Goal: Task Accomplishment & Management: Use online tool/utility

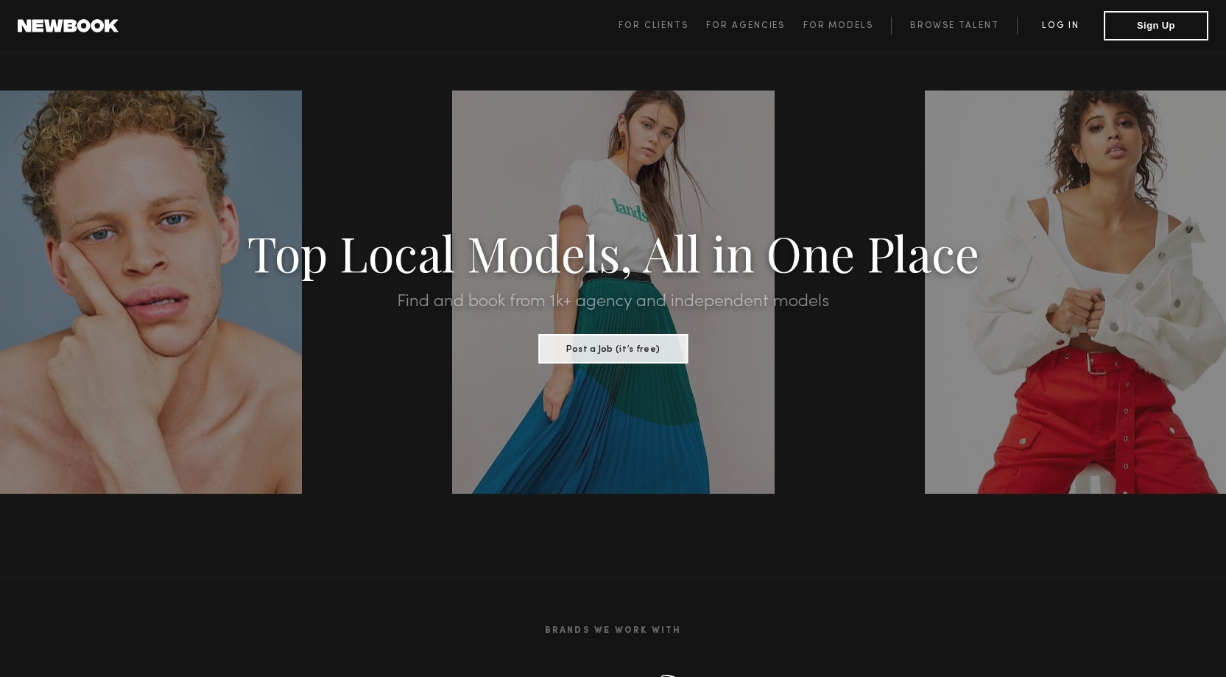
type input "**********"
click at [1073, 24] on link "Log in" at bounding box center [1060, 26] width 87 height 18
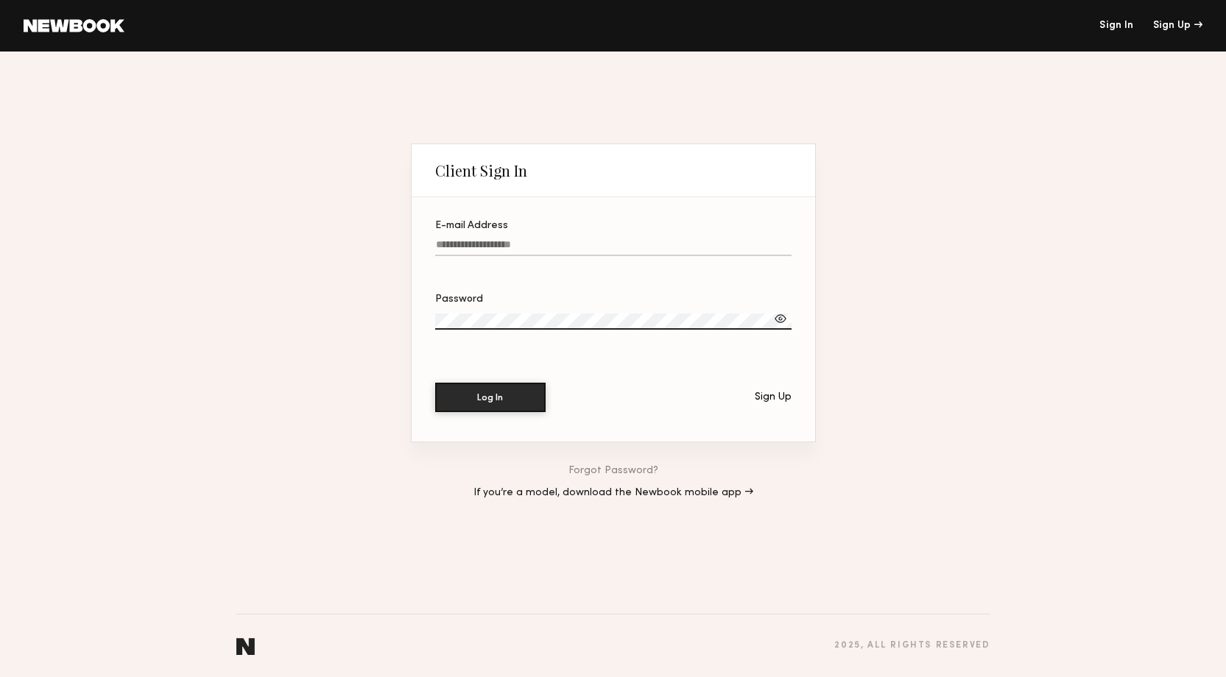
type input "**********"
click at [489, 395] on button "Log In" at bounding box center [490, 396] width 110 height 29
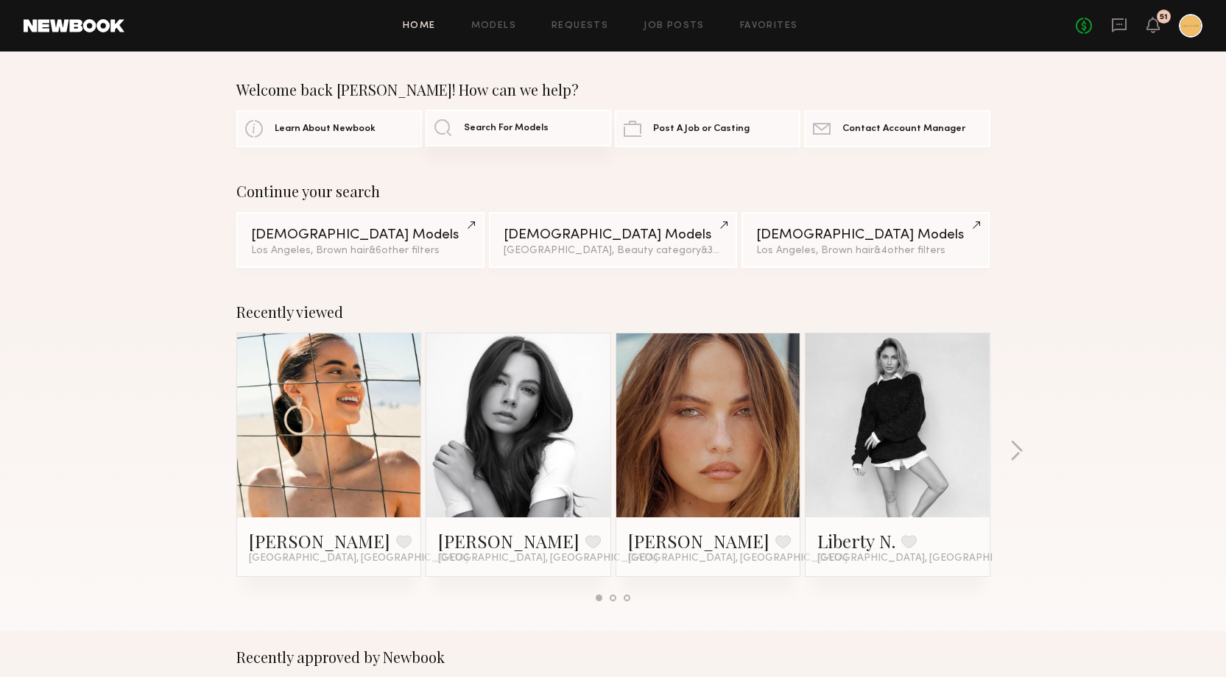
click at [517, 122] on link "Search For Models" at bounding box center [519, 128] width 186 height 37
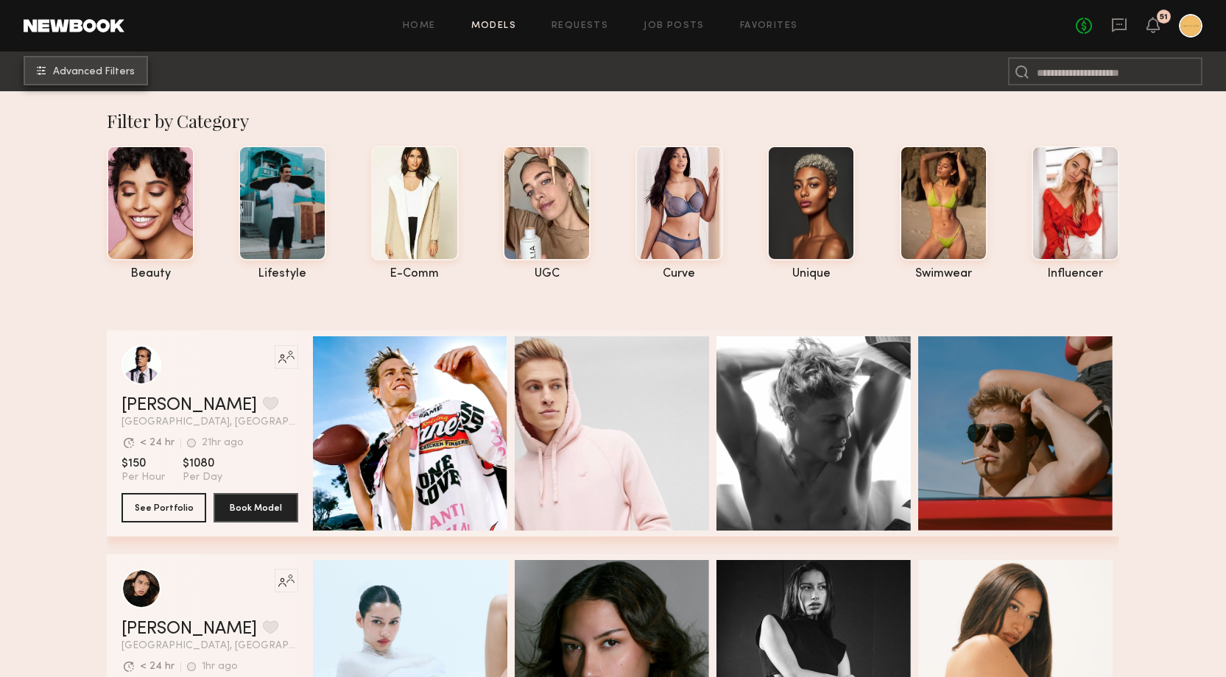
click at [113, 77] on span "Advanced Filters" at bounding box center [94, 72] width 82 height 10
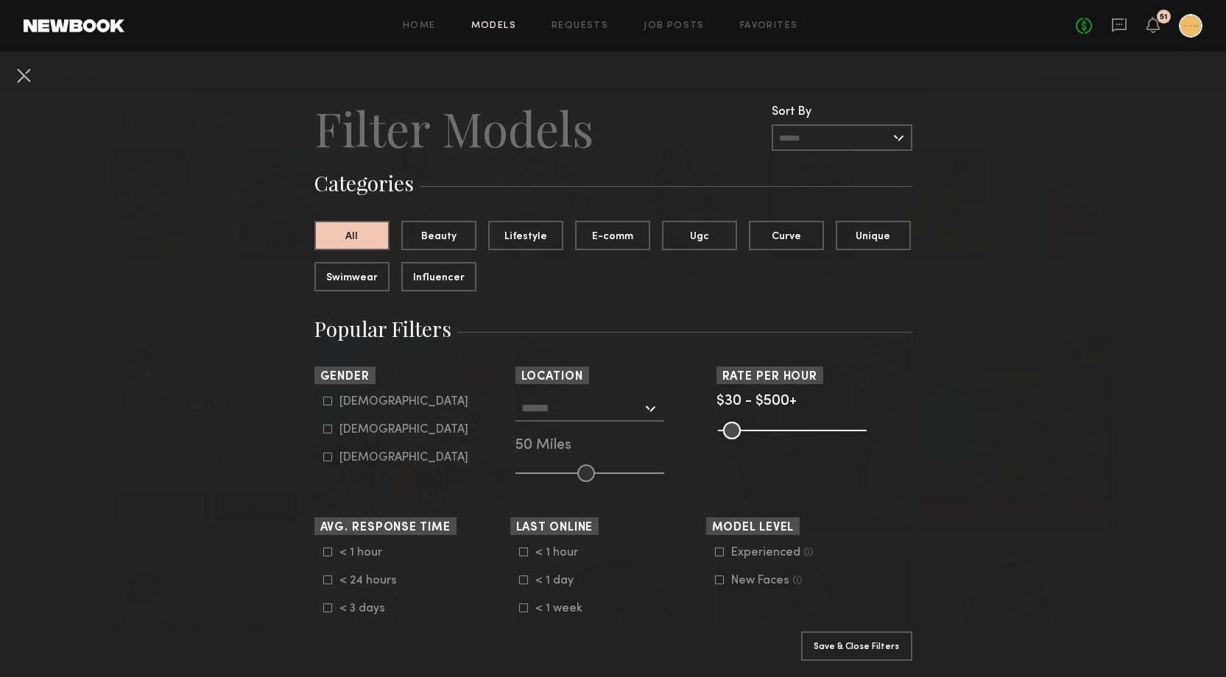
click at [329, 434] on icon at bounding box center [327, 430] width 8 height 8
type input "**"
click at [649, 409] on div at bounding box center [589, 408] width 149 height 27
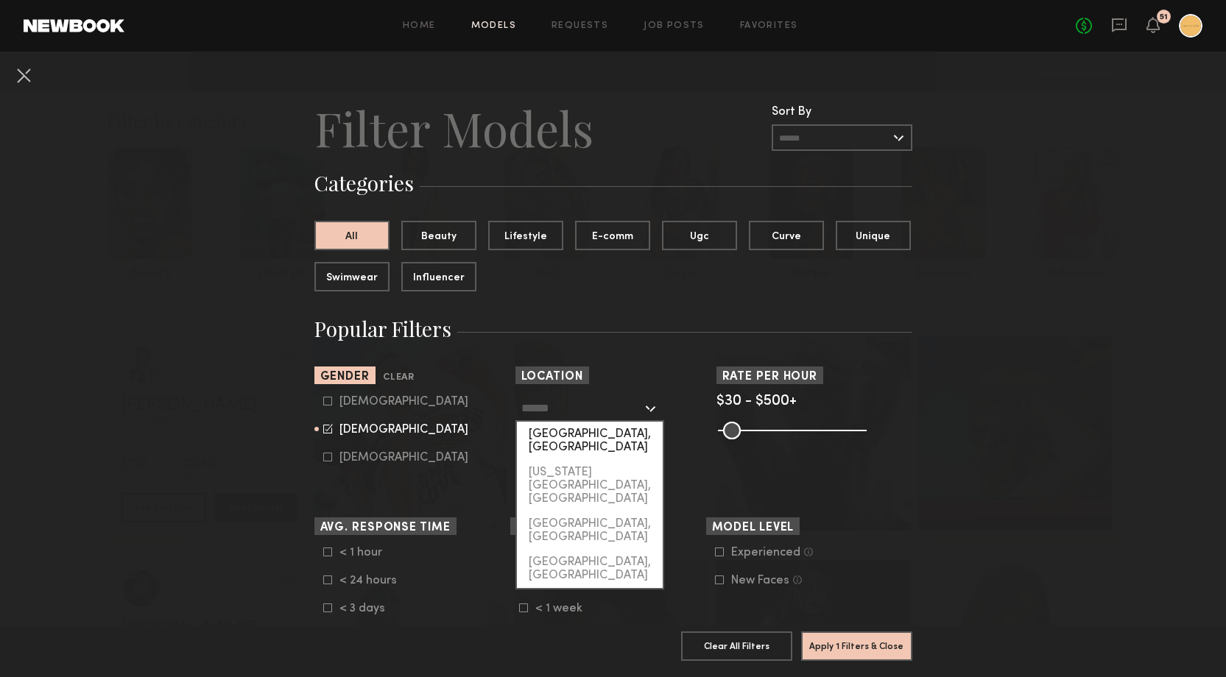
click at [624, 435] on div "[GEOGRAPHIC_DATA], [GEOGRAPHIC_DATA]" at bounding box center [590, 441] width 146 height 38
type input "**********"
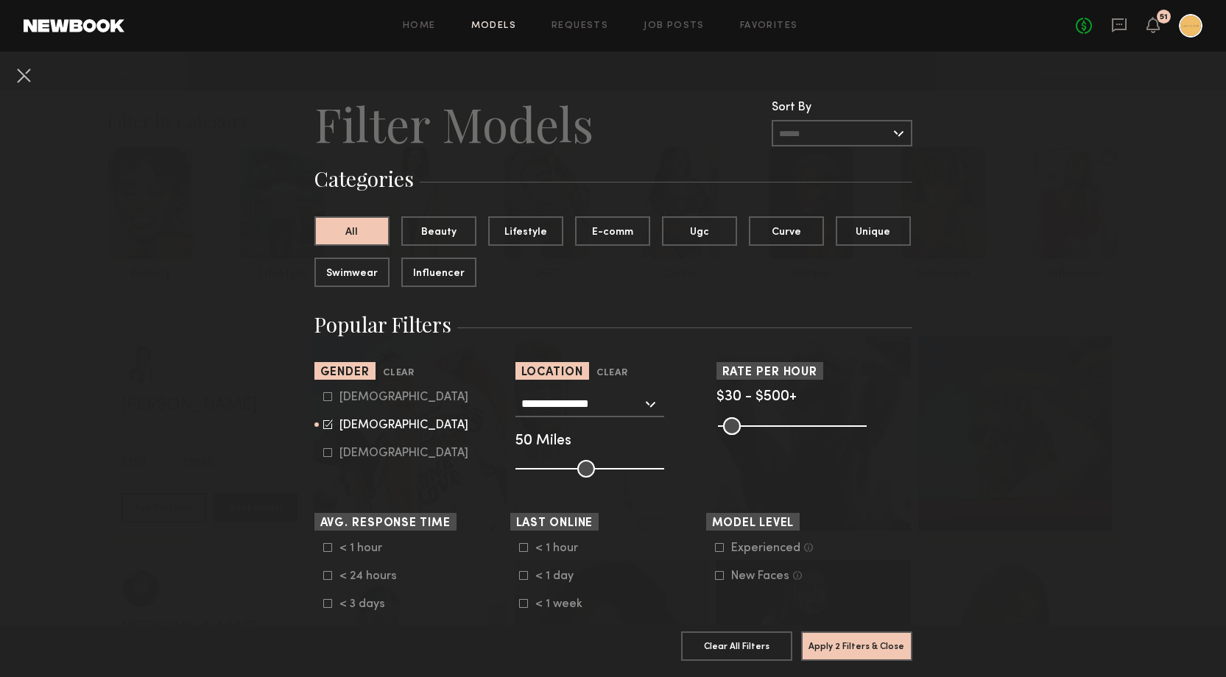
scroll to position [6, 0]
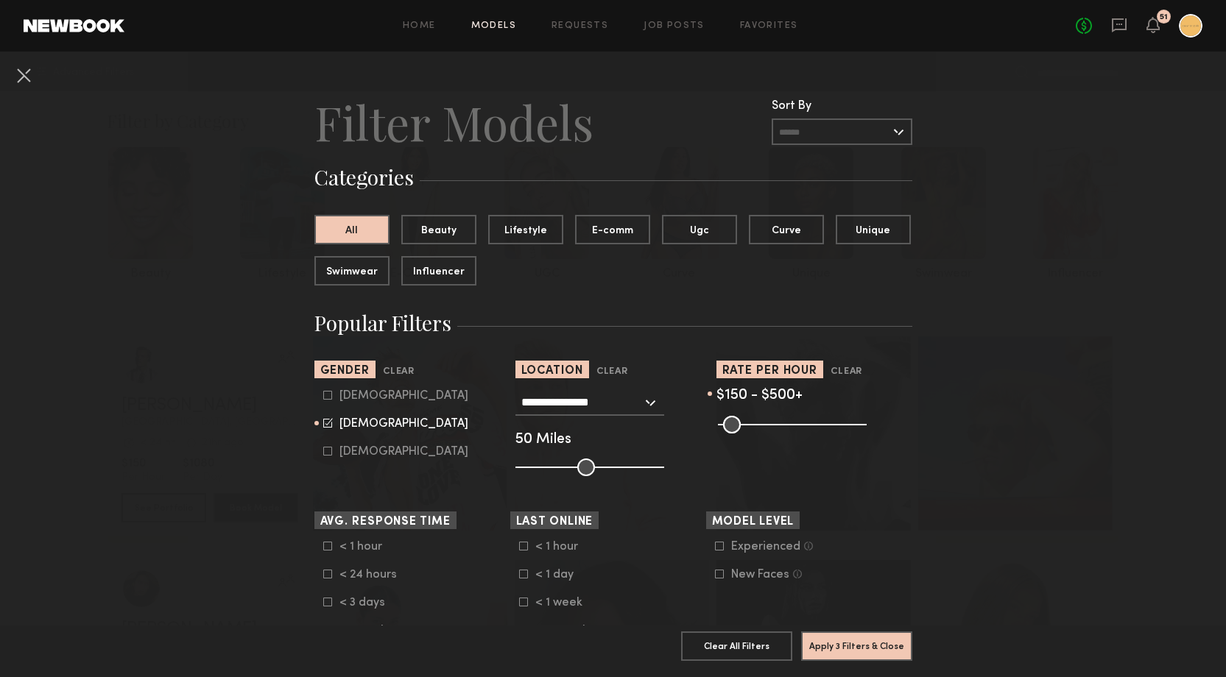
drag, startPoint x: 734, startPoint y: 423, endPoint x: 760, endPoint y: 427, distance: 26.0
type input "***"
click at [760, 427] on input "range" at bounding box center [792, 425] width 149 height 18
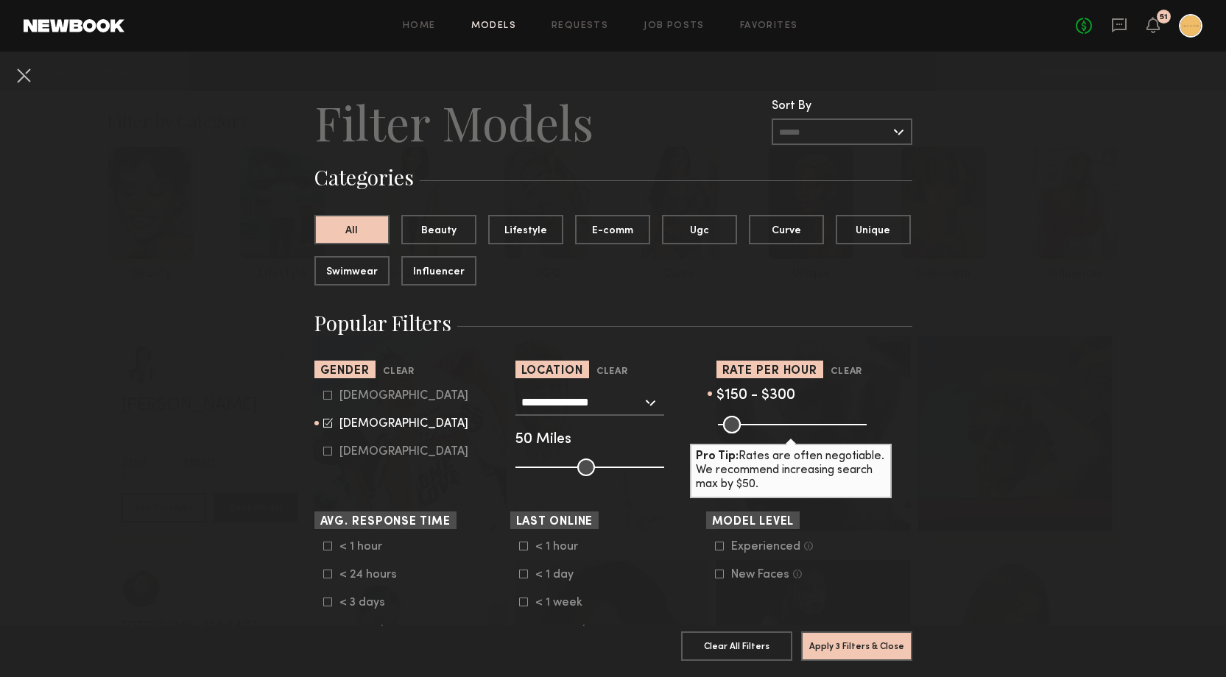
drag, startPoint x: 862, startPoint y: 425, endPoint x: 801, endPoint y: 425, distance: 61.1
type input "***"
click at [801, 425] on input "range" at bounding box center [792, 425] width 149 height 18
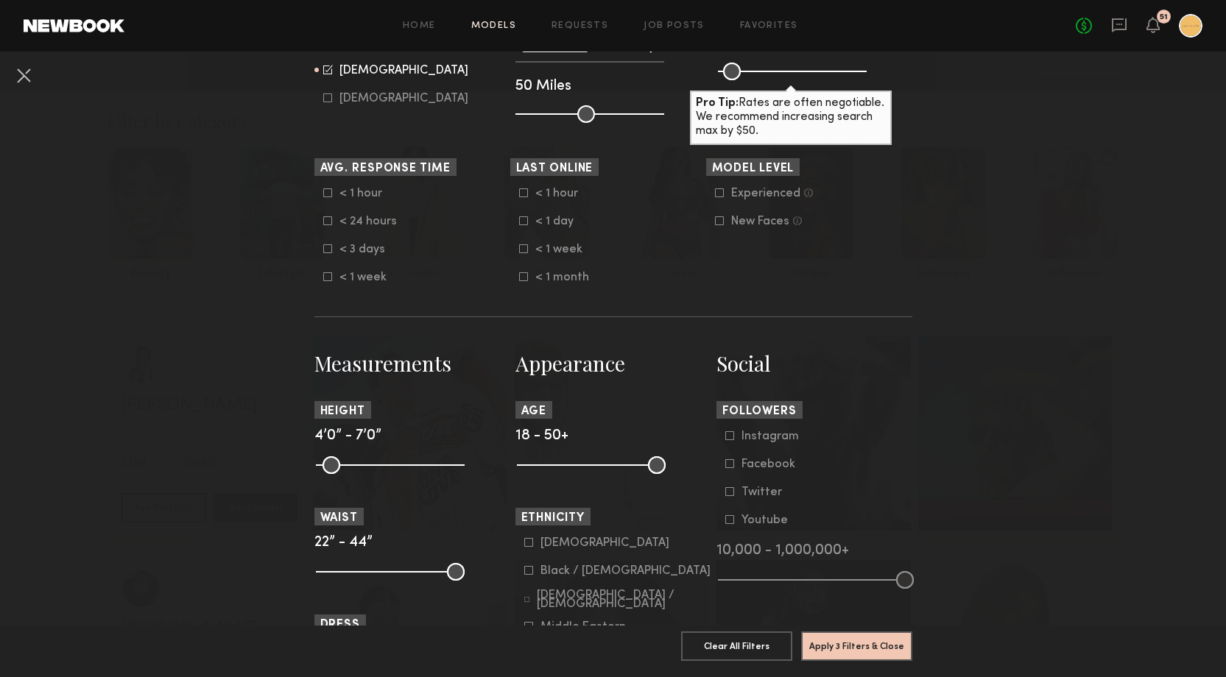
scroll to position [206, 0]
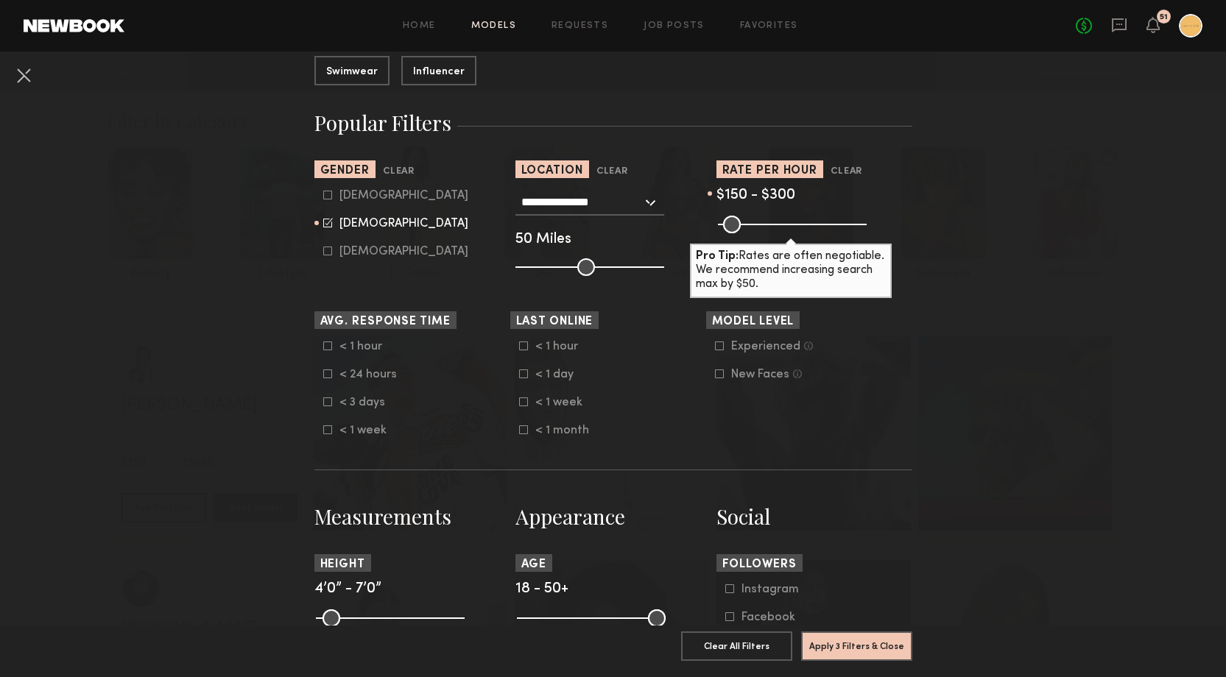
click at [322, 407] on div "< 1 hour < 24 hours < 3 days < 1 week" at bounding box center [412, 388] width 196 height 97
click at [325, 406] on icon at bounding box center [327, 402] width 8 height 8
click at [719, 351] on common-framework-checkbox "Experienced Talent we’ve deemed to have ample paid, professional modeling exper…" at bounding box center [808, 346] width 187 height 13
click at [719, 349] on icon at bounding box center [719, 346] width 9 height 9
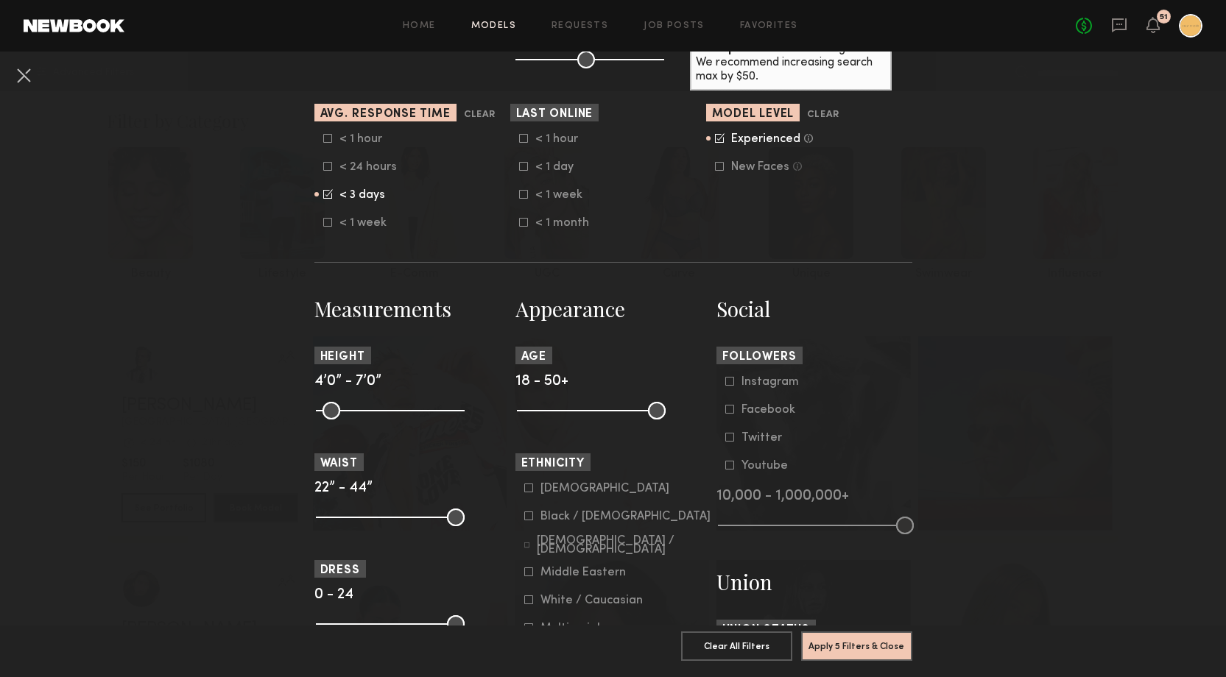
scroll to position [415, 0]
click at [722, 169] on icon at bounding box center [719, 165] width 9 height 9
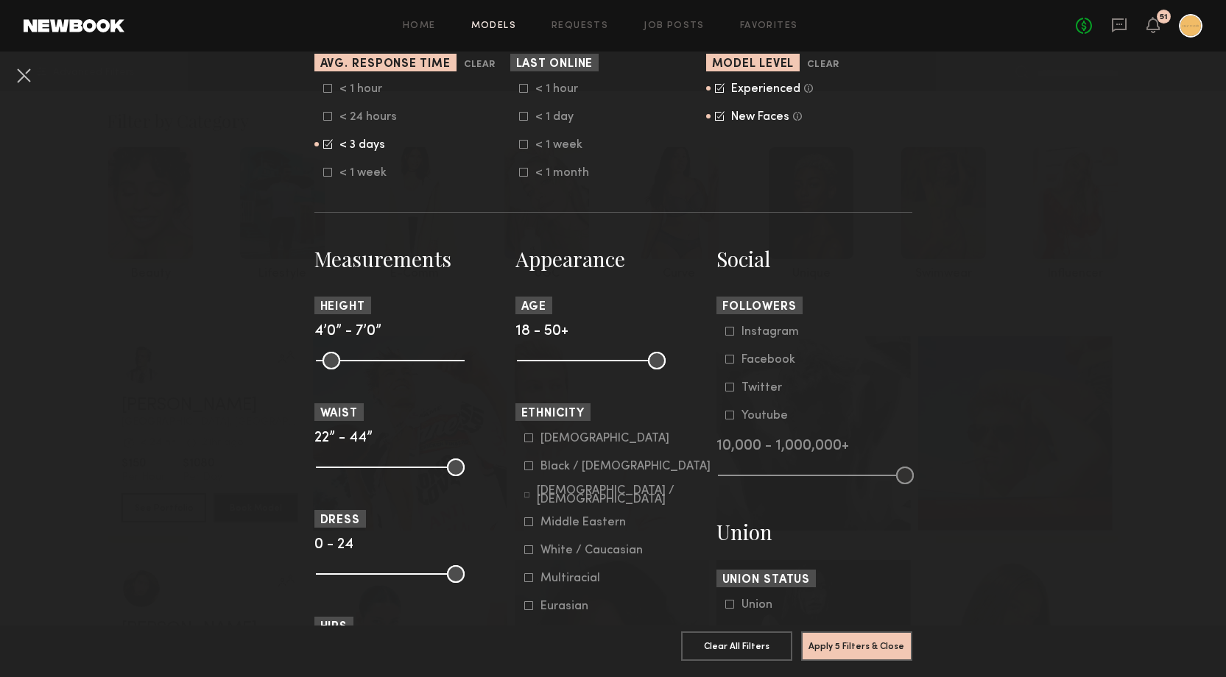
scroll to position [575, 0]
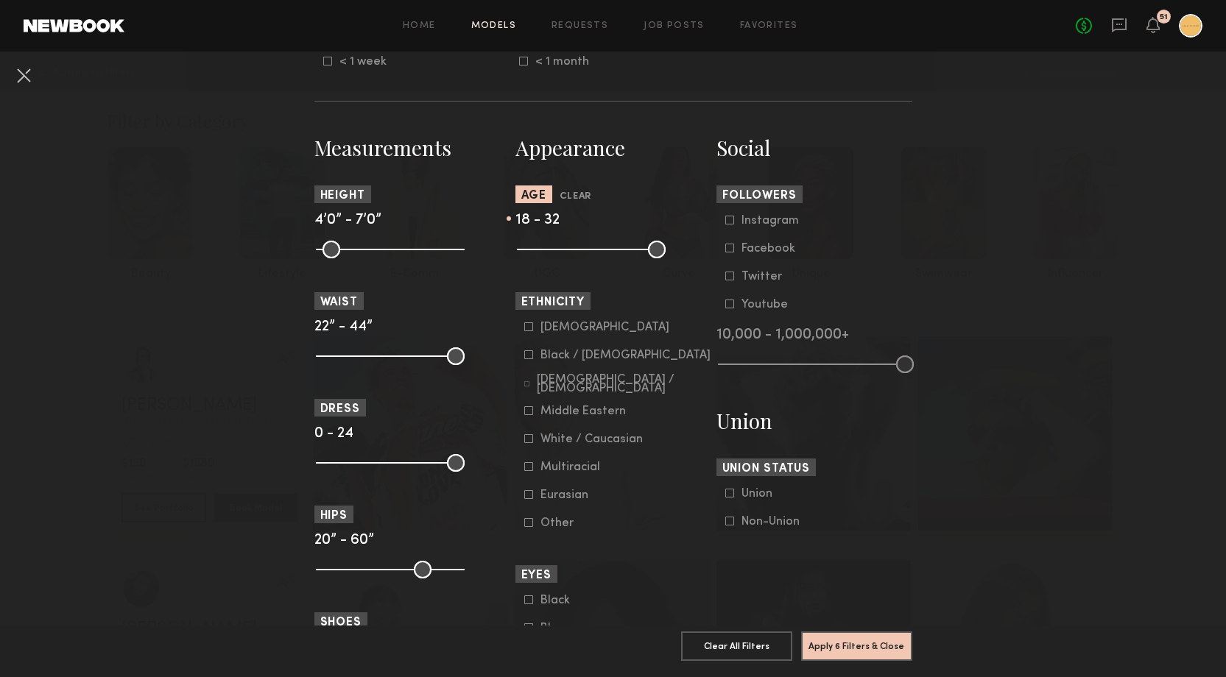
drag, startPoint x: 656, startPoint y: 253, endPoint x: 581, endPoint y: 256, distance: 75.2
type input "**"
click at [581, 256] on input "range" at bounding box center [591, 250] width 149 height 18
click at [529, 387] on icon at bounding box center [527, 384] width 6 height 6
click at [529, 415] on icon at bounding box center [528, 410] width 9 height 9
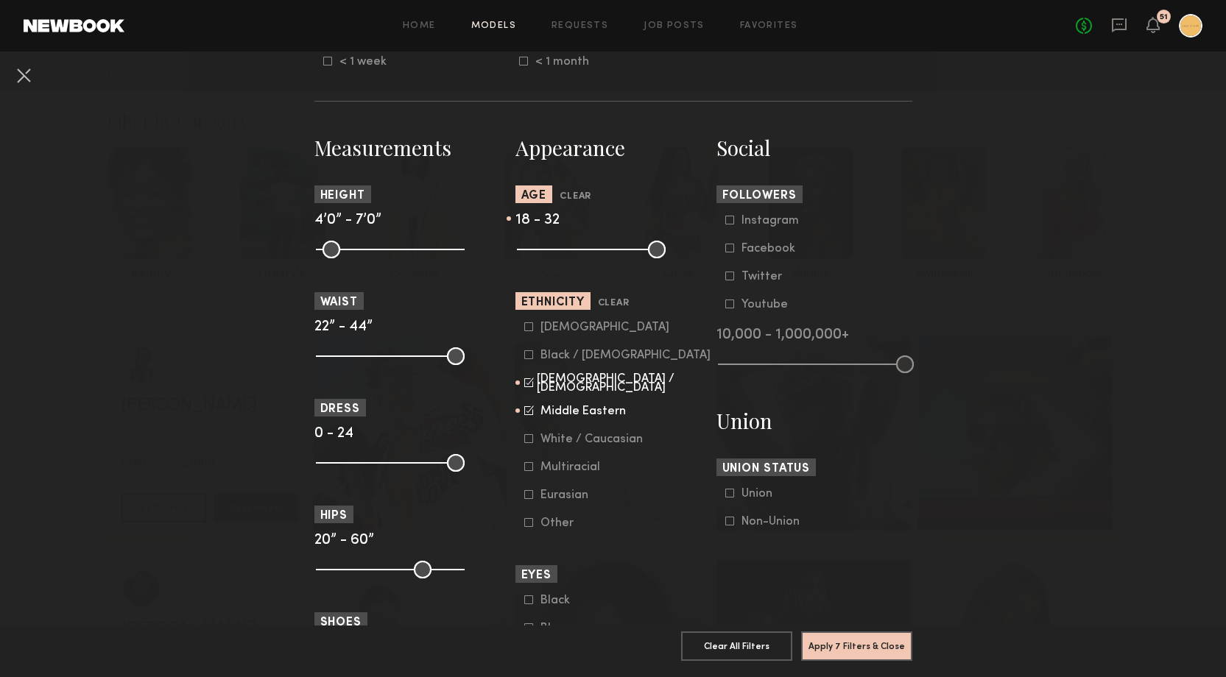
click at [526, 441] on icon at bounding box center [528, 438] width 9 height 9
click at [529, 466] on icon at bounding box center [528, 467] width 8 height 8
click at [527, 499] on icon at bounding box center [528, 494] width 9 height 9
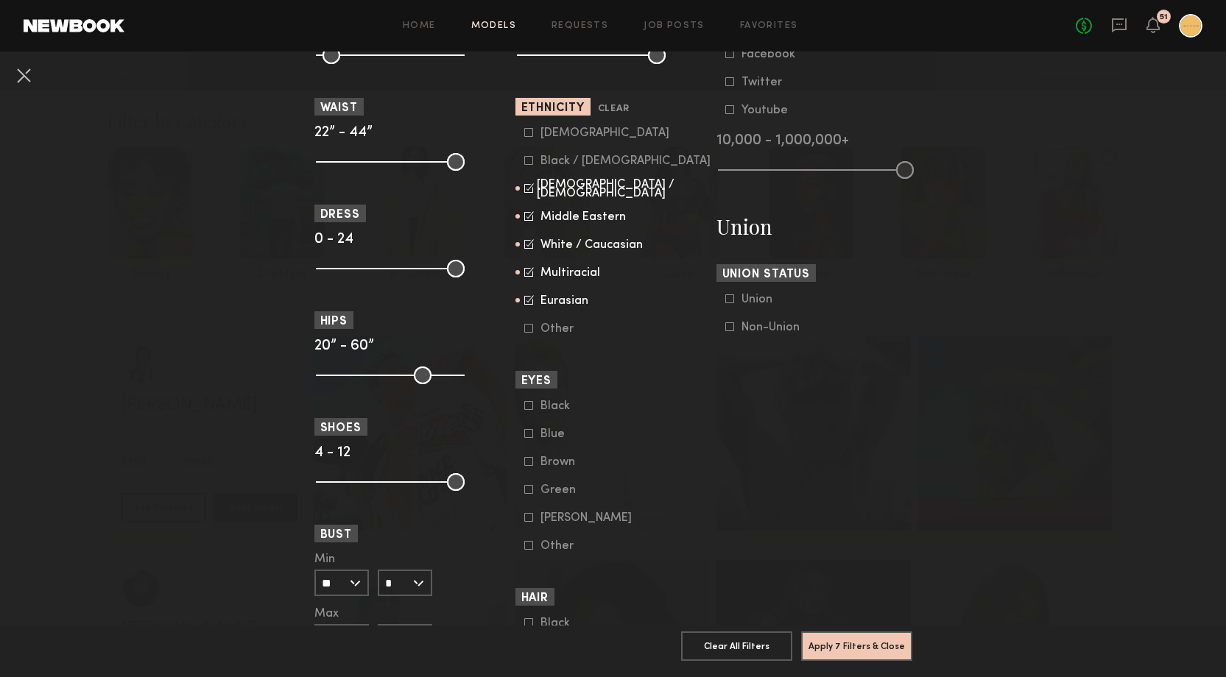
scroll to position [998, 0]
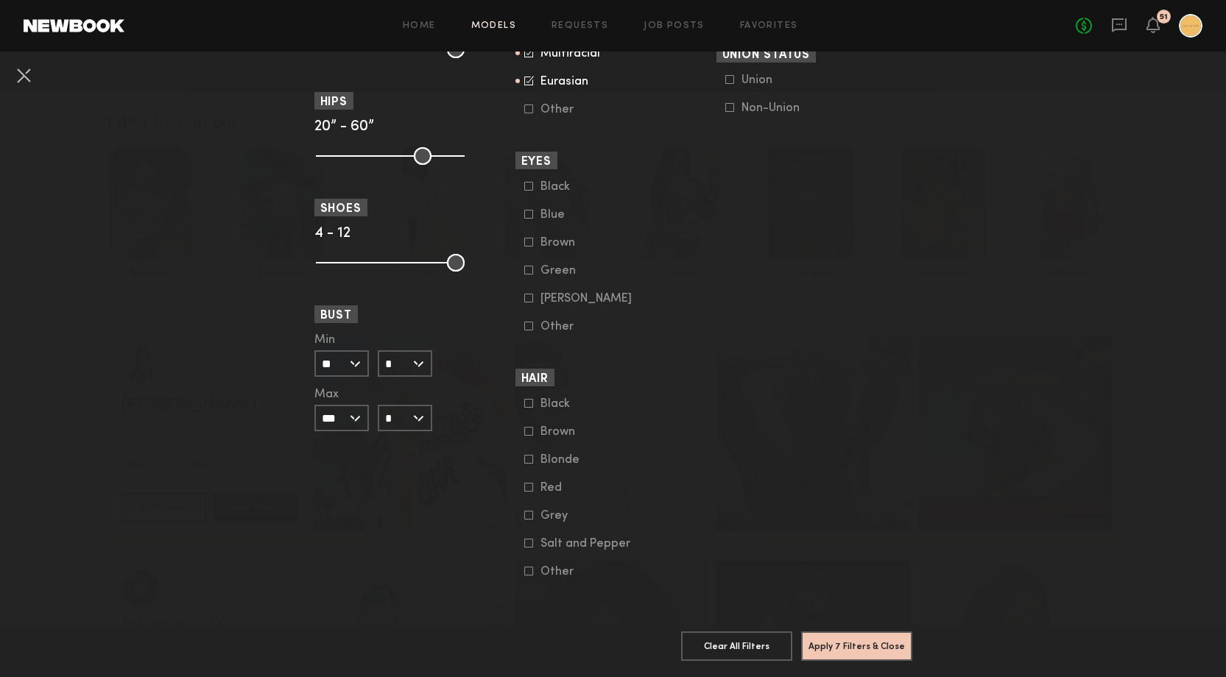
click at [531, 431] on icon at bounding box center [528, 431] width 9 height 9
click at [528, 401] on icon at bounding box center [528, 403] width 9 height 9
click at [856, 650] on button "Apply 8 Filters & Close" at bounding box center [856, 645] width 111 height 29
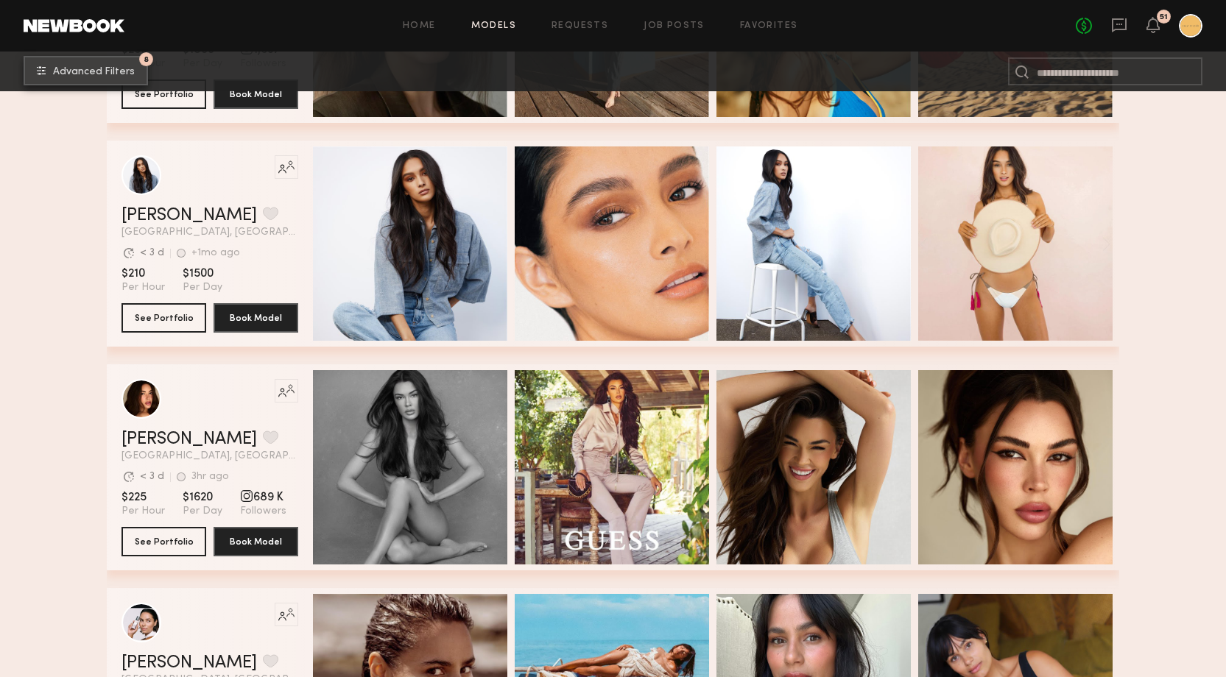
scroll to position [267, 0]
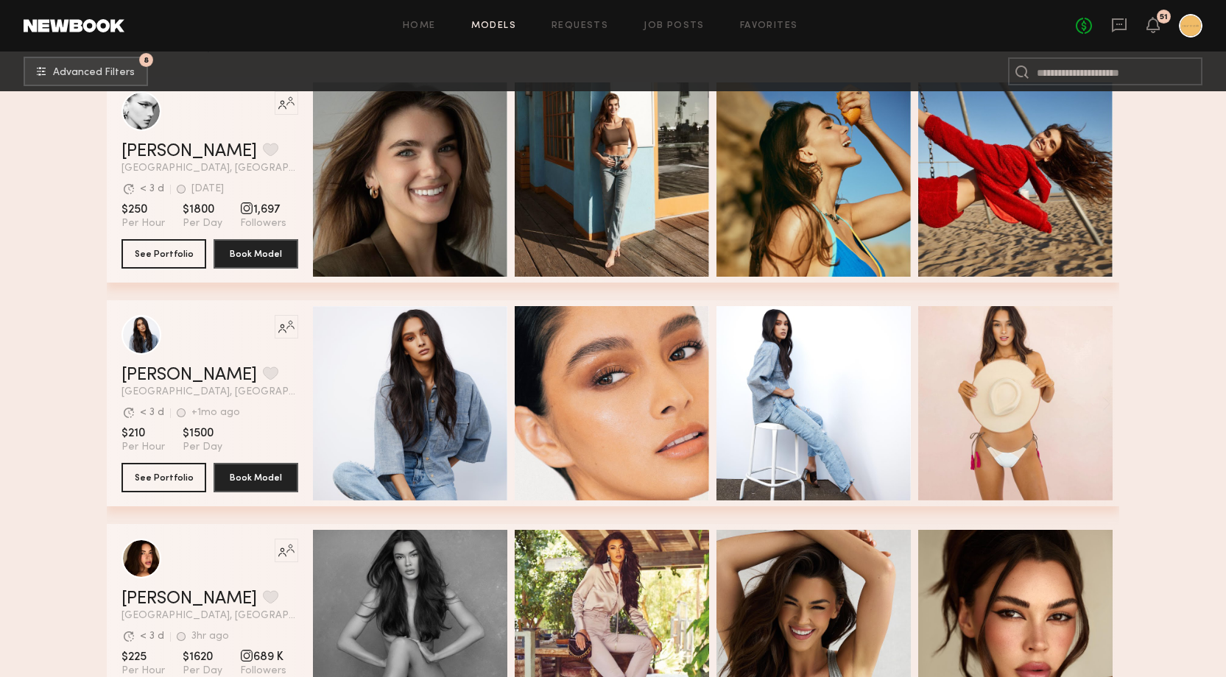
click at [248, 392] on span "Los Angeles, CA" at bounding box center [209, 392] width 177 height 10
click at [148, 484] on button "See Portfolio" at bounding box center [163, 476] width 85 height 29
click at [163, 475] on button "See Portfolio" at bounding box center [163, 476] width 85 height 29
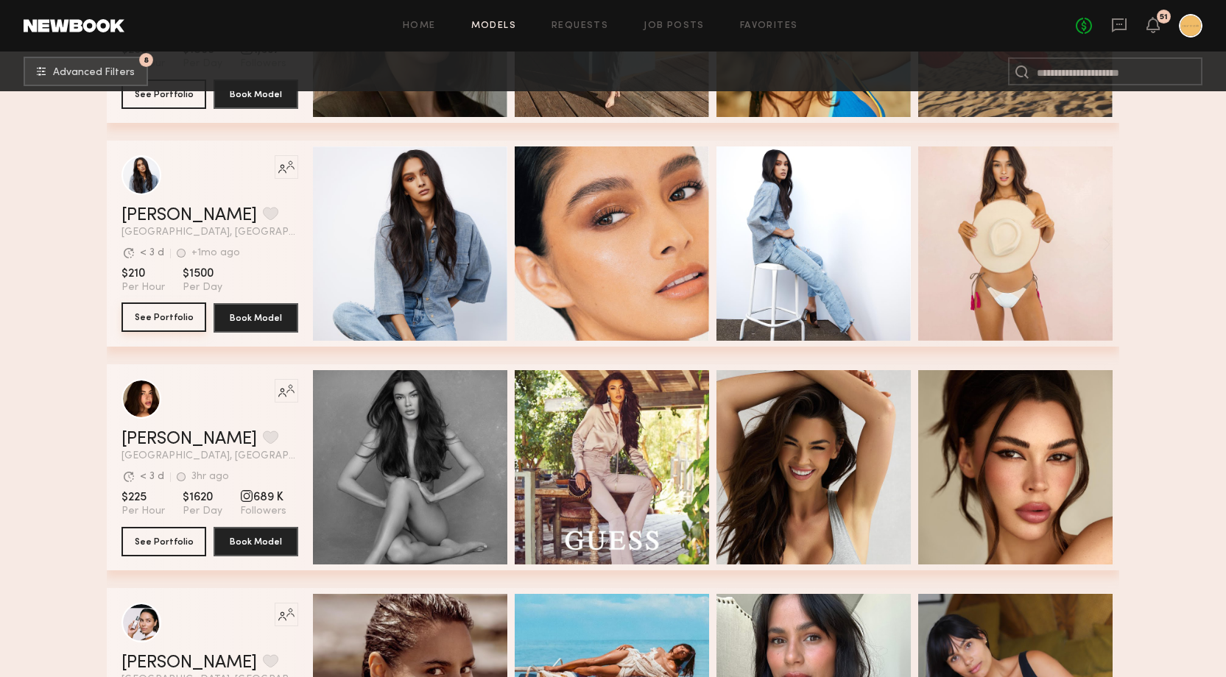
scroll to position [577, 0]
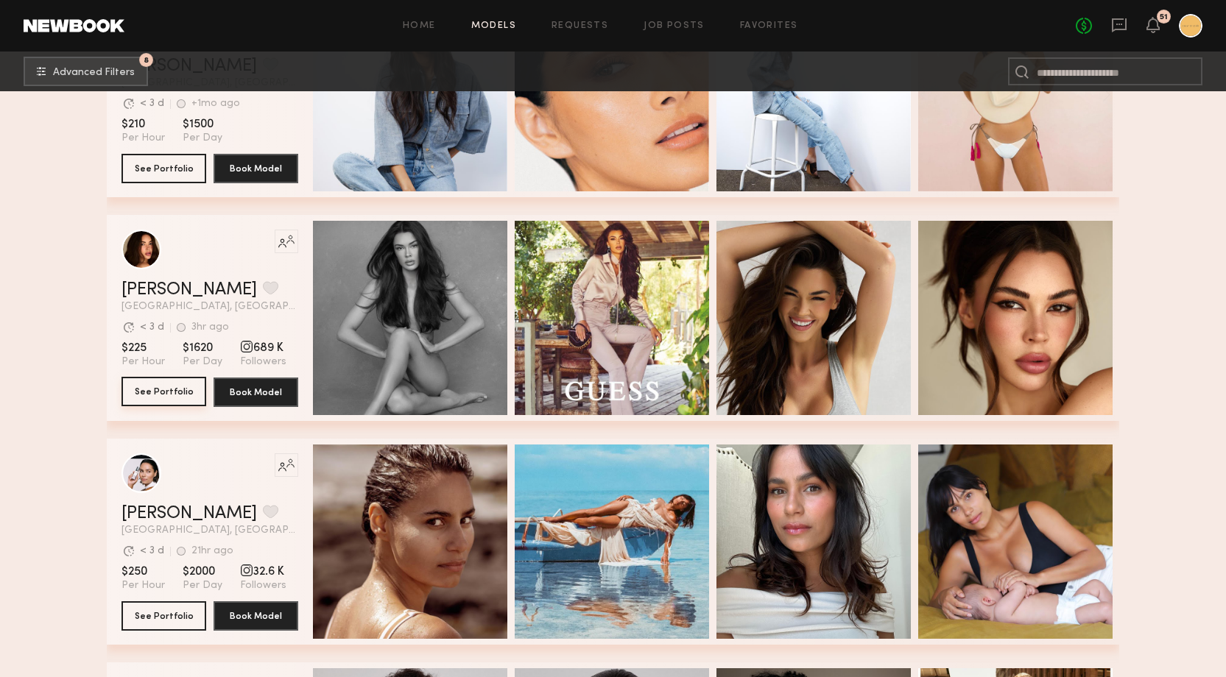
click at [146, 395] on button "See Portfolio" at bounding box center [163, 391] width 85 height 29
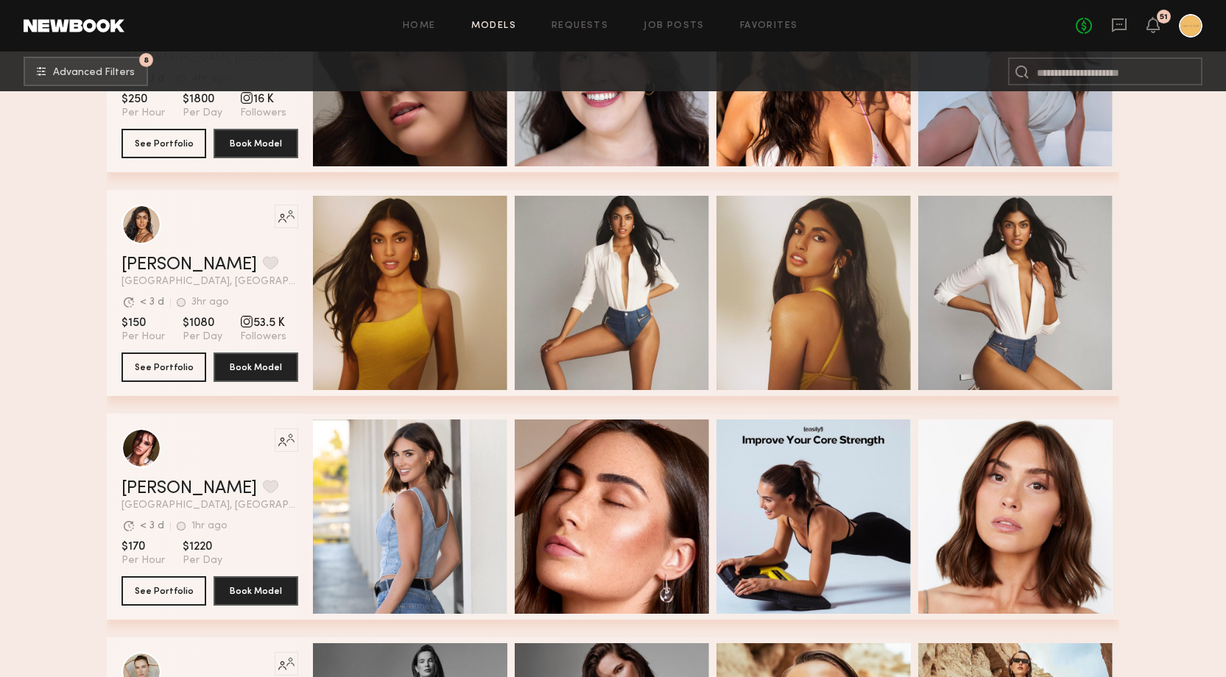
scroll to position [3896, 0]
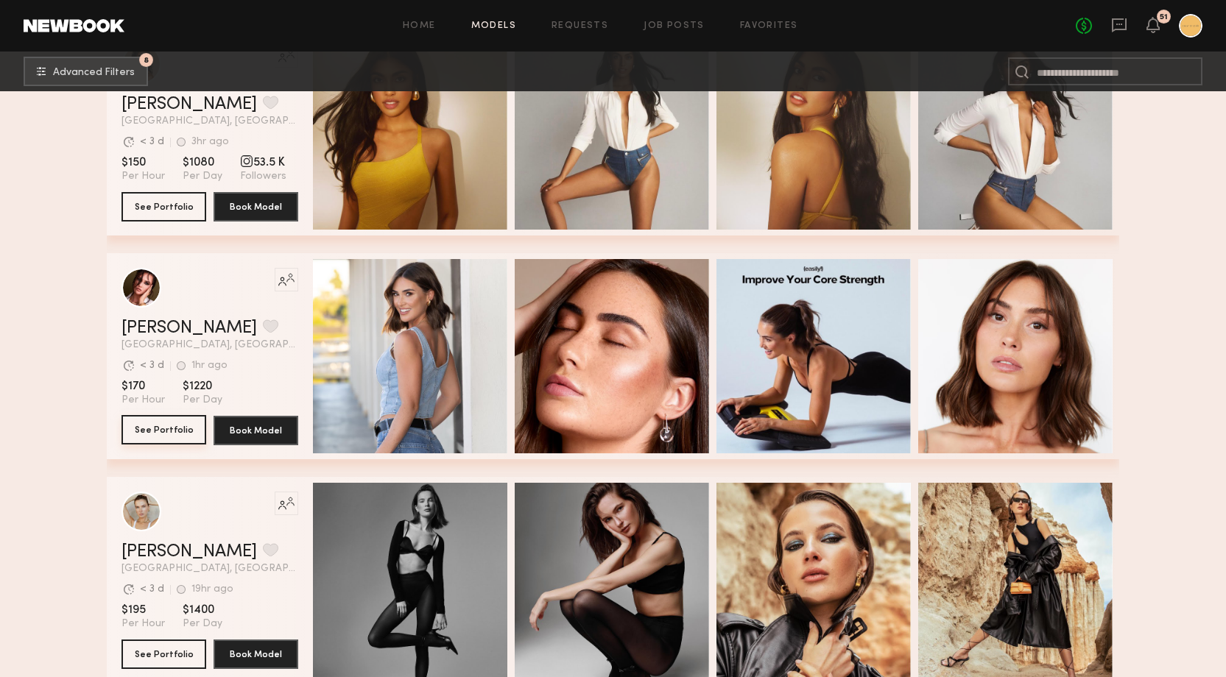
click at [166, 432] on button "See Portfolio" at bounding box center [163, 429] width 85 height 29
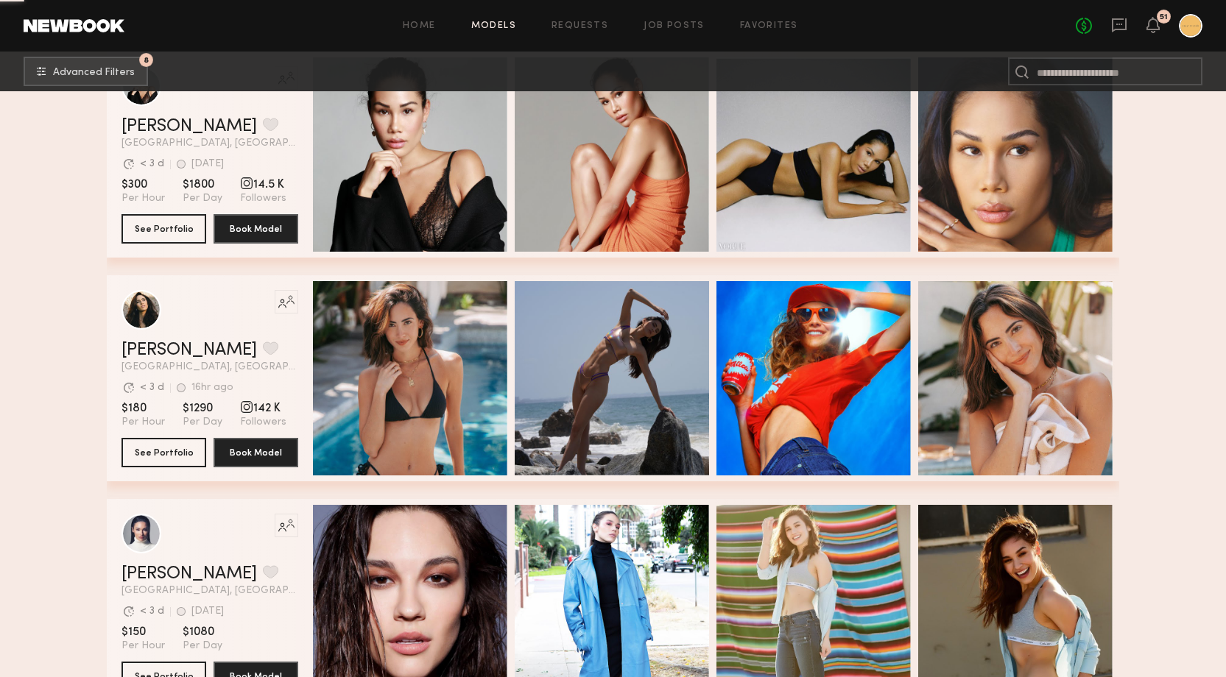
scroll to position [4556, 0]
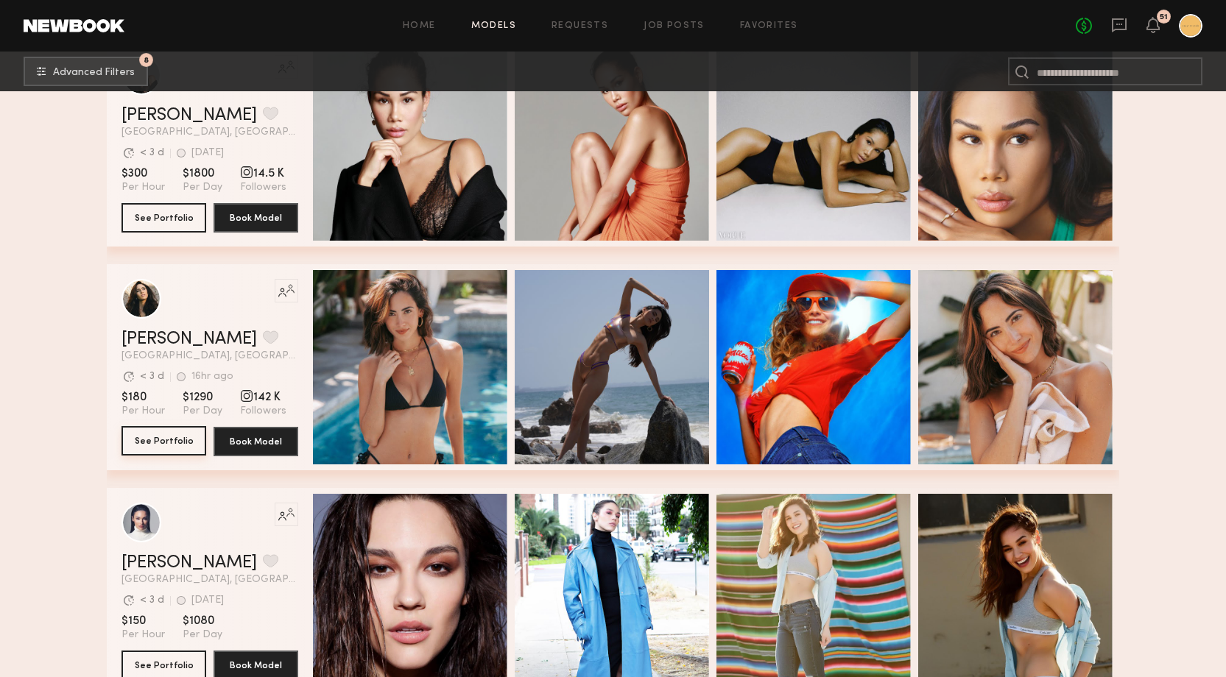
click at [163, 437] on button "See Portfolio" at bounding box center [163, 440] width 85 height 29
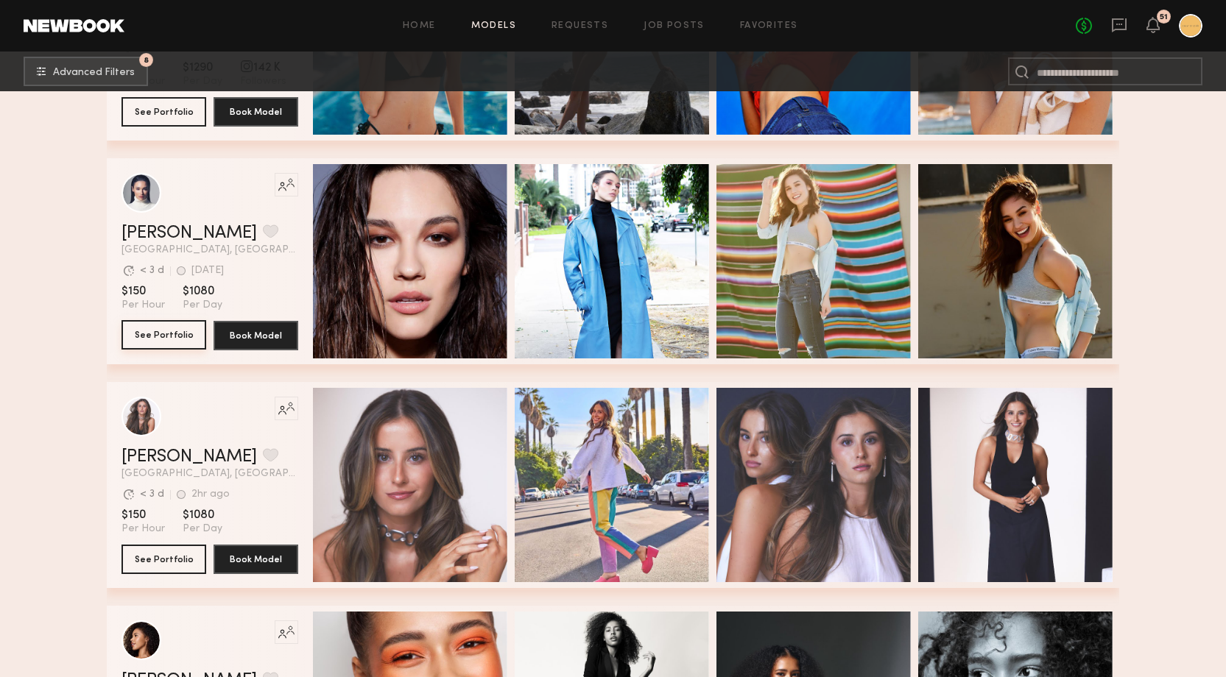
click at [172, 337] on button "See Portfolio" at bounding box center [163, 334] width 85 height 29
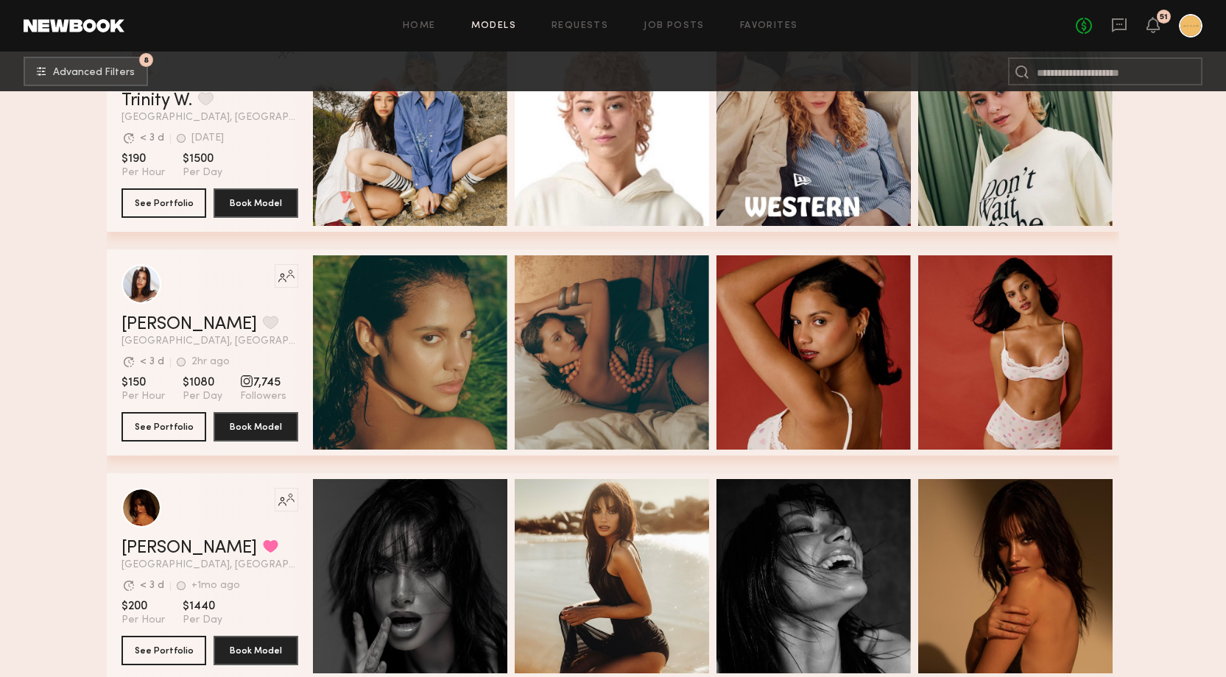
scroll to position [6462, 0]
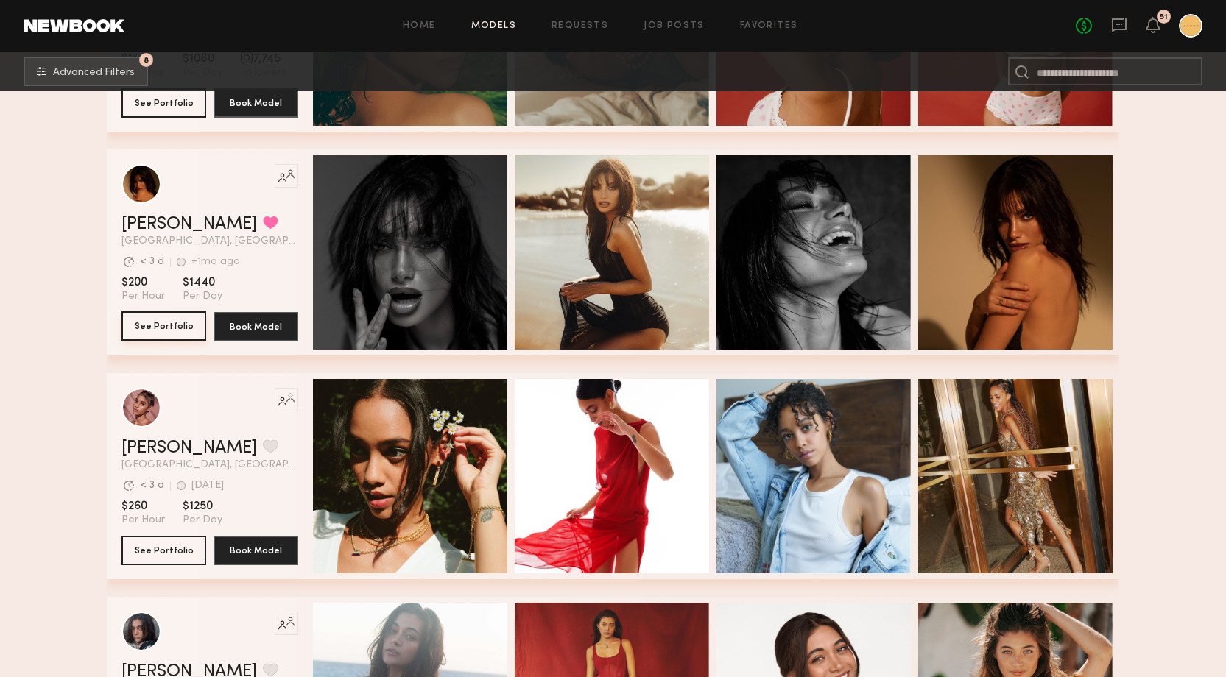
click at [169, 329] on button "See Portfolio" at bounding box center [163, 325] width 85 height 29
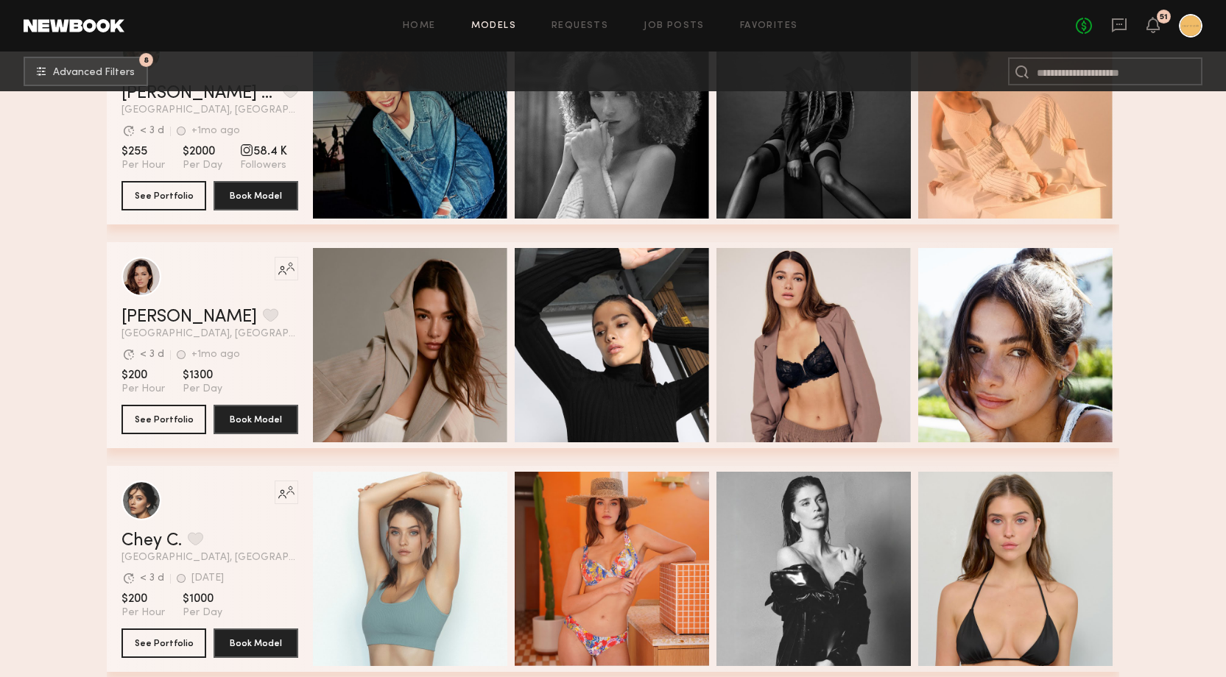
scroll to position [7951, 0]
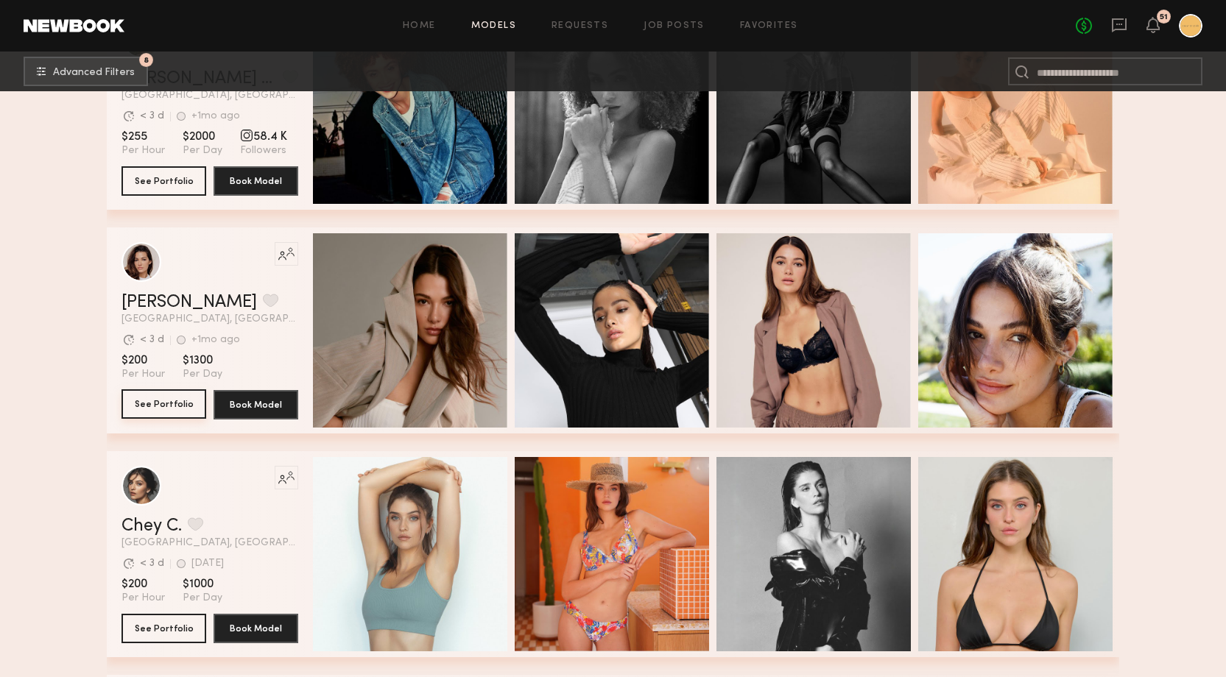
click at [160, 407] on button "See Portfolio" at bounding box center [163, 404] width 85 height 29
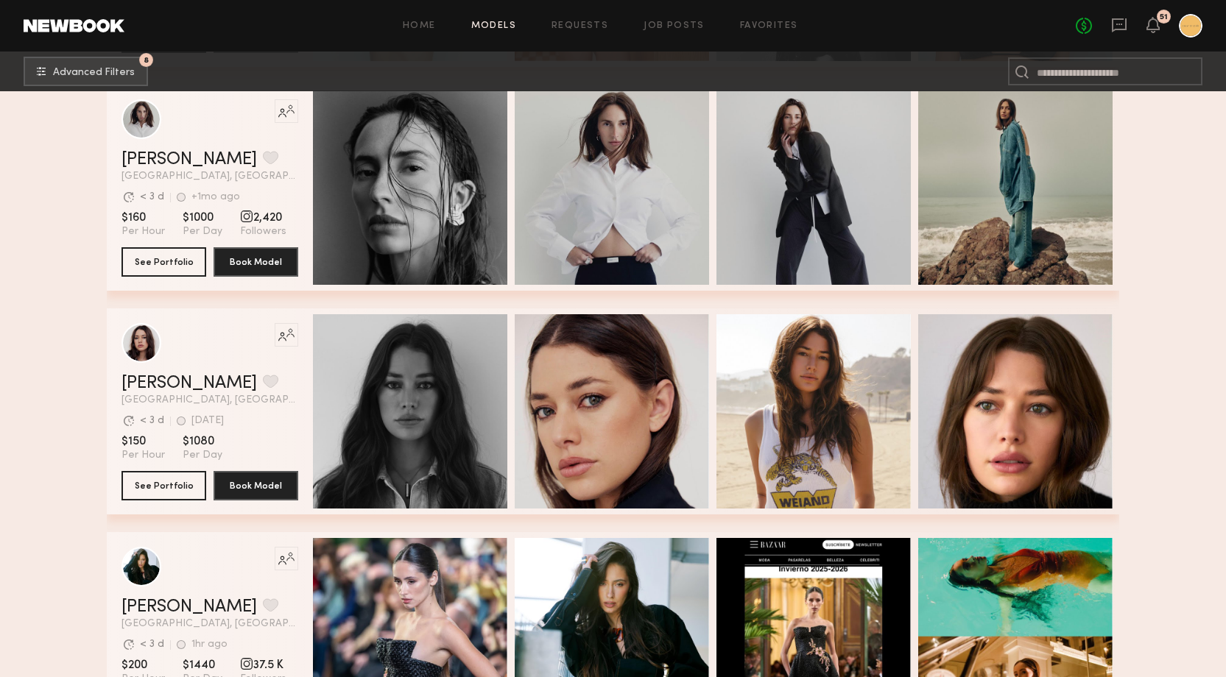
scroll to position [8549, 0]
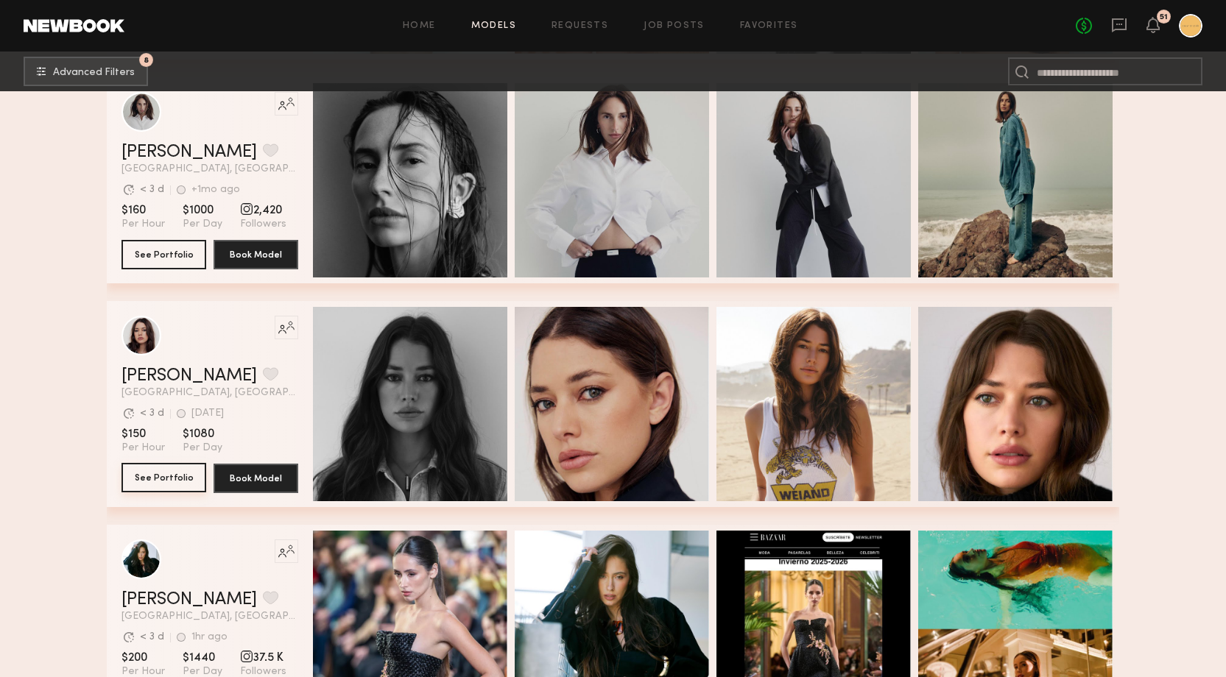
click at [159, 480] on button "See Portfolio" at bounding box center [163, 477] width 85 height 29
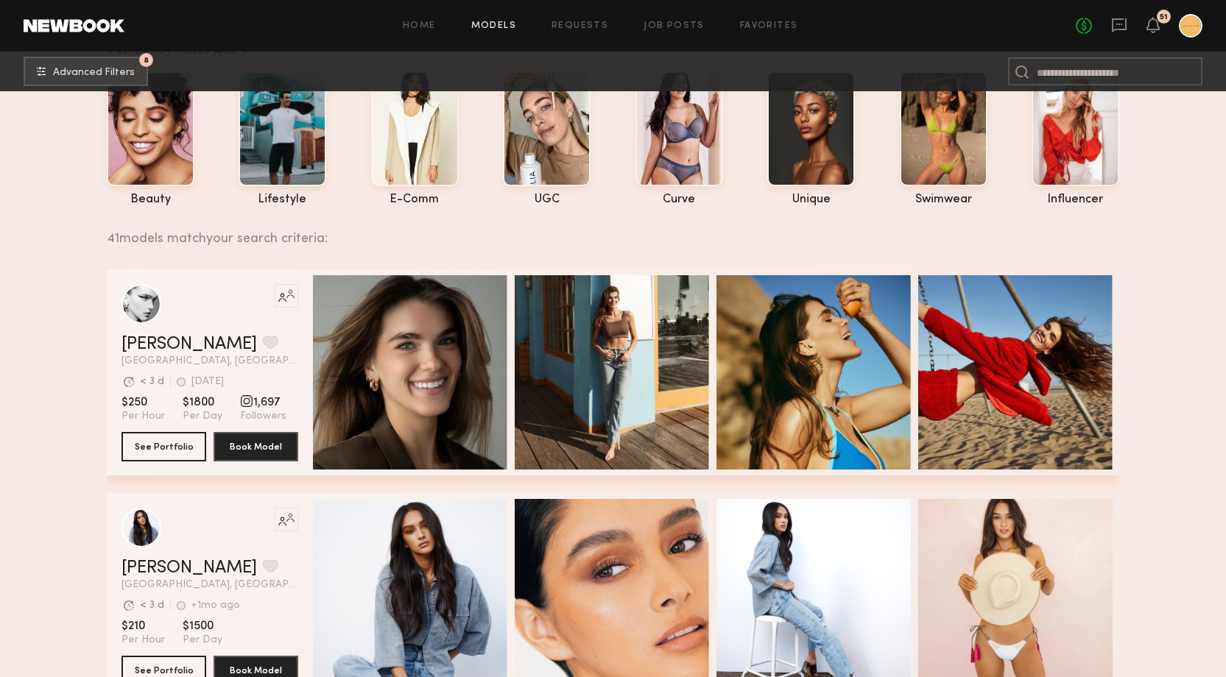
scroll to position [0, 0]
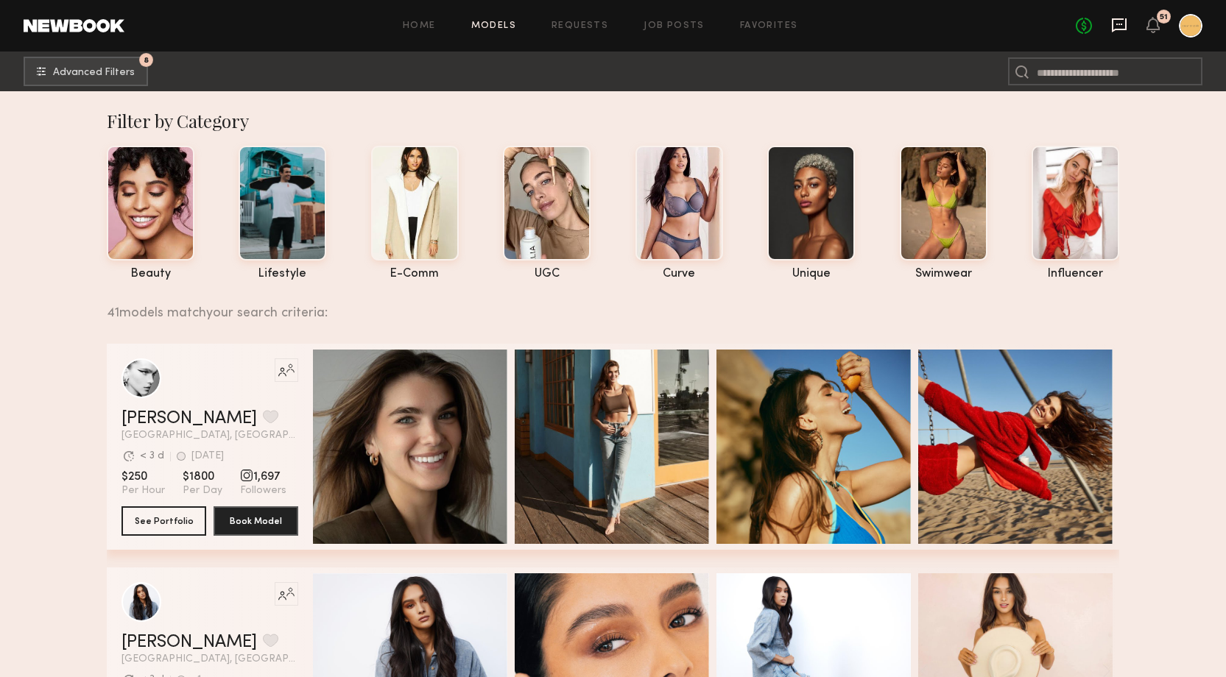
click at [1121, 26] on icon at bounding box center [1119, 25] width 16 height 16
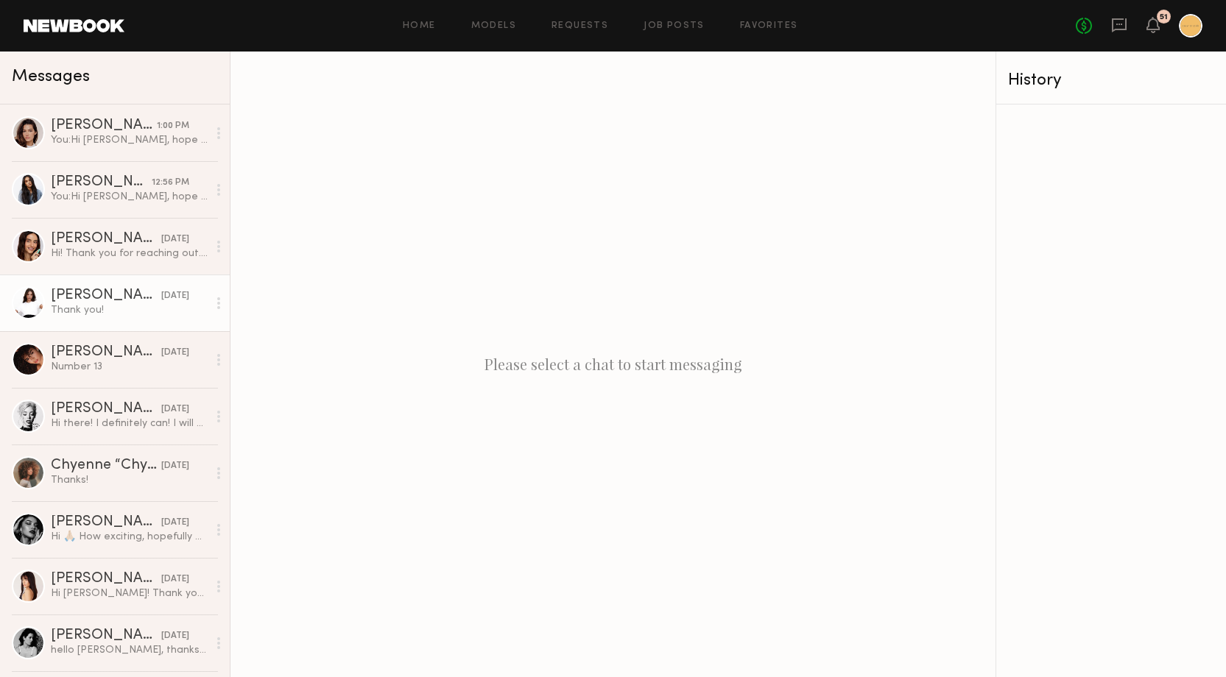
click at [123, 308] on div "Thank you!" at bounding box center [129, 310] width 157 height 14
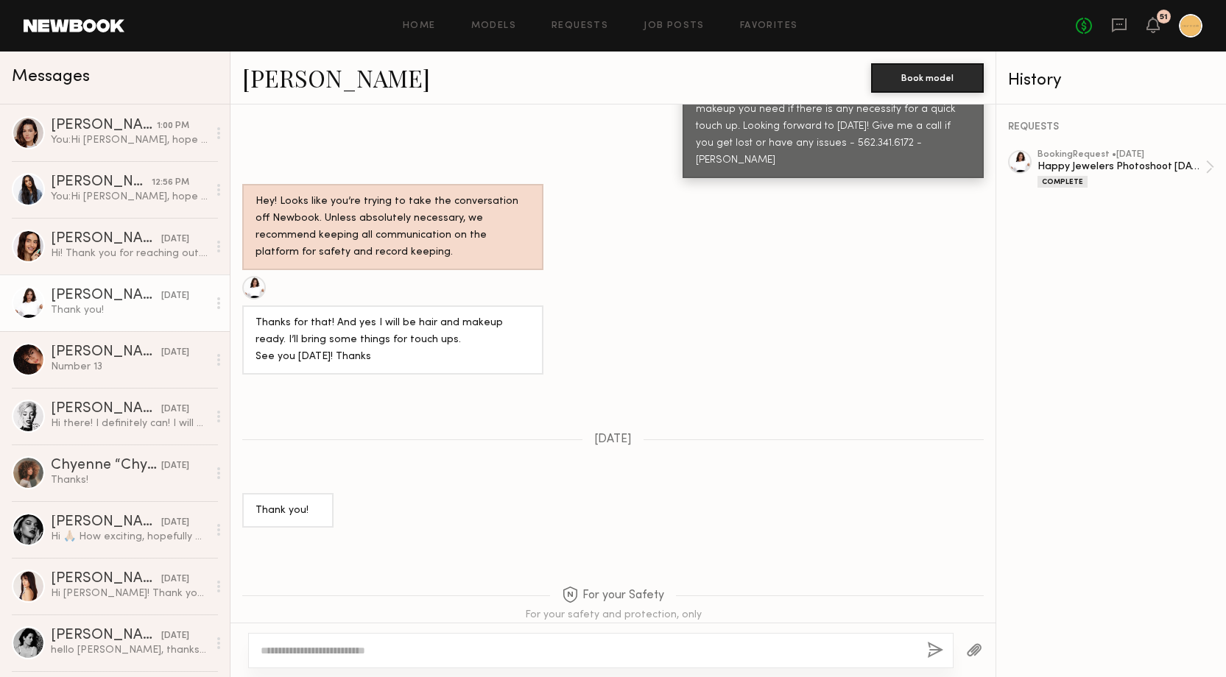
scroll to position [993, 0]
click at [333, 81] on link "Annelise B." at bounding box center [336, 78] width 188 height 32
click at [300, 82] on link "Annelise B." at bounding box center [336, 78] width 188 height 32
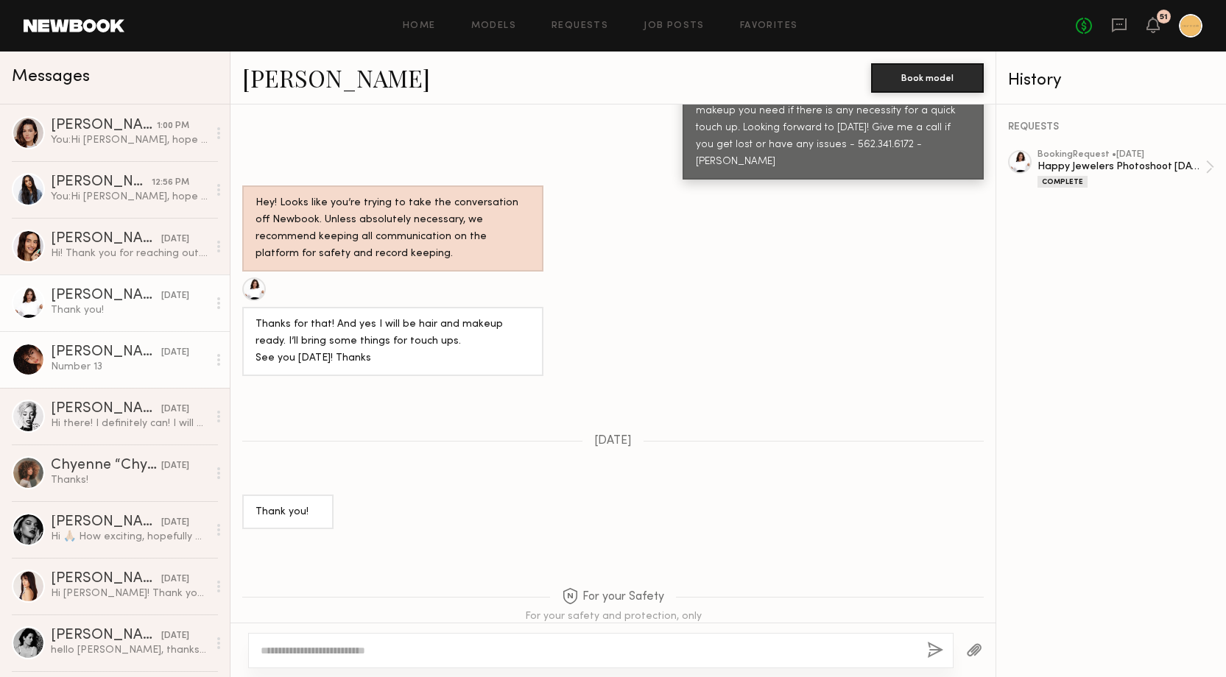
click at [105, 362] on div "Number 13" at bounding box center [129, 367] width 157 height 14
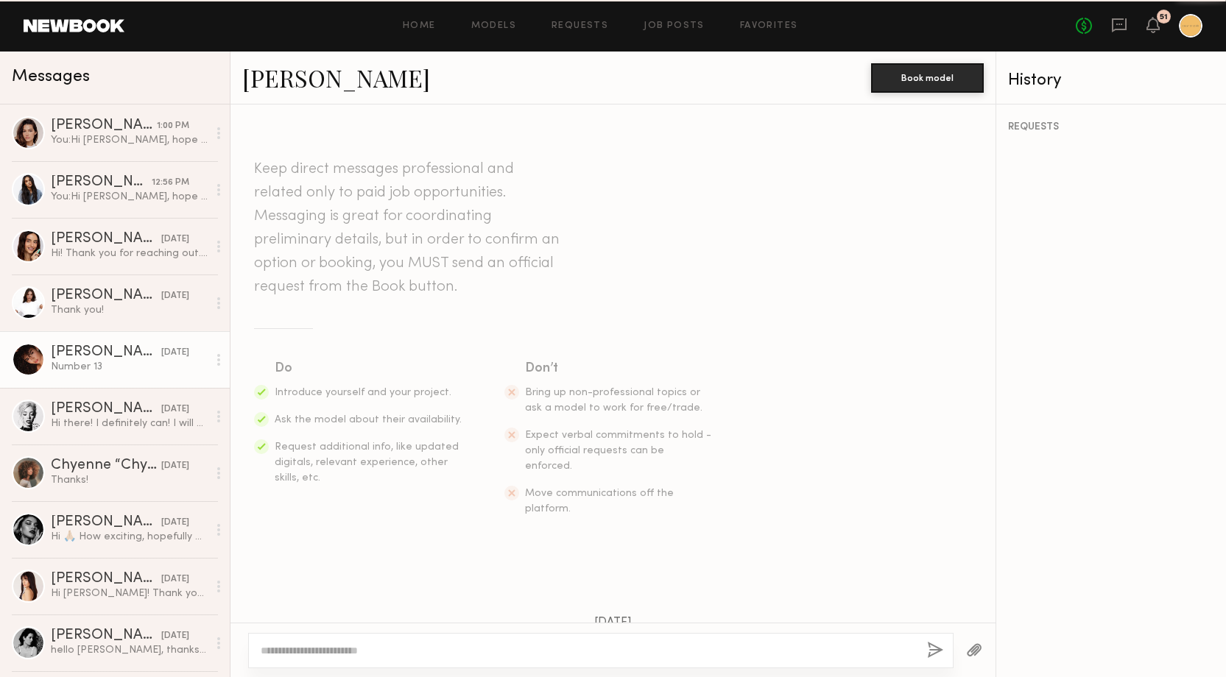
scroll to position [1158, 0]
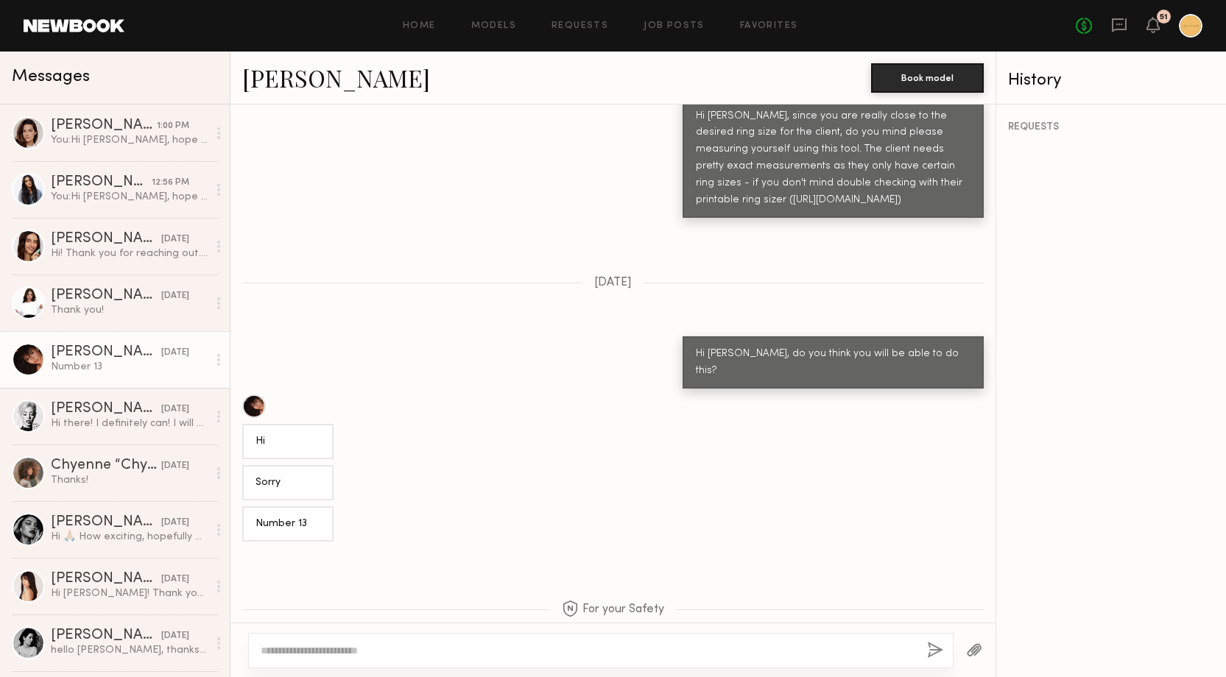
click at [301, 85] on link "Ágatha F." at bounding box center [336, 78] width 188 height 32
click at [106, 415] on div "Katie P." at bounding box center [106, 409] width 110 height 15
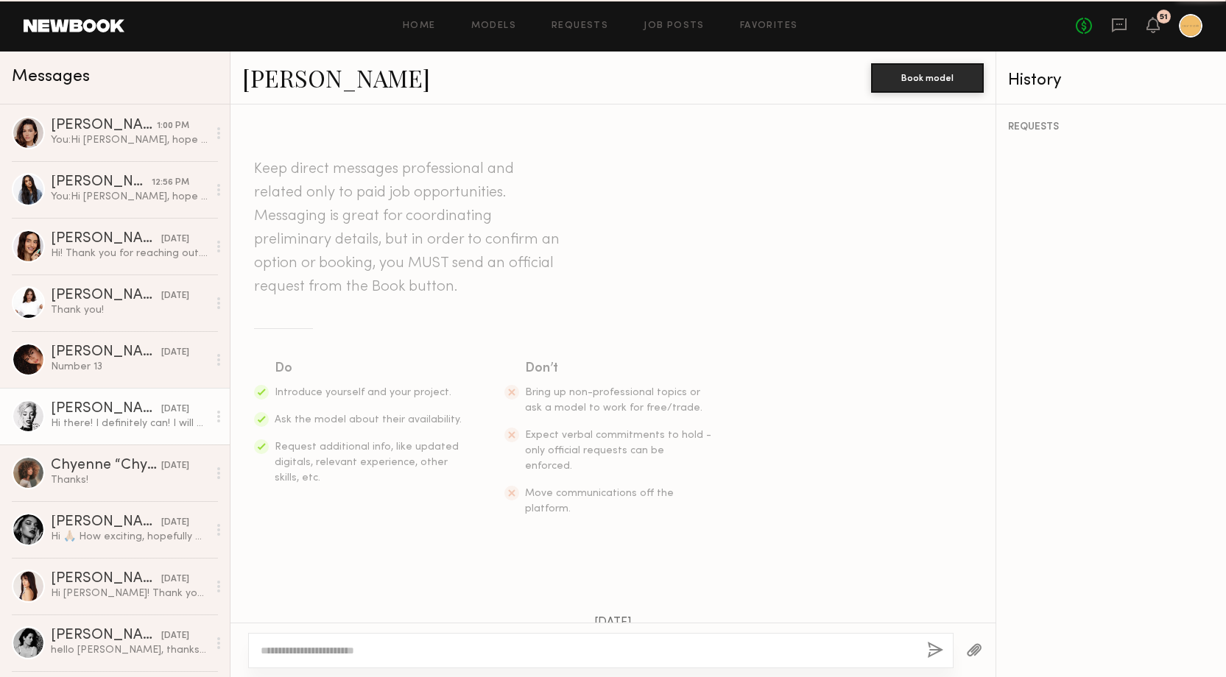
scroll to position [1112, 0]
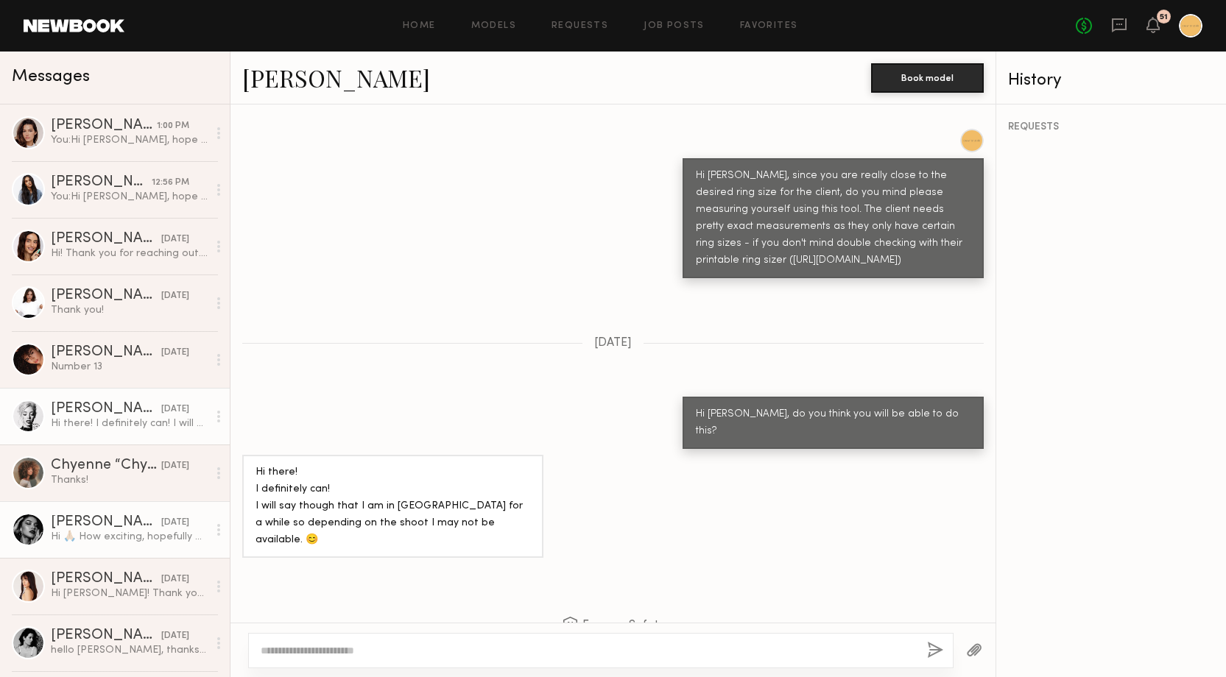
click at [88, 522] on div "Vanessa B." at bounding box center [106, 522] width 110 height 15
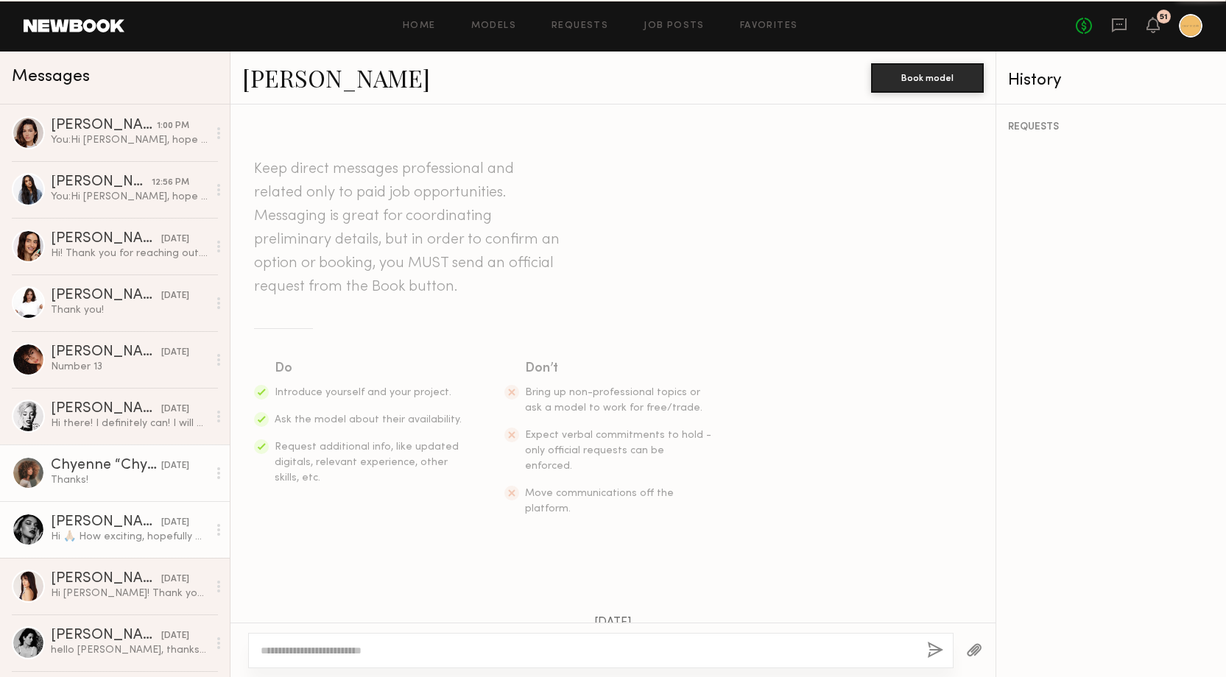
scroll to position [395, 0]
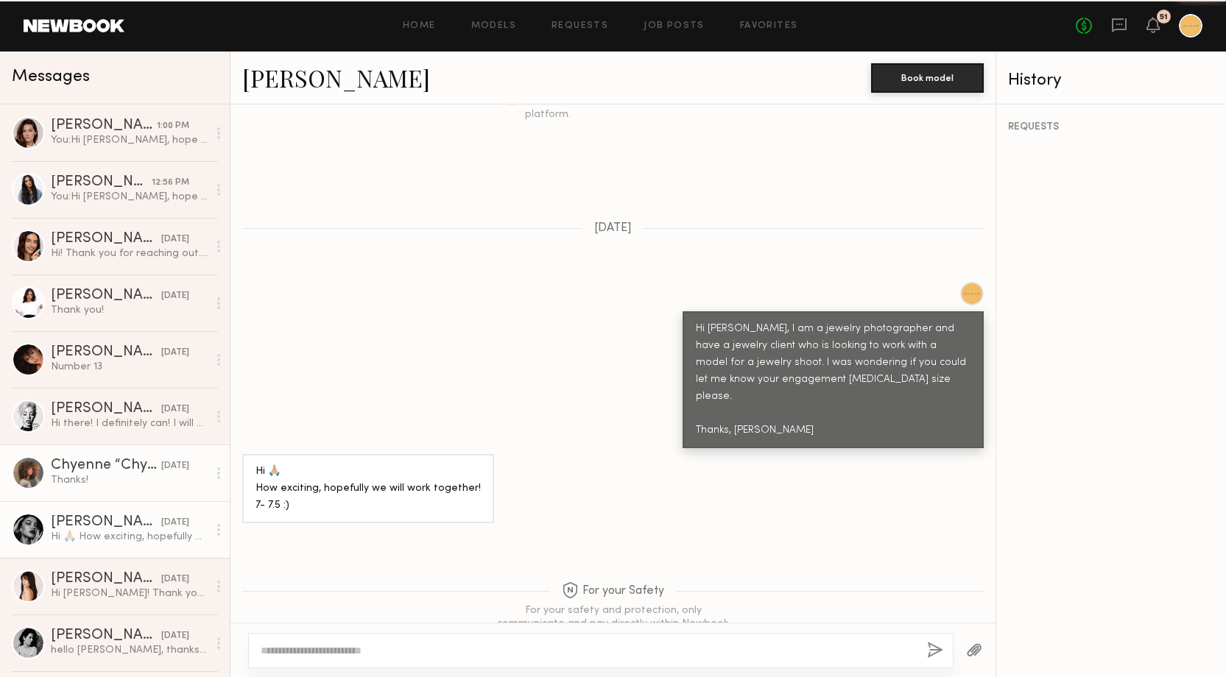
click at [94, 495] on link "Chyenne “Chy” R. 02/25/2025 Thanks!" at bounding box center [115, 473] width 230 height 57
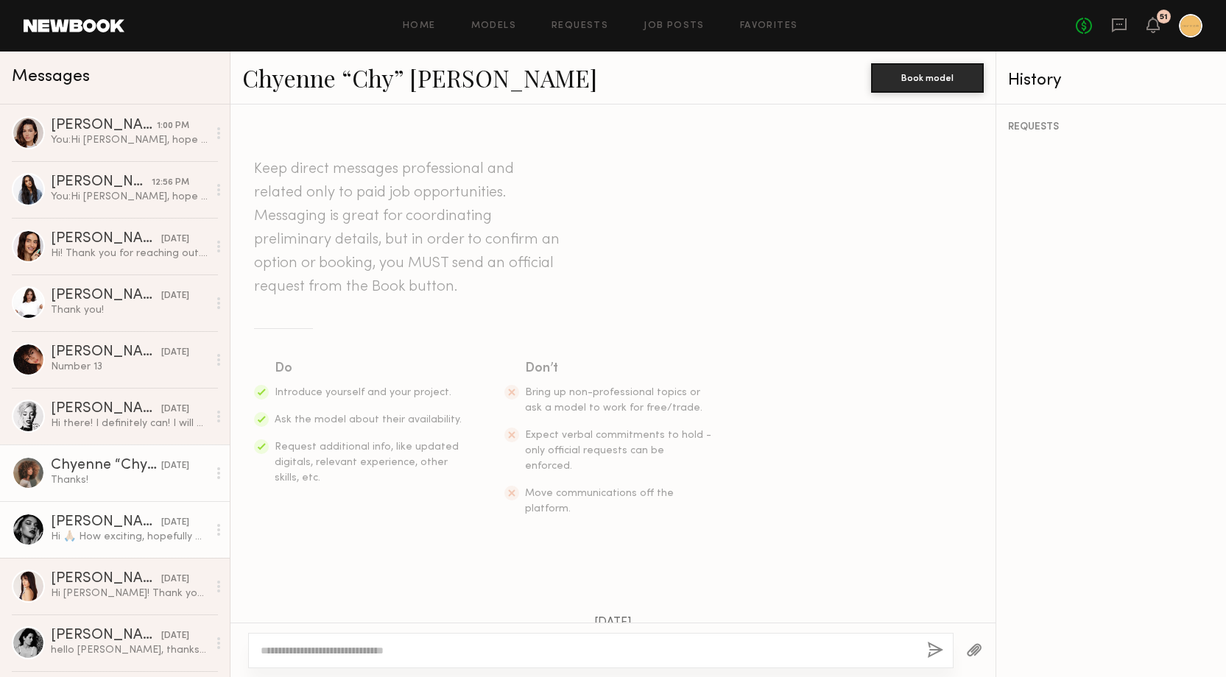
click at [99, 512] on link "Vanessa B. 02/20/2025 Hi 🙏🏼 How exciting, hopefully we will work together! 7- 7…" at bounding box center [115, 529] width 230 height 57
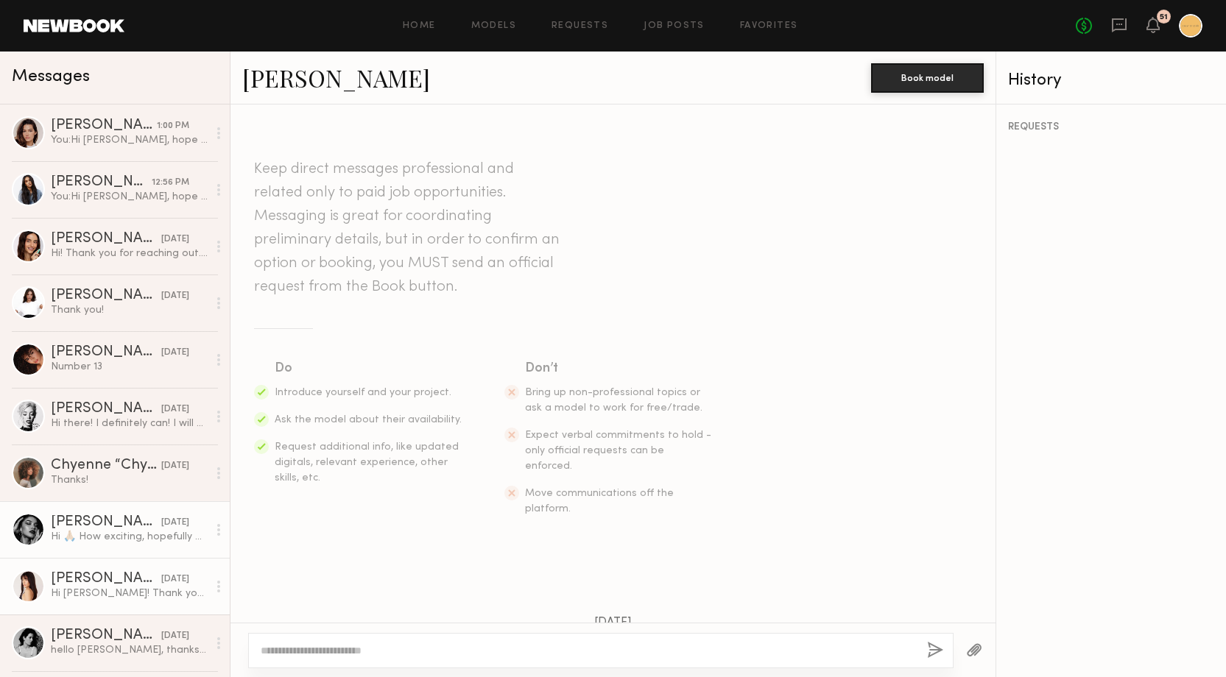
scroll to position [395, 0]
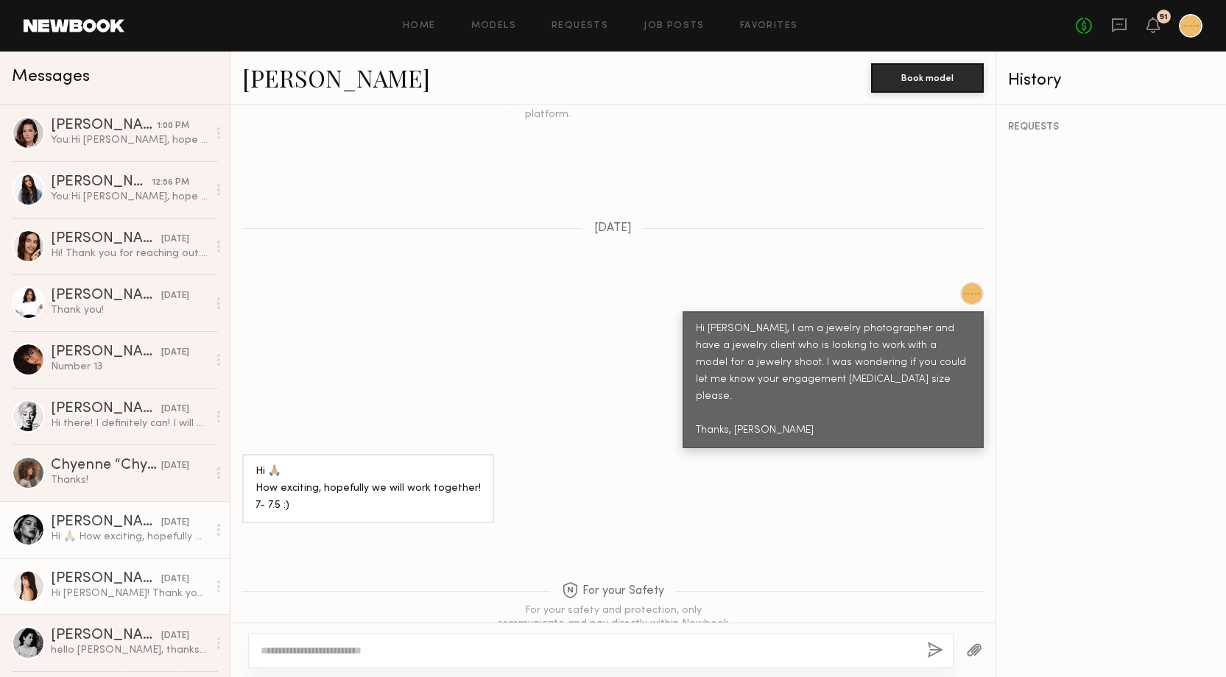
click at [116, 588] on div "Hi Saahil! Thank you for reaching out :) I believe I am a size 7. For full tran…" at bounding box center [129, 594] width 157 height 14
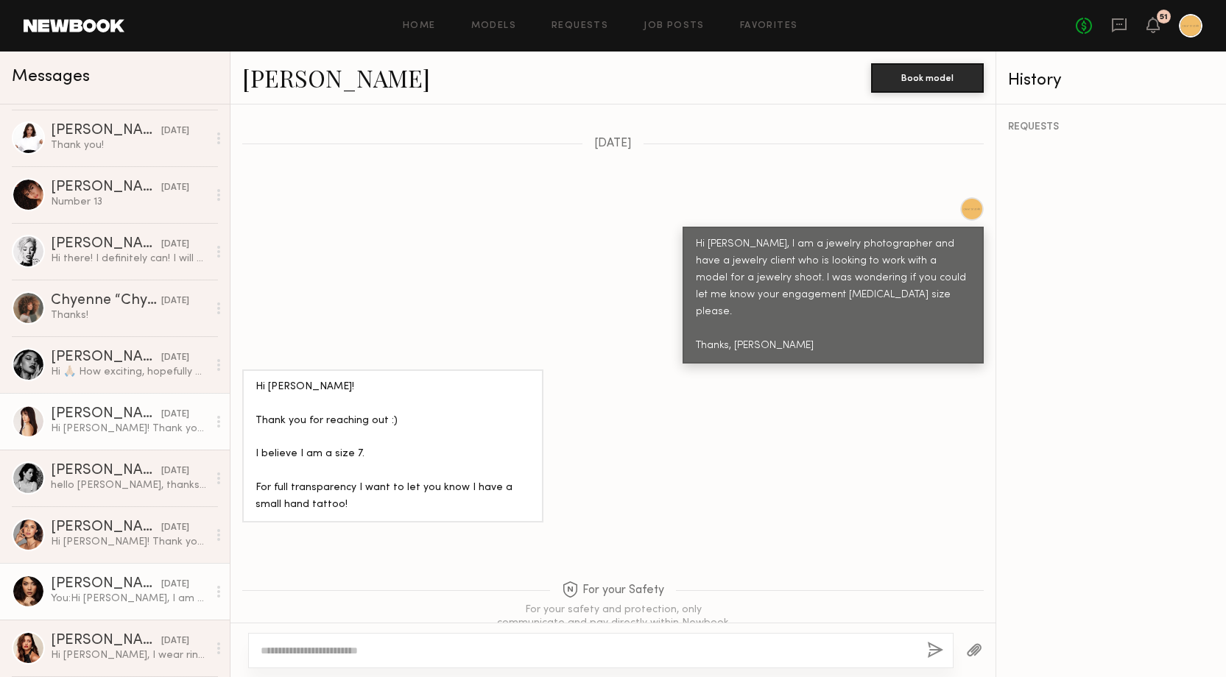
scroll to position [168, 0]
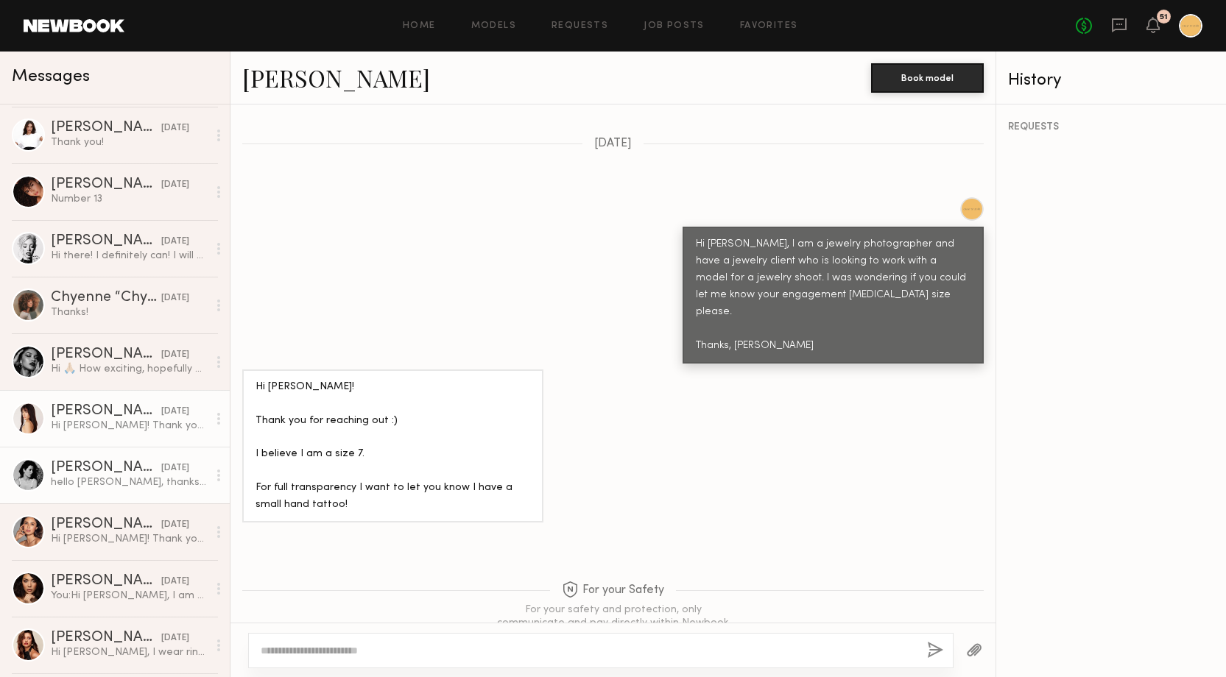
click at [112, 475] on div "Casilda G." at bounding box center [106, 468] width 110 height 15
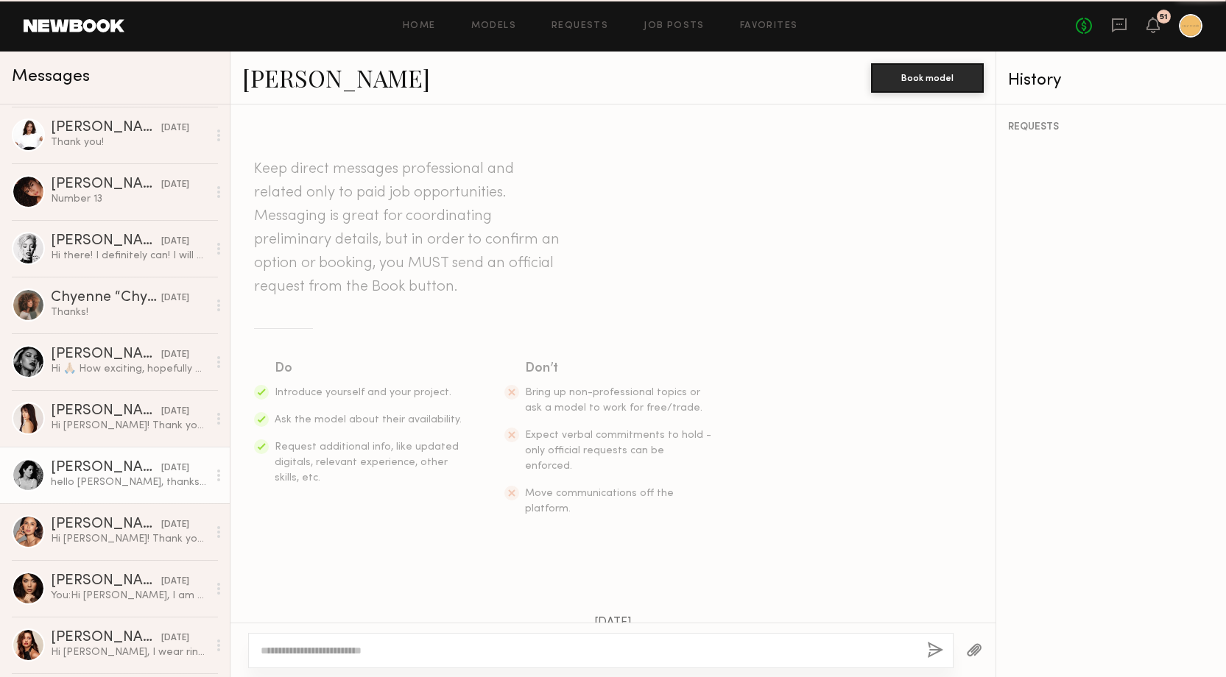
scroll to position [361, 0]
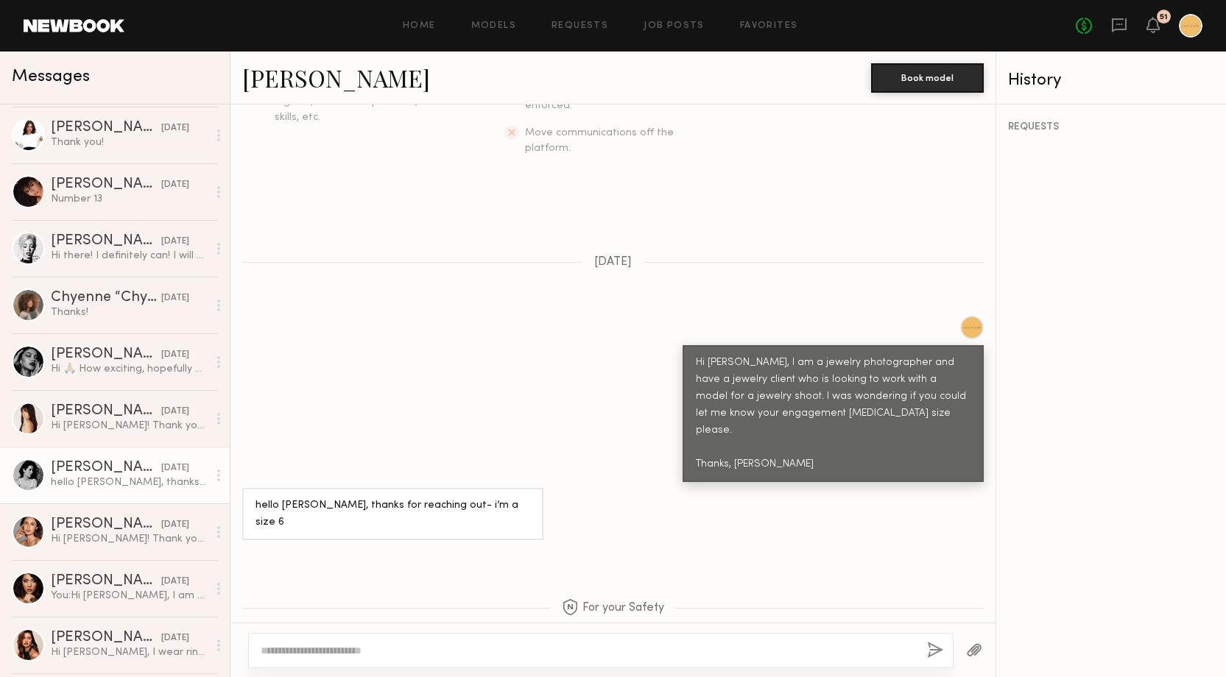
click at [313, 84] on link "Casilda G." at bounding box center [336, 78] width 188 height 32
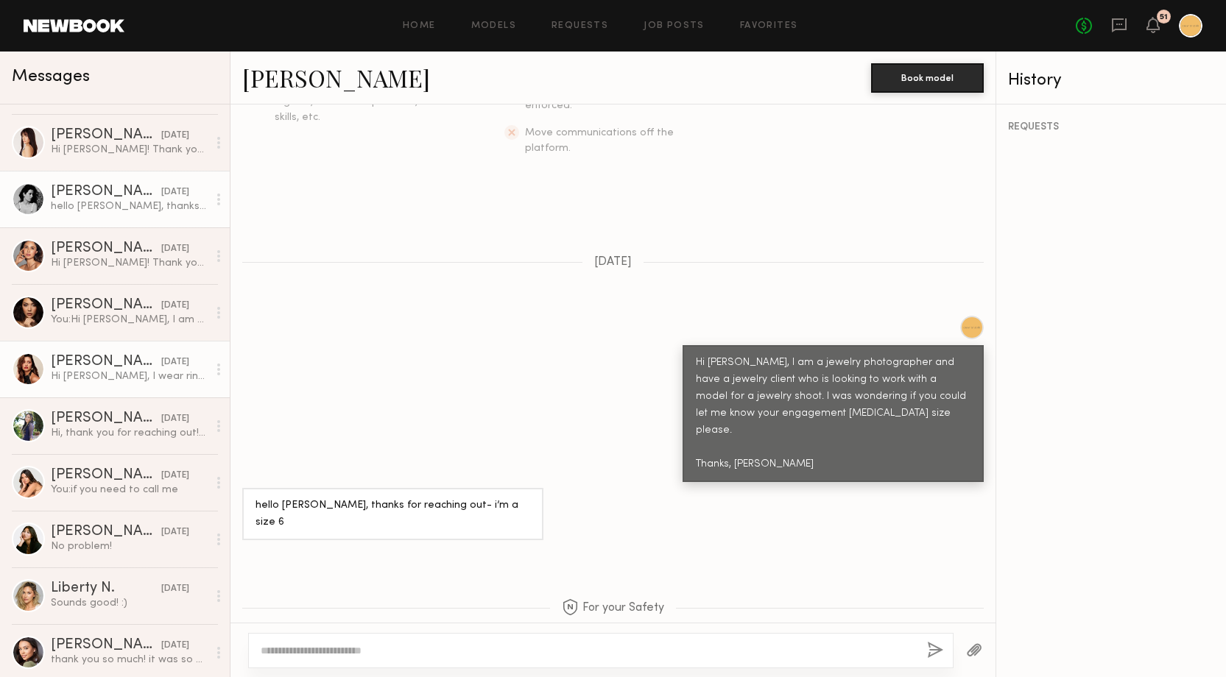
scroll to position [451, 0]
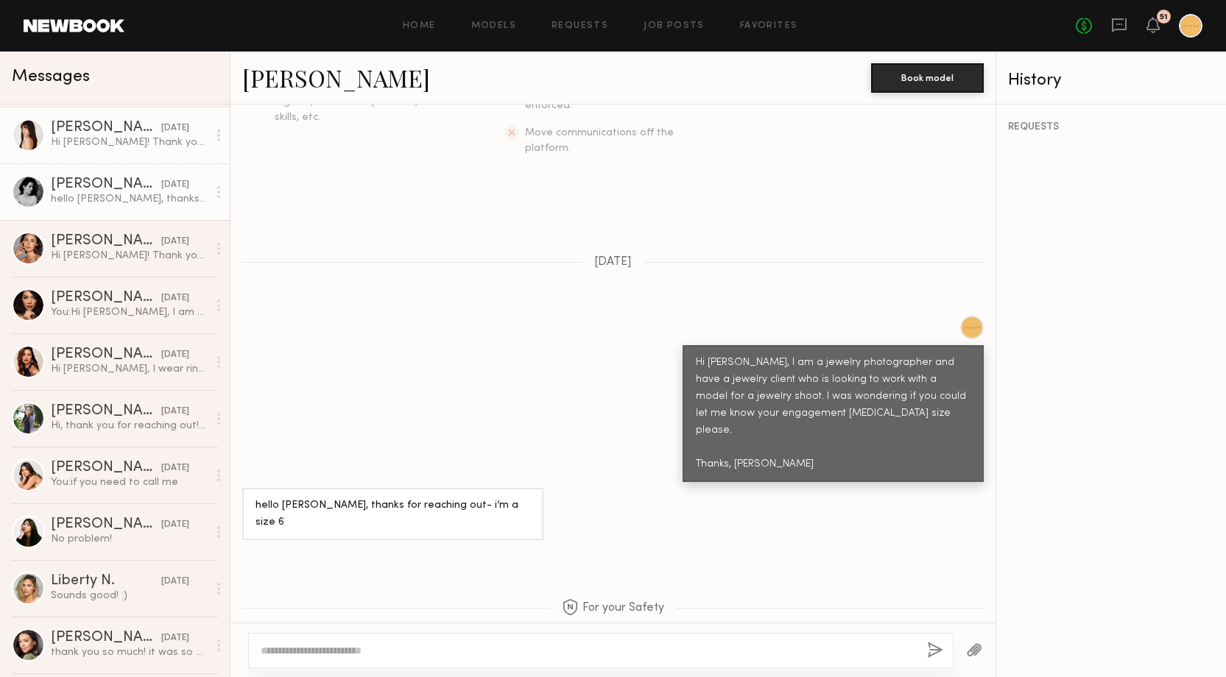
click at [123, 153] on link "Ashley C. 02/20/2025 Hi Saahil! Thank you for reaching out :) I believe I am a …" at bounding box center [115, 135] width 230 height 57
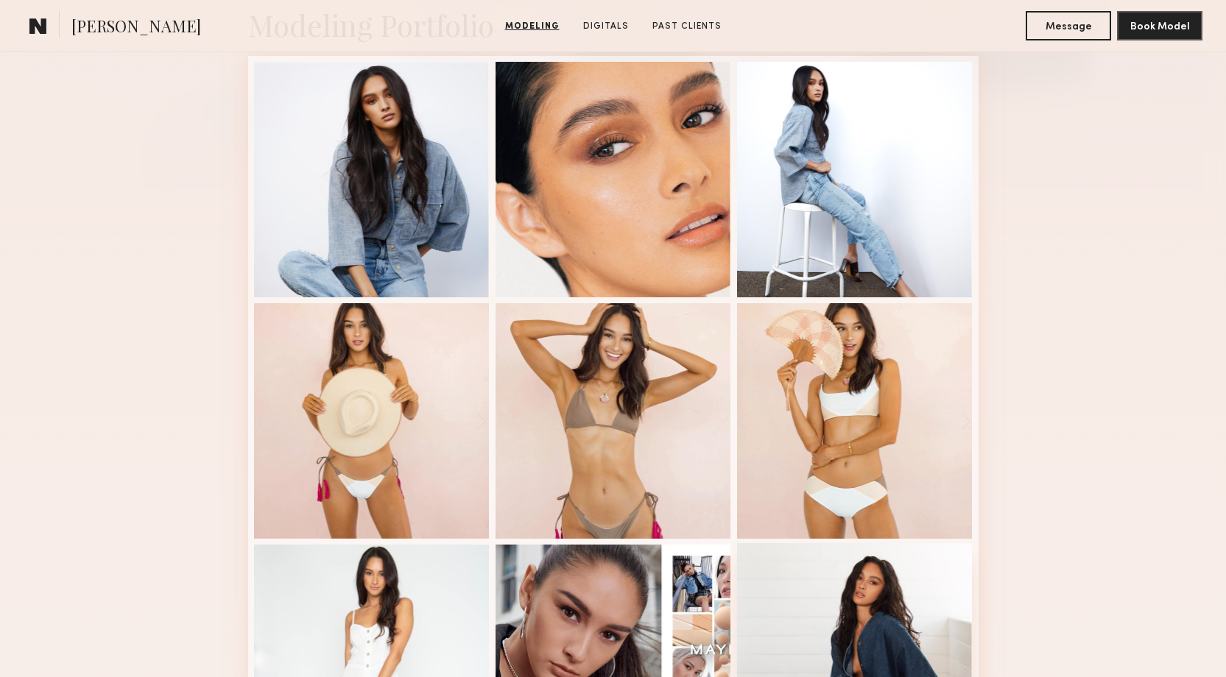
scroll to position [301, 0]
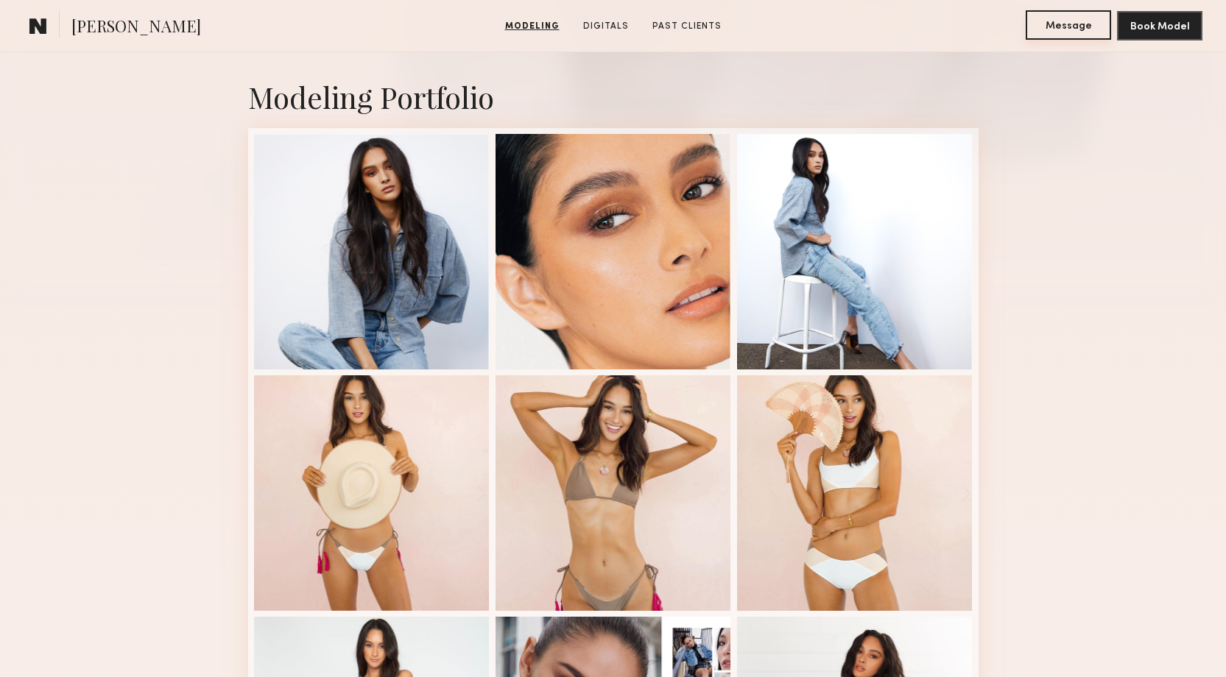
click at [1085, 29] on button "Message" at bounding box center [1068, 24] width 85 height 29
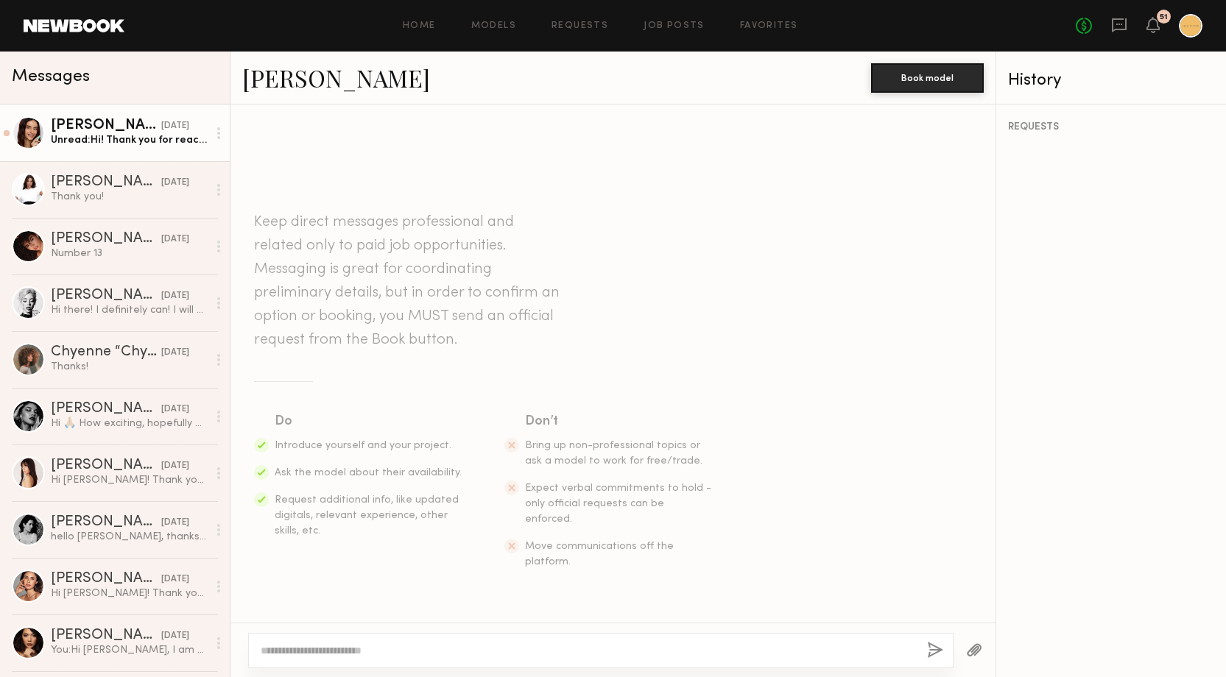
click at [86, 138] on div "Unread: Hi! Thank you for reaching out. I’m only available on the weekends for …" at bounding box center [129, 140] width 157 height 14
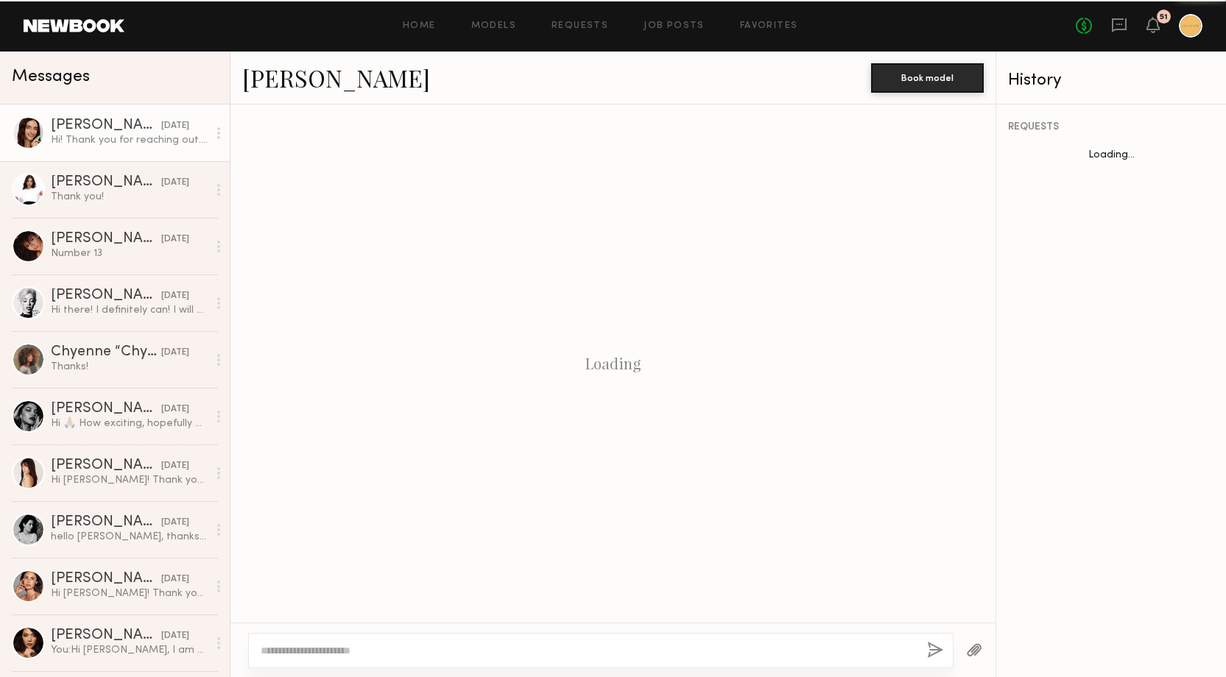
scroll to position [369, 0]
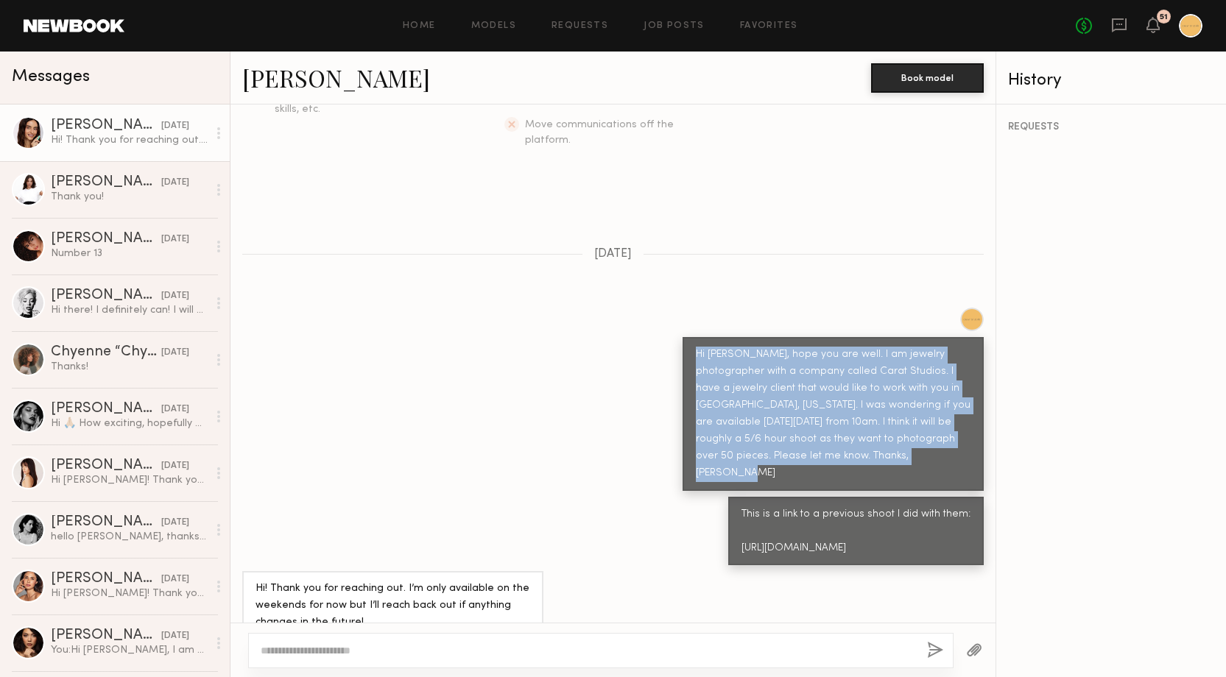
drag, startPoint x: 697, startPoint y: 322, endPoint x: 961, endPoint y: 420, distance: 281.2
click at [961, 420] on div "Hi Anna, hope you are well. I am jewelry photographer with a company called Car…" at bounding box center [833, 414] width 275 height 135
copy div "Hi Anna, hope you are well. I am jewelry photographer with a company called Car…"
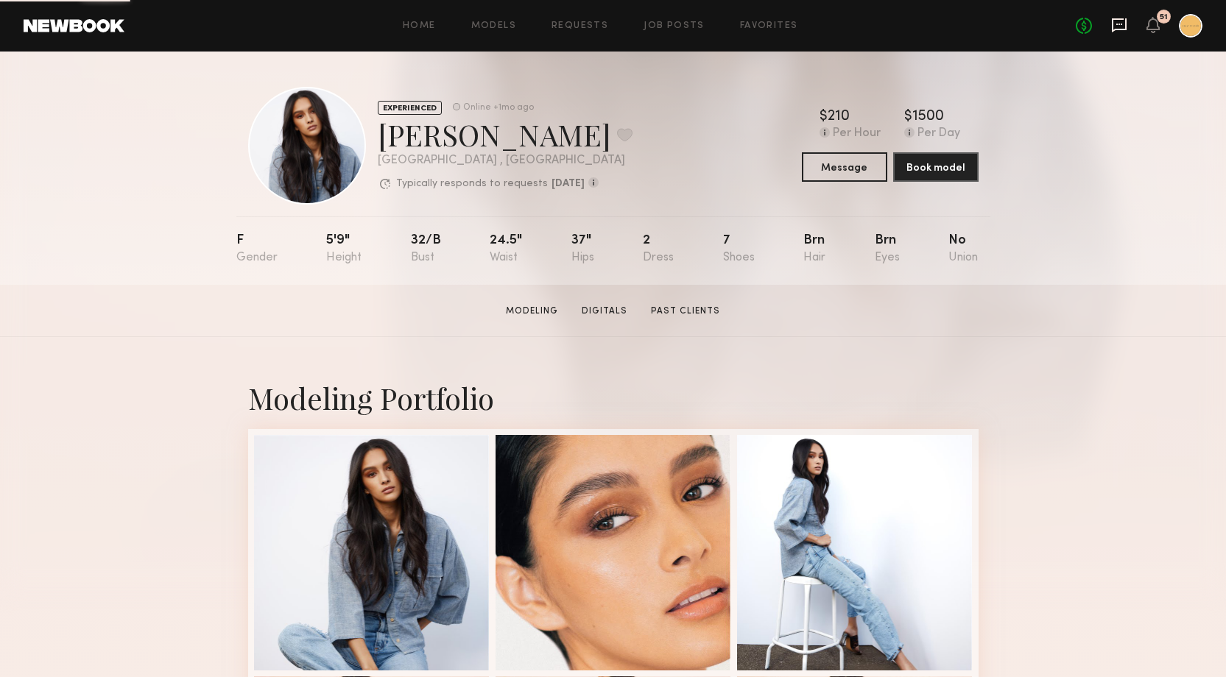
click at [1124, 24] on icon at bounding box center [1119, 25] width 16 height 16
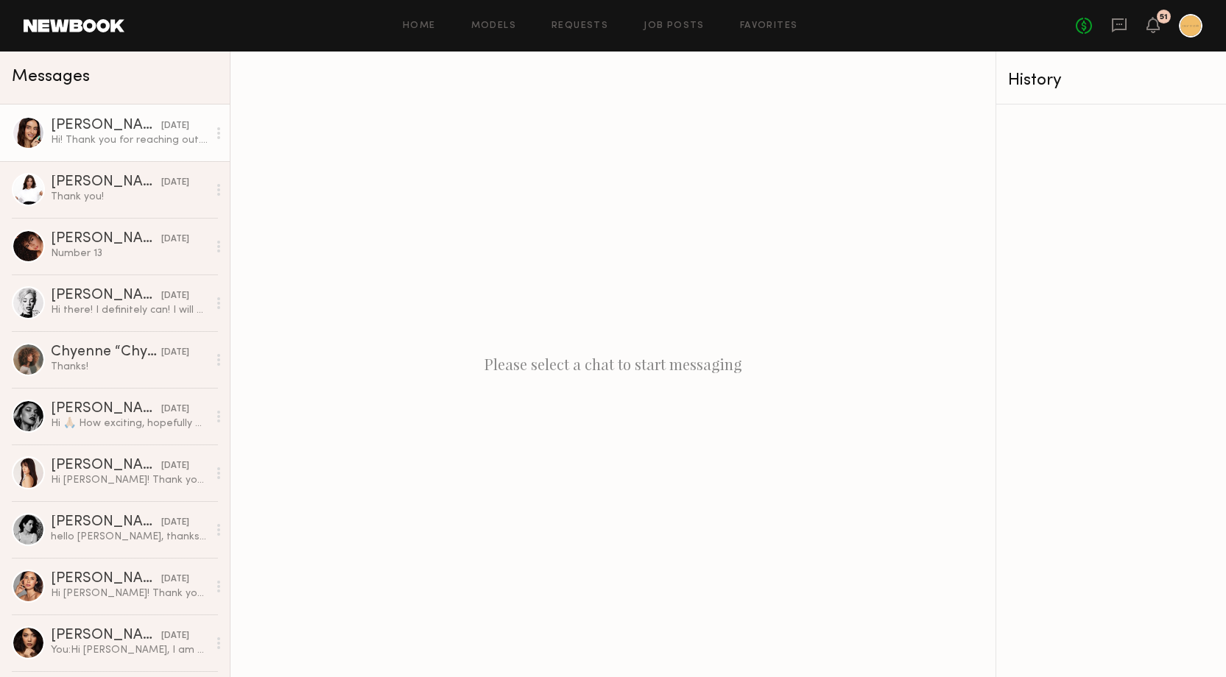
click at [139, 144] on div "Hi! Thank you for reaching out. I’m only available on the weekends for now but …" at bounding box center [129, 140] width 157 height 14
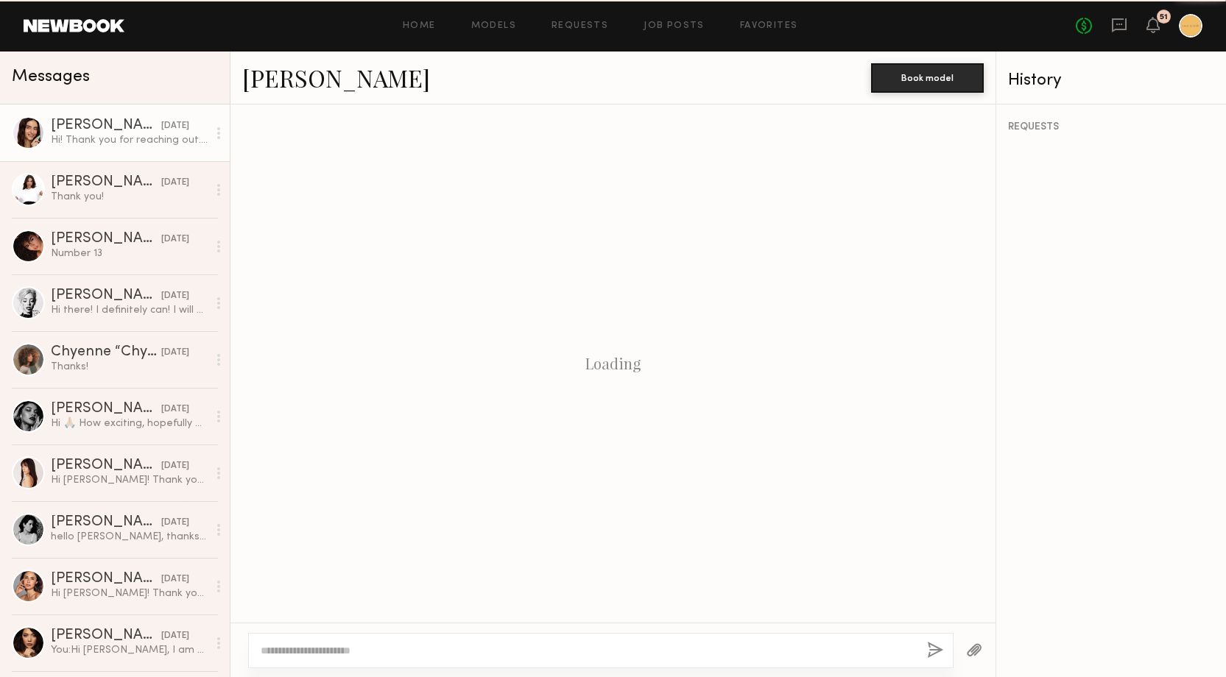
scroll to position [369, 0]
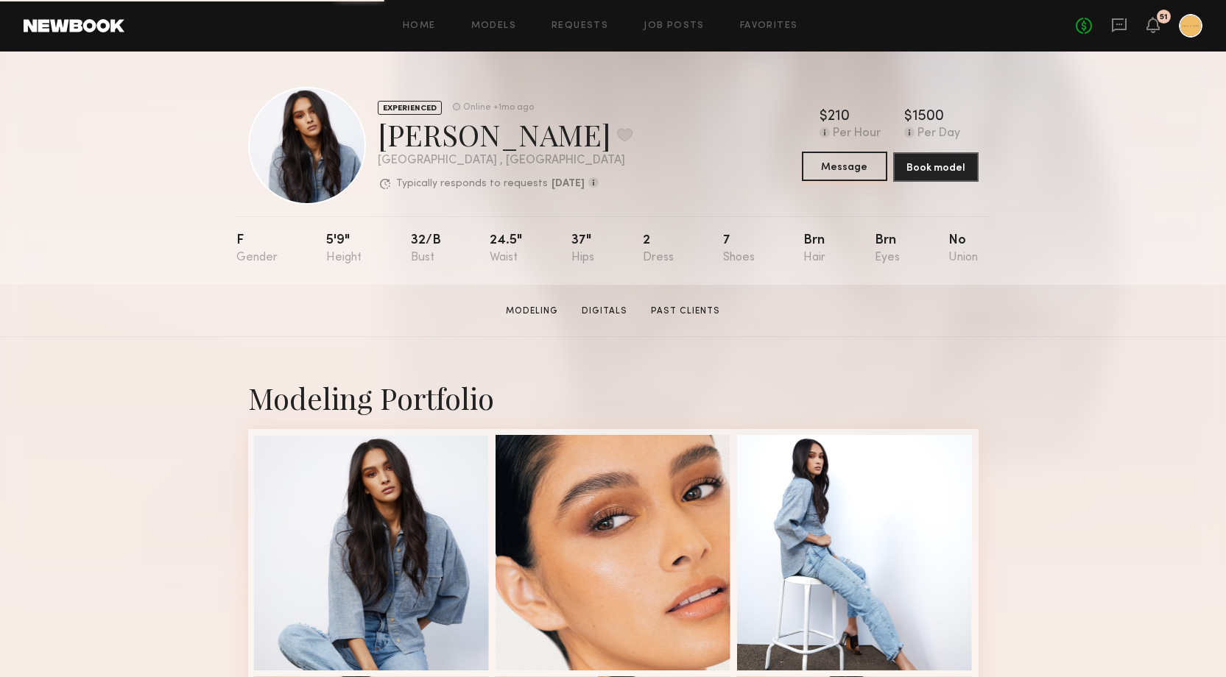
click at [840, 167] on button "Message" at bounding box center [844, 166] width 85 height 29
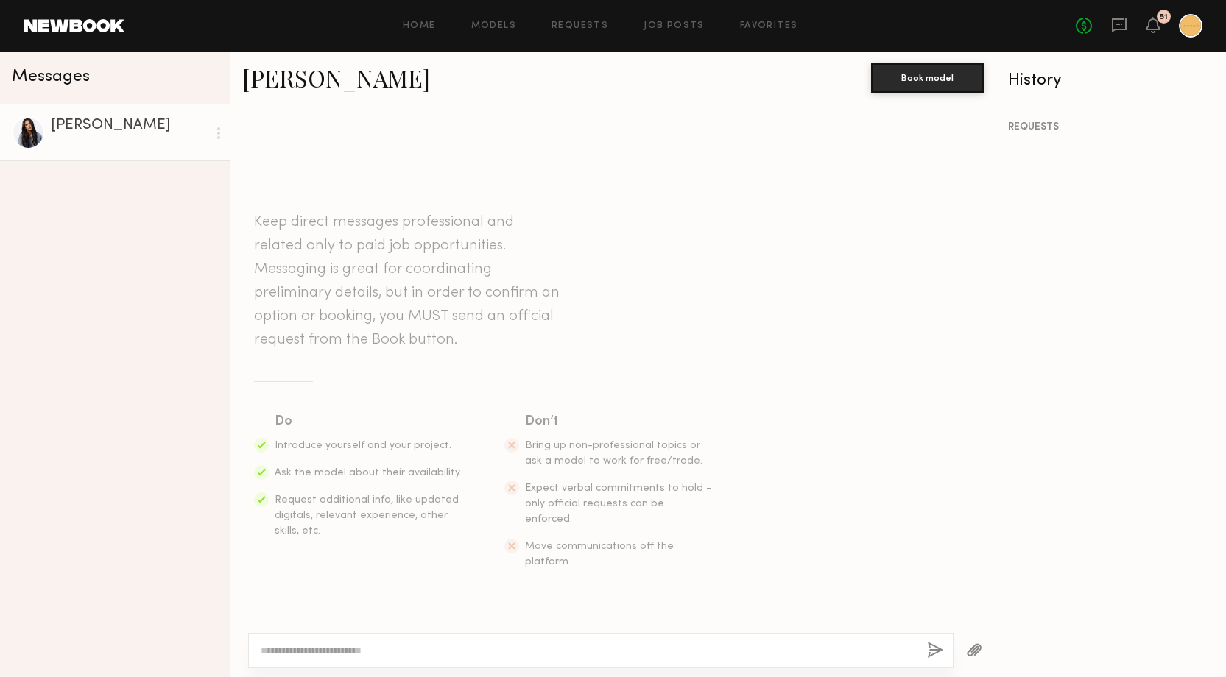
click at [311, 652] on textarea at bounding box center [588, 651] width 655 height 15
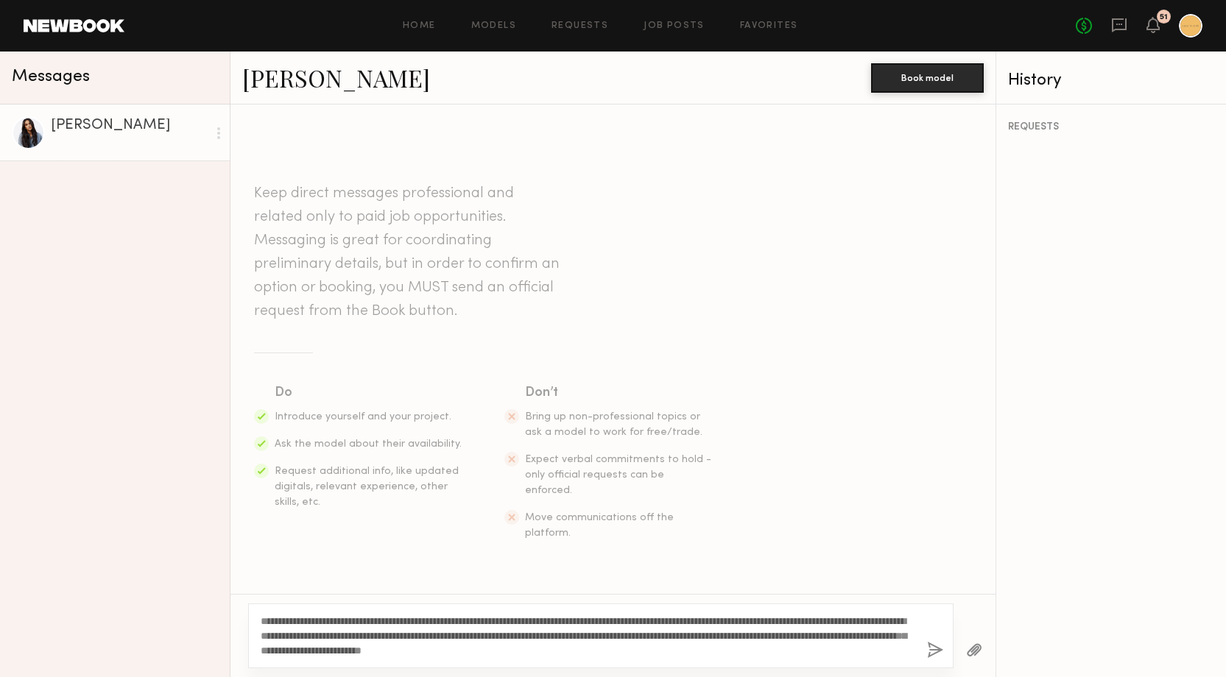
click at [284, 620] on textarea "**********" at bounding box center [588, 636] width 655 height 44
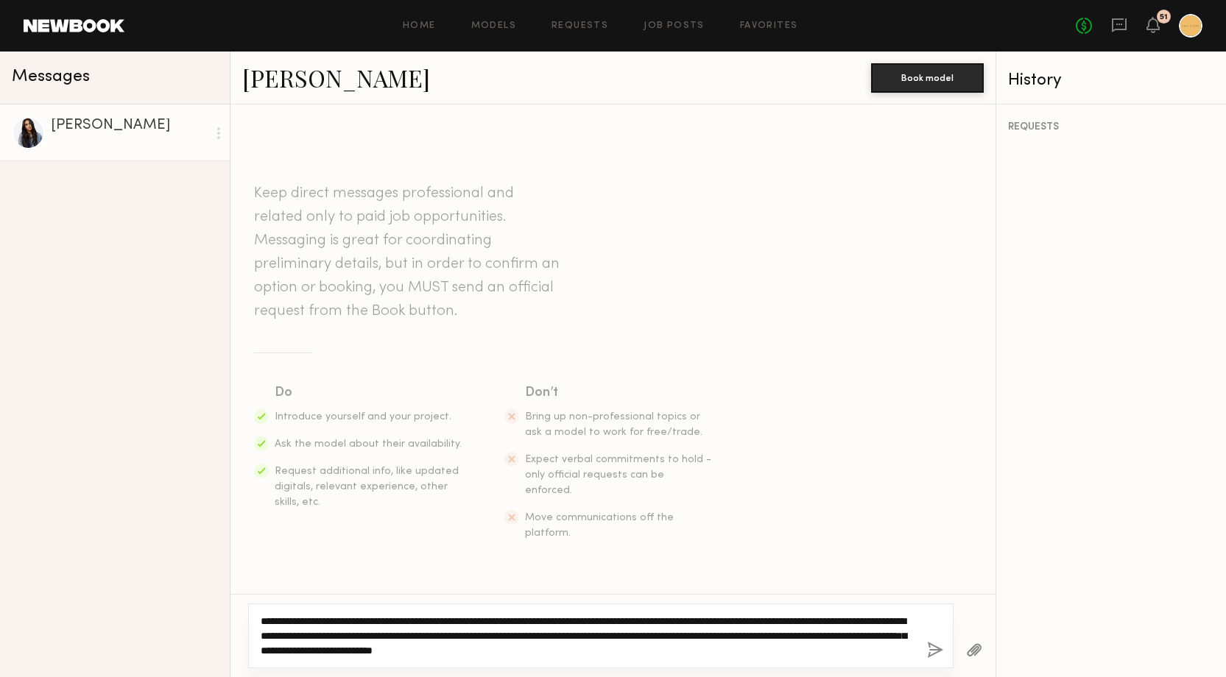
click at [786, 653] on textarea "**********" at bounding box center [588, 636] width 655 height 44
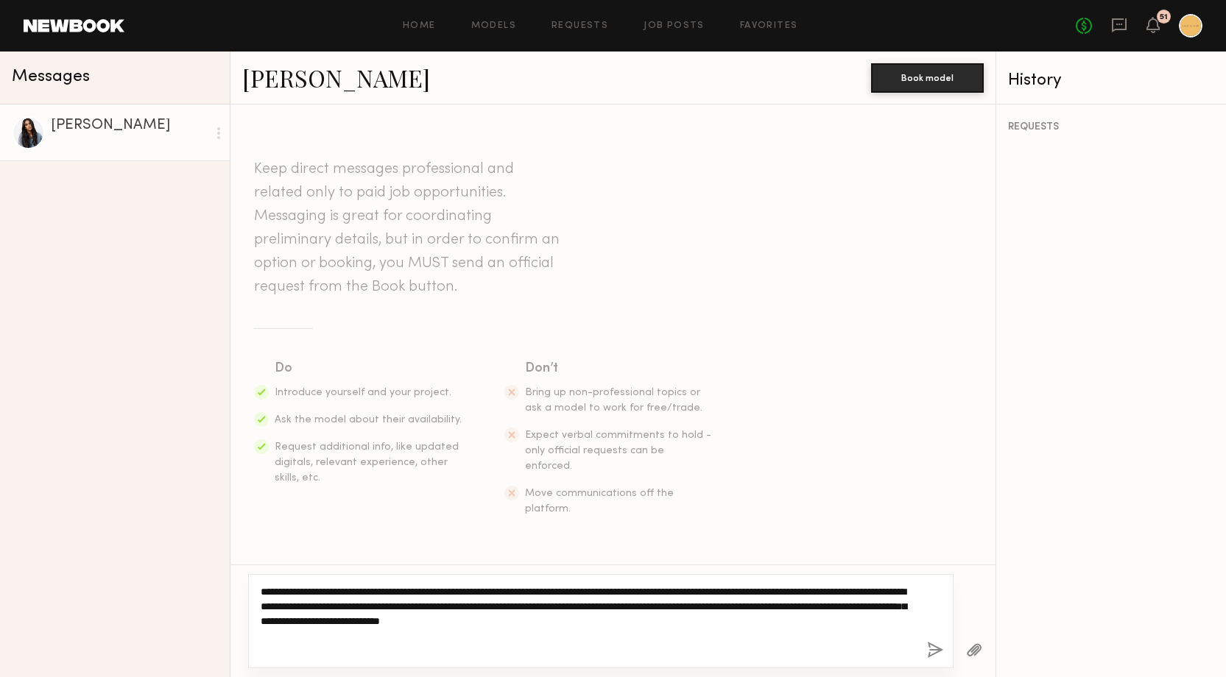
click at [586, 623] on textarea "**********" at bounding box center [588, 622] width 655 height 74
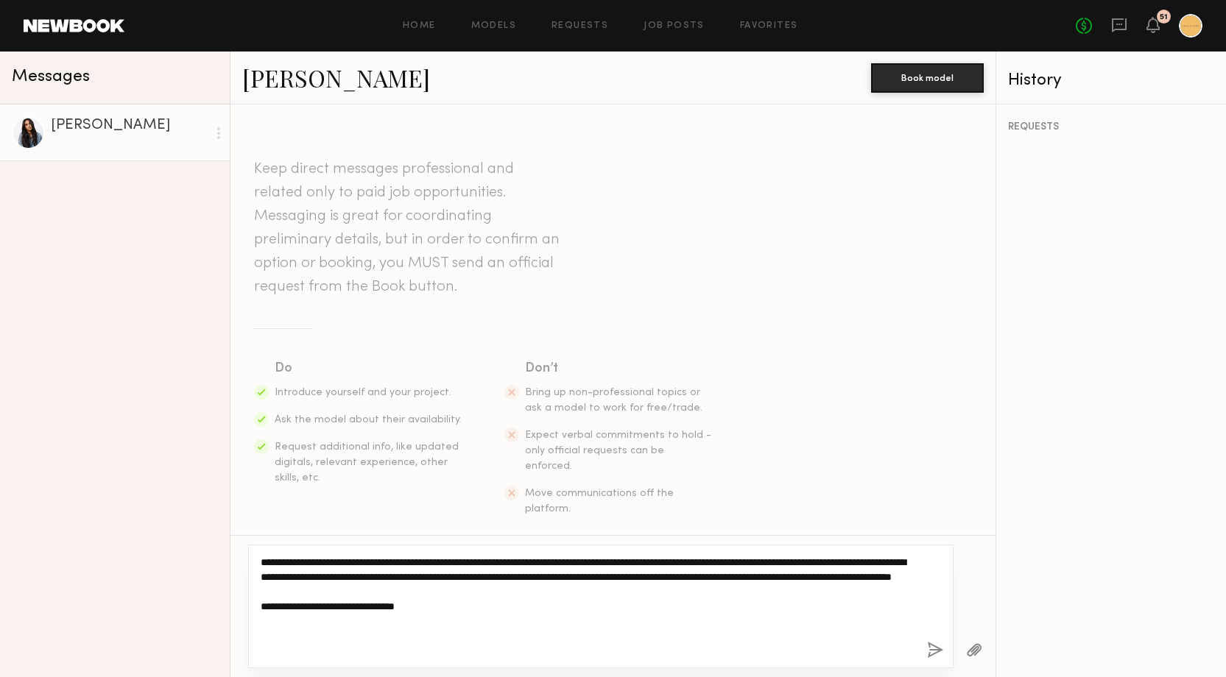
click at [613, 591] on textarea "**********" at bounding box center [588, 606] width 655 height 103
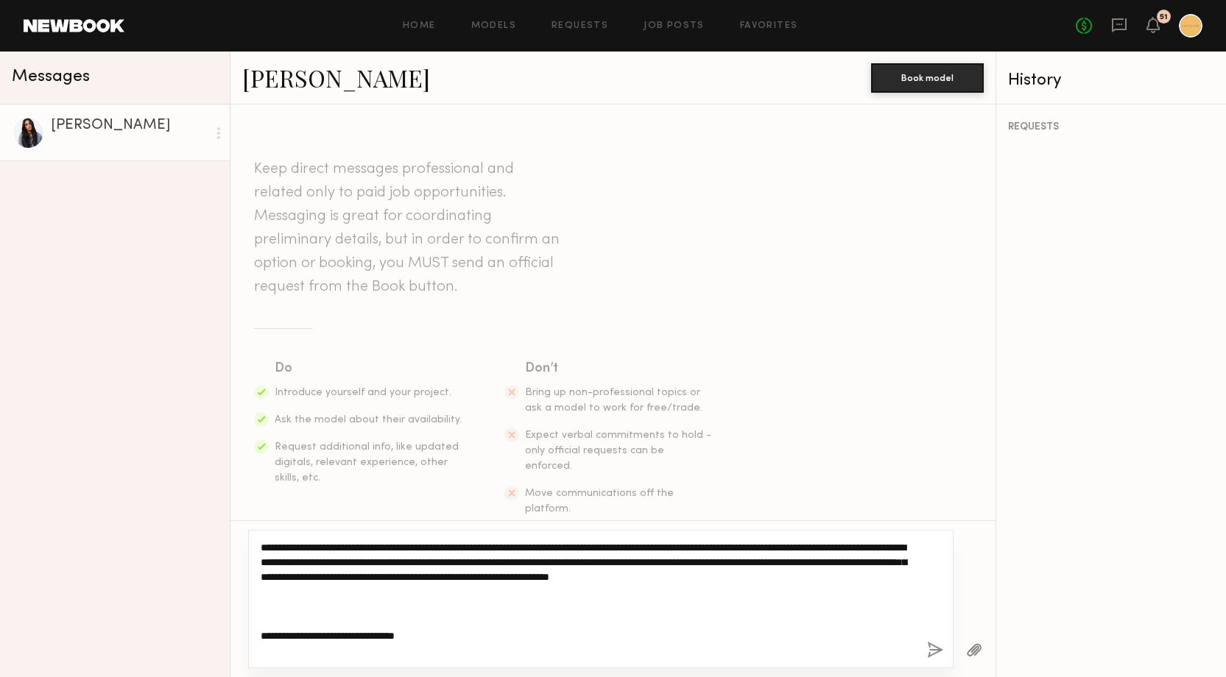
paste textarea "**********"
drag, startPoint x: 376, startPoint y: 589, endPoint x: 102, endPoint y: 493, distance: 290.2
click at [102, 493] on div "Messages Brianna G. Brianna G. Book model Keep direct messages professional and…" at bounding box center [613, 365] width 1226 height 626
type textarea "**********"
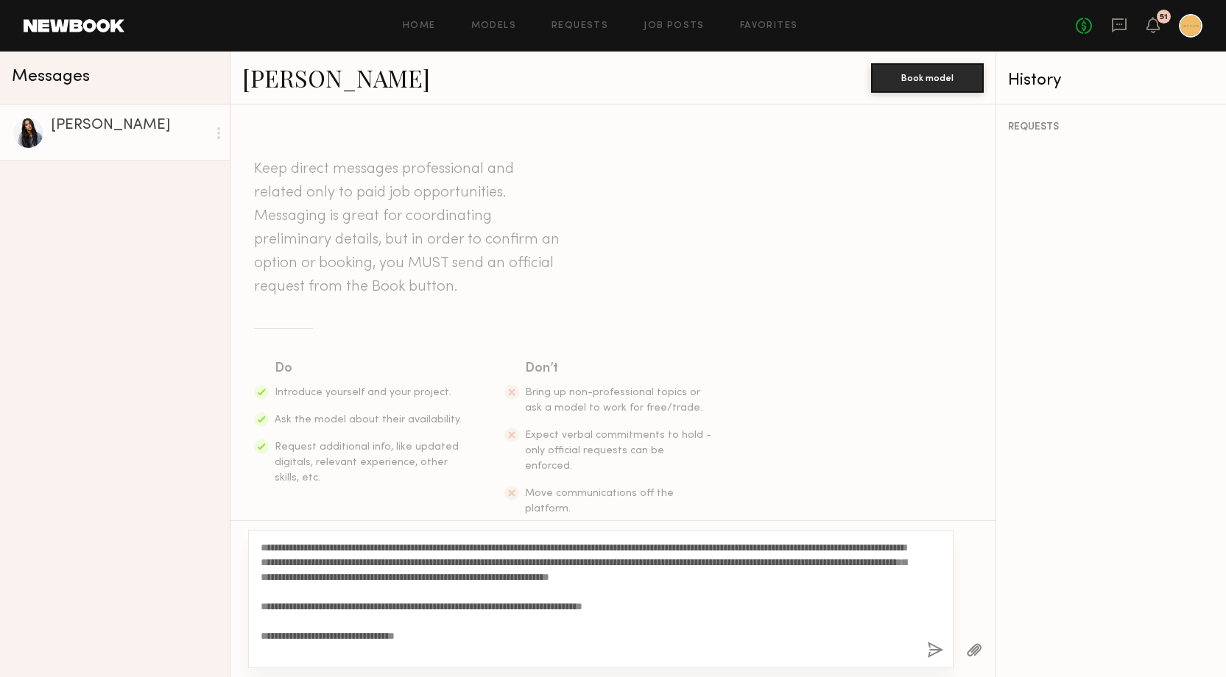
click at [932, 649] on button "button" at bounding box center [935, 651] width 16 height 18
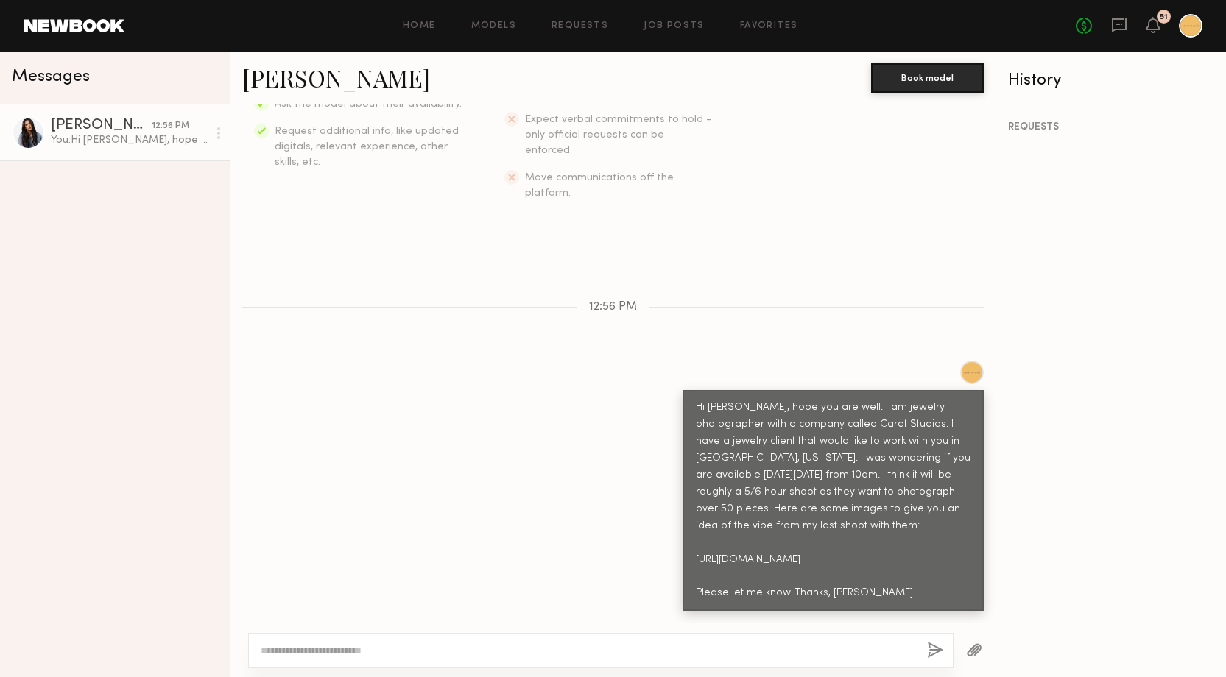
scroll to position [303, 0]
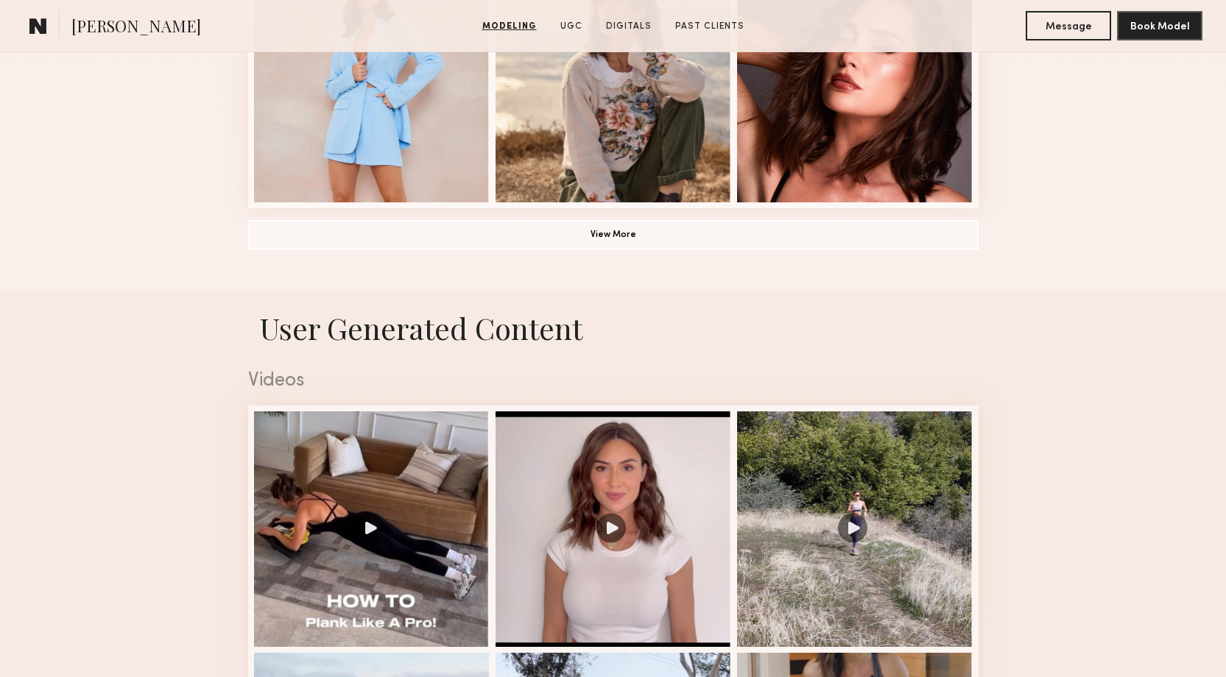
scroll to position [1572, 0]
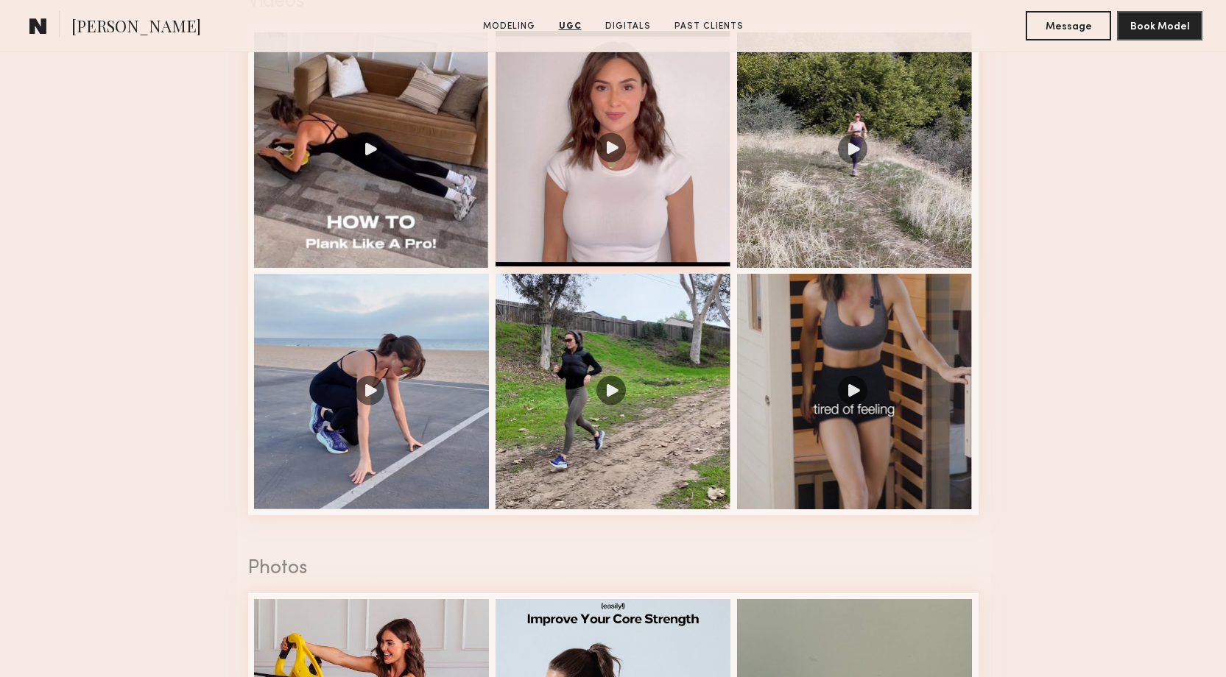
click at [616, 152] on div at bounding box center [614, 149] width 236 height 236
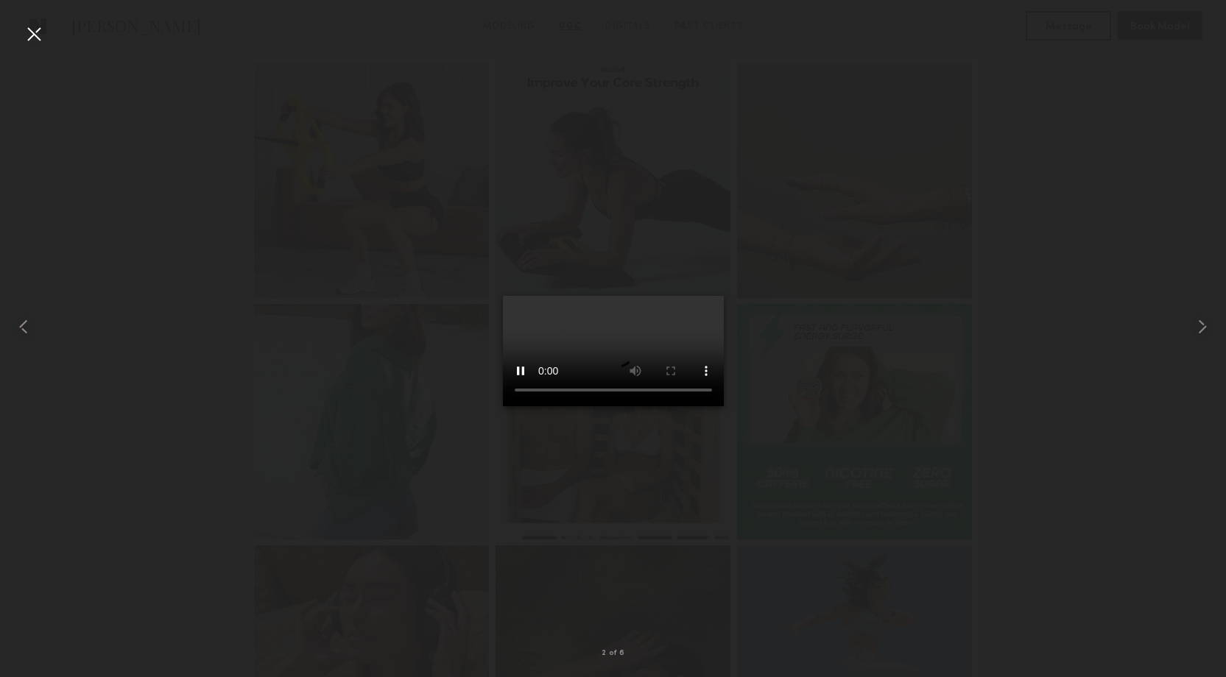
scroll to position [2512, 0]
click at [658, 572] on div at bounding box center [613, 327] width 1226 height 607
click at [1213, 325] on common-icon at bounding box center [1203, 327] width 24 height 24
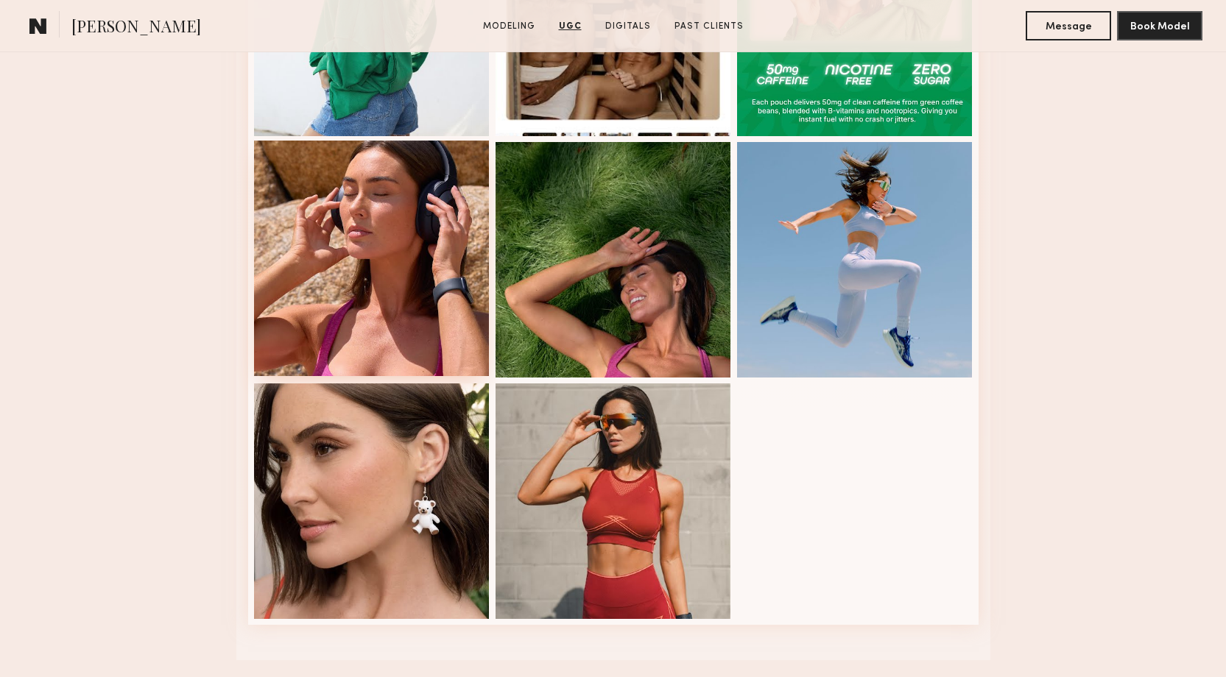
scroll to position [1837, 0]
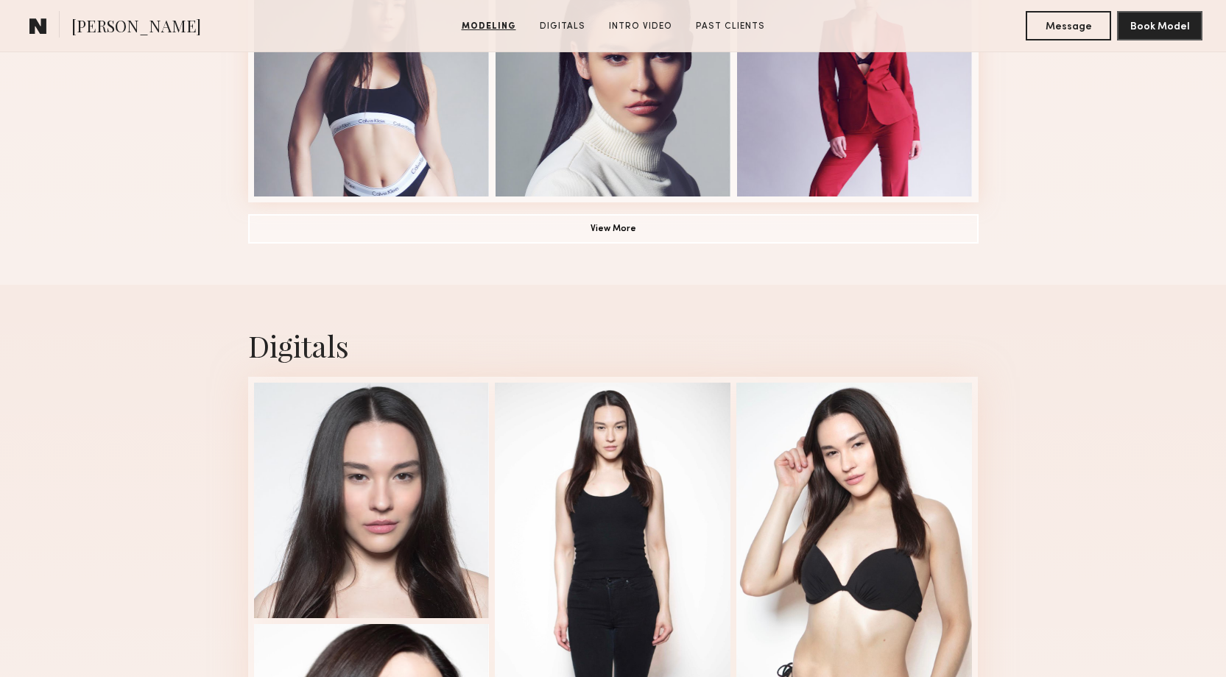
scroll to position [1447, 0]
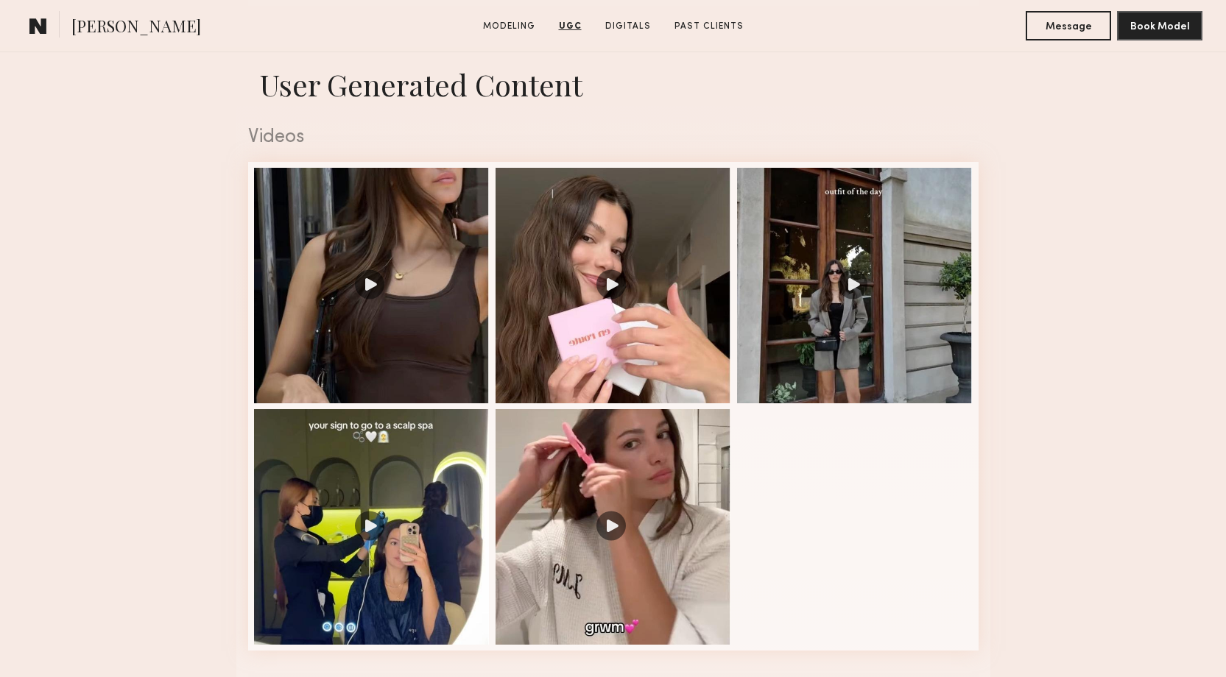
scroll to position [1353, 0]
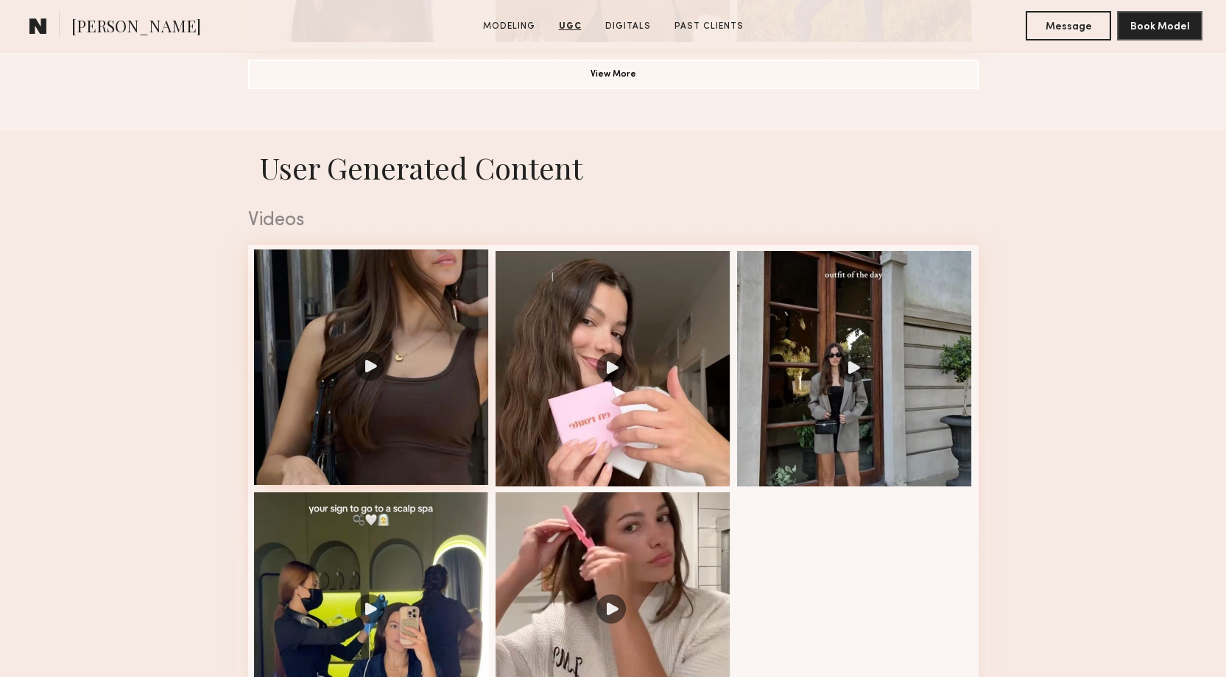
click at [374, 368] on div at bounding box center [372, 368] width 236 height 236
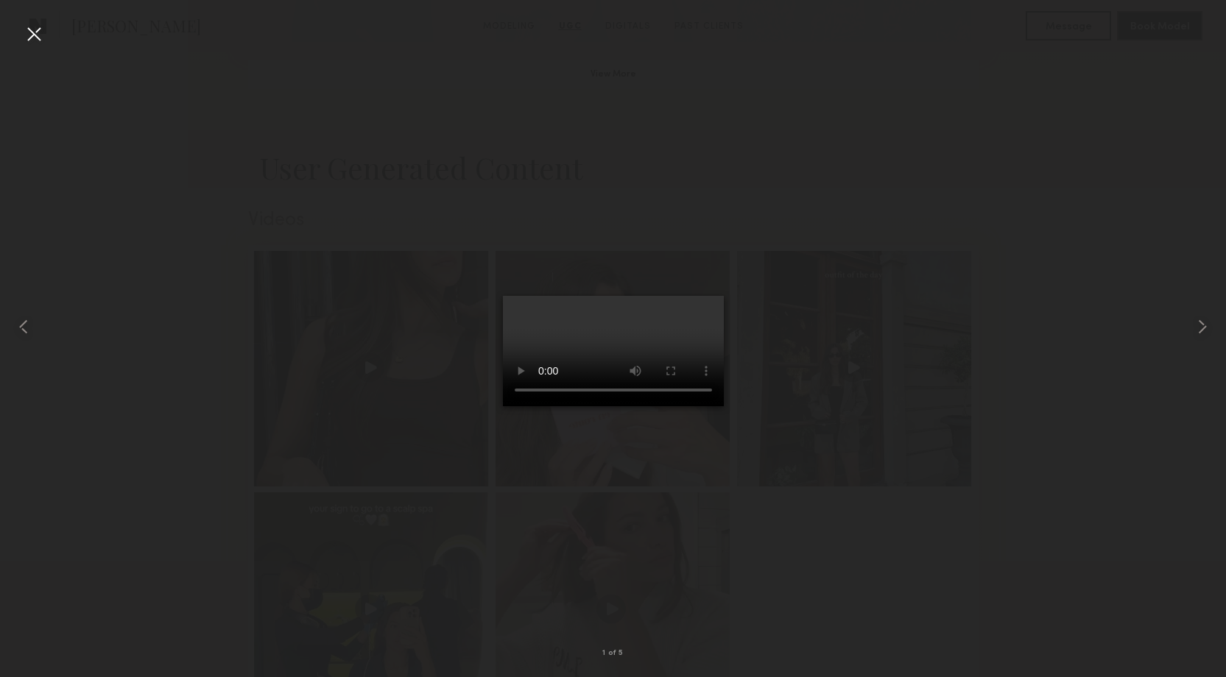
click at [37, 40] on div at bounding box center [34, 34] width 24 height 24
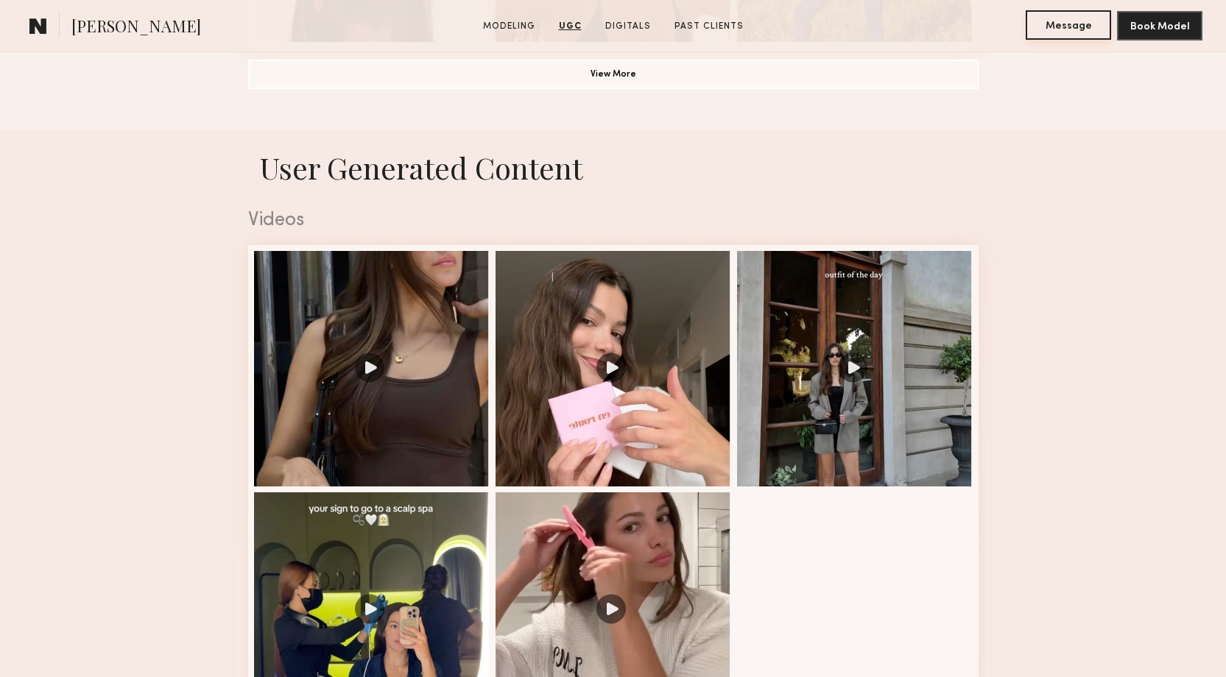
click at [1073, 32] on button "Message" at bounding box center [1068, 24] width 85 height 29
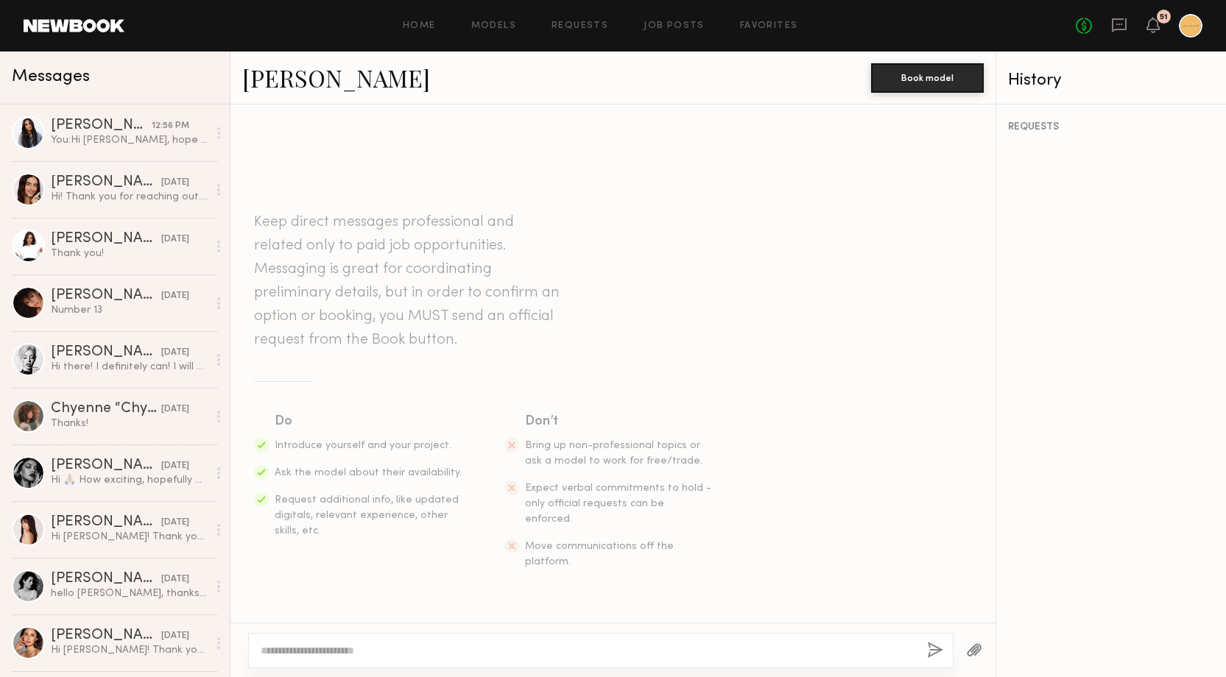
click at [360, 647] on textarea at bounding box center [588, 651] width 655 height 15
type textarea "**********"
click at [796, 642] on div "**********" at bounding box center [600, 650] width 705 height 35
drag, startPoint x: 714, startPoint y: 649, endPoint x: 697, endPoint y: 601, distance: 51.5
click at [697, 601] on div "**********" at bounding box center [612, 391] width 765 height 573
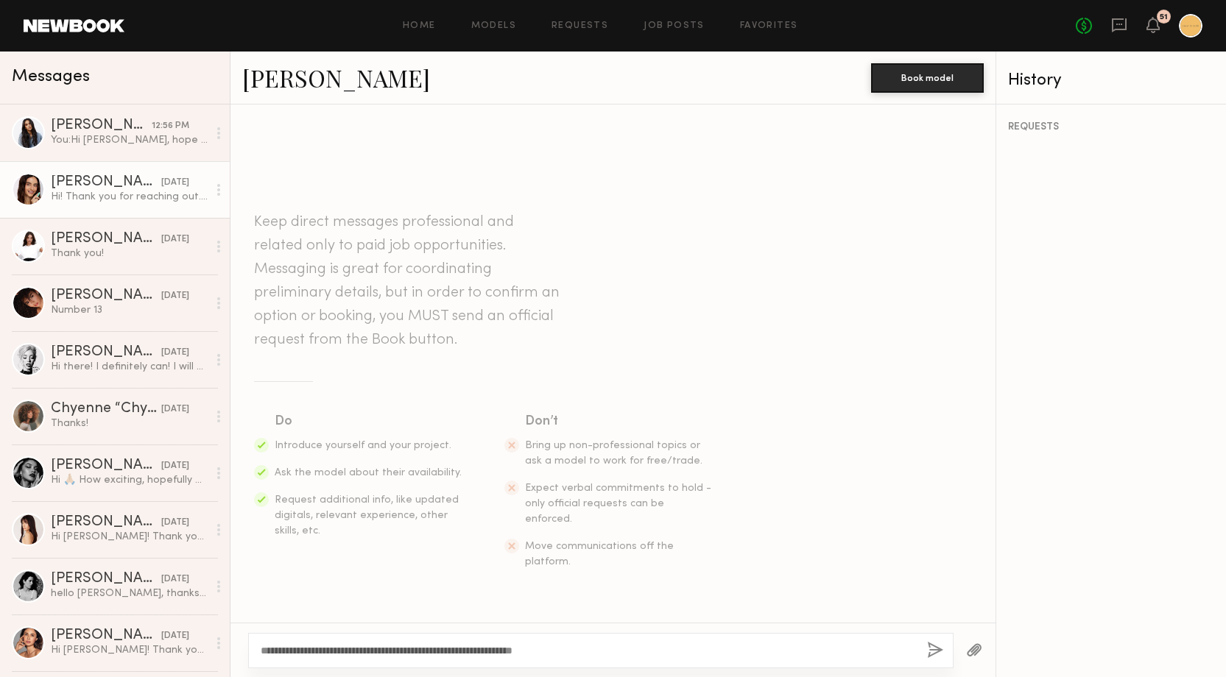
click at [132, 186] on div "Anna S." at bounding box center [106, 182] width 110 height 15
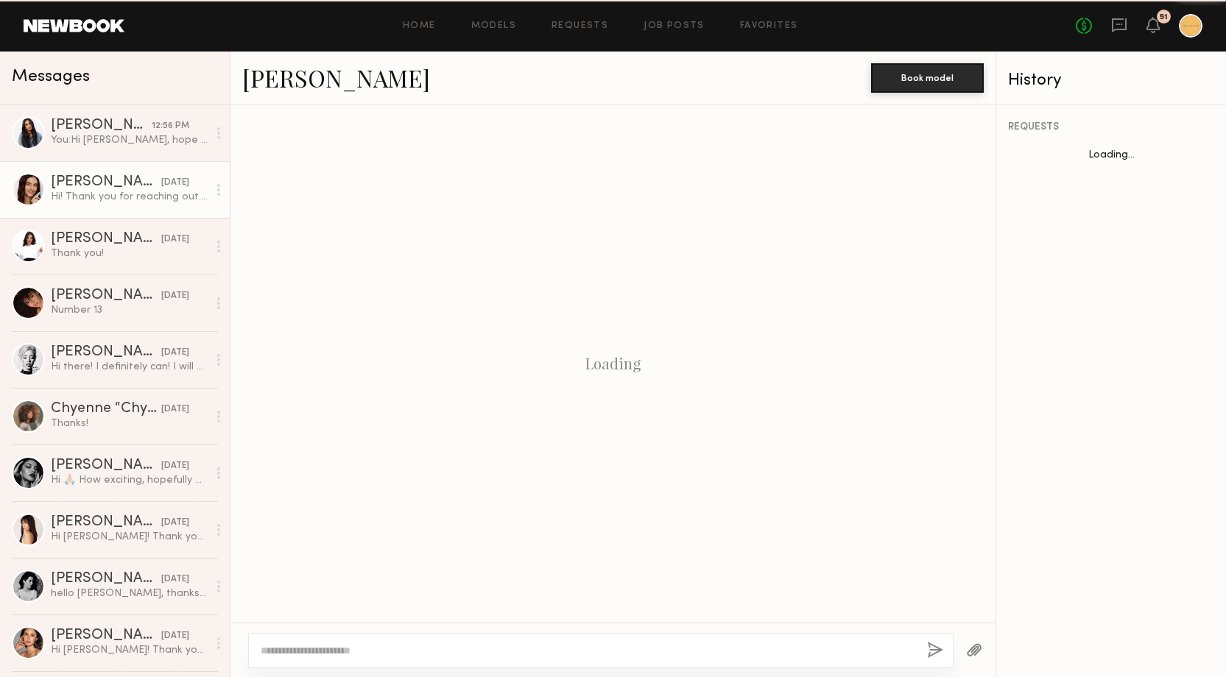
scroll to position [369, 0]
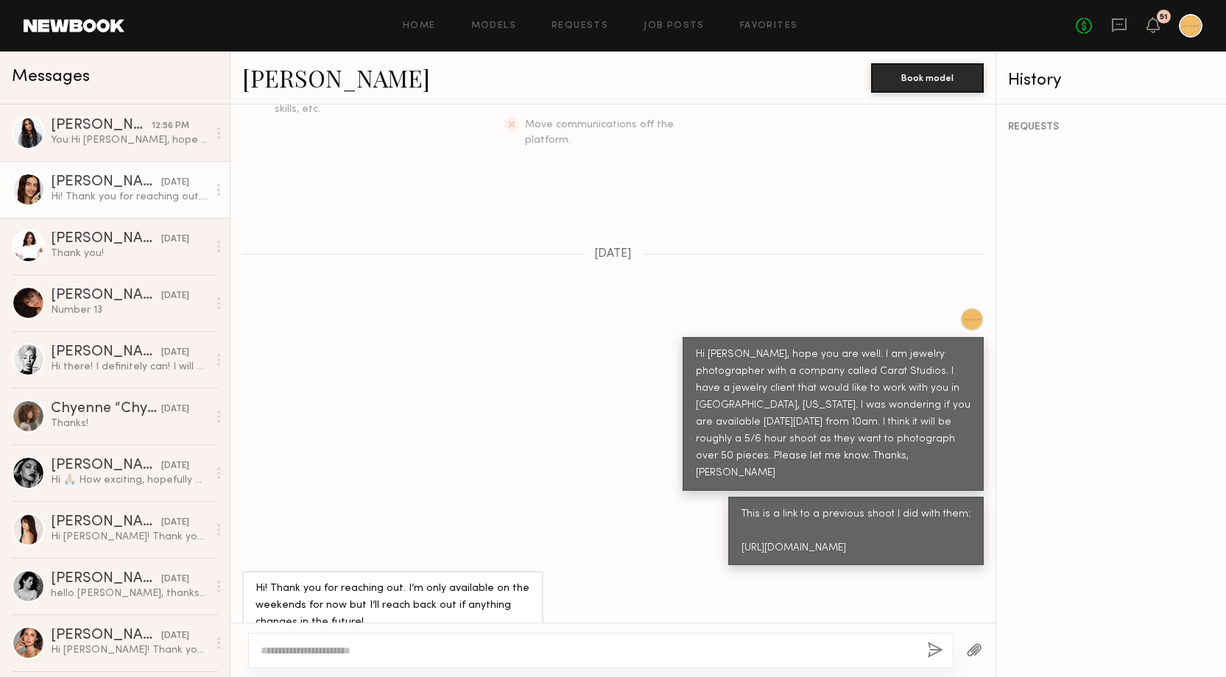
drag, startPoint x: 695, startPoint y: 320, endPoint x: 915, endPoint y: 513, distance: 292.2
click at [915, 513] on div "Keep direct messages professional and related only to paid job opportunities. M…" at bounding box center [612, 364] width 765 height 518
copy div "Hi Anna, hope you are well. I am jewelry photographer with a company called Car…"
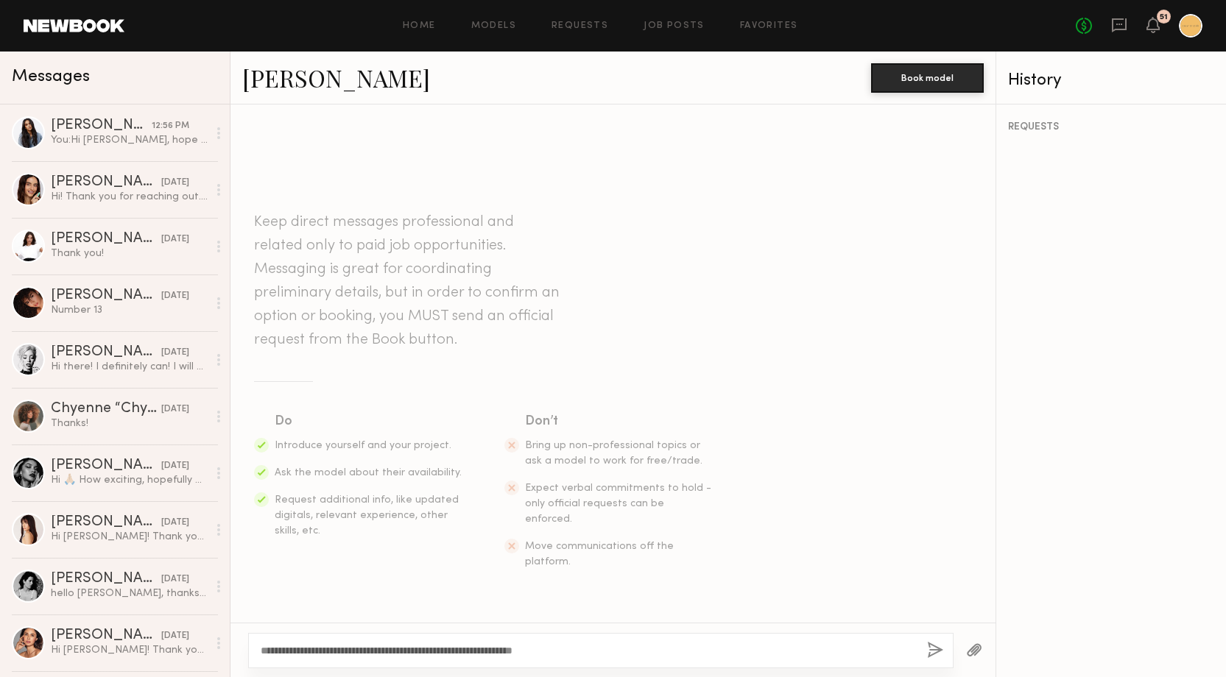
click at [633, 655] on textarea "**********" at bounding box center [588, 651] width 655 height 15
drag, startPoint x: 670, startPoint y: 652, endPoint x: 254, endPoint y: 638, distance: 416.3
click at [254, 638] on div "**********" at bounding box center [600, 650] width 705 height 35
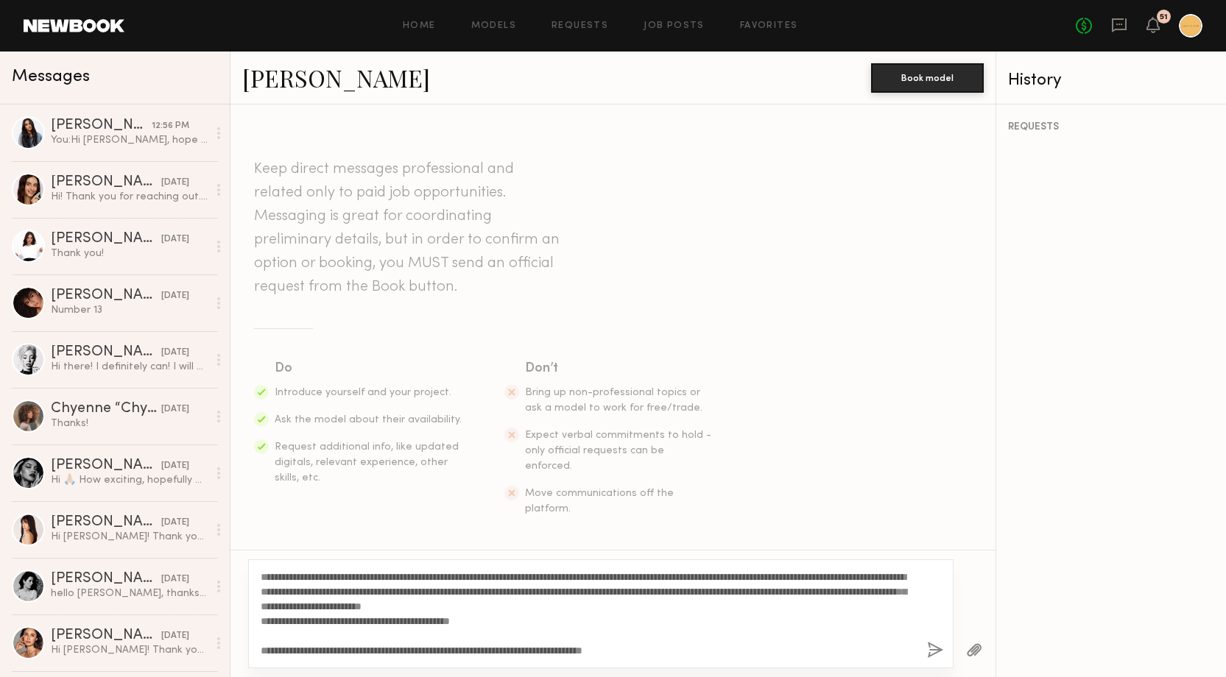
click at [291, 577] on textarea "**********" at bounding box center [588, 614] width 655 height 88
type textarea "**********"
click at [933, 652] on button "button" at bounding box center [935, 651] width 16 height 18
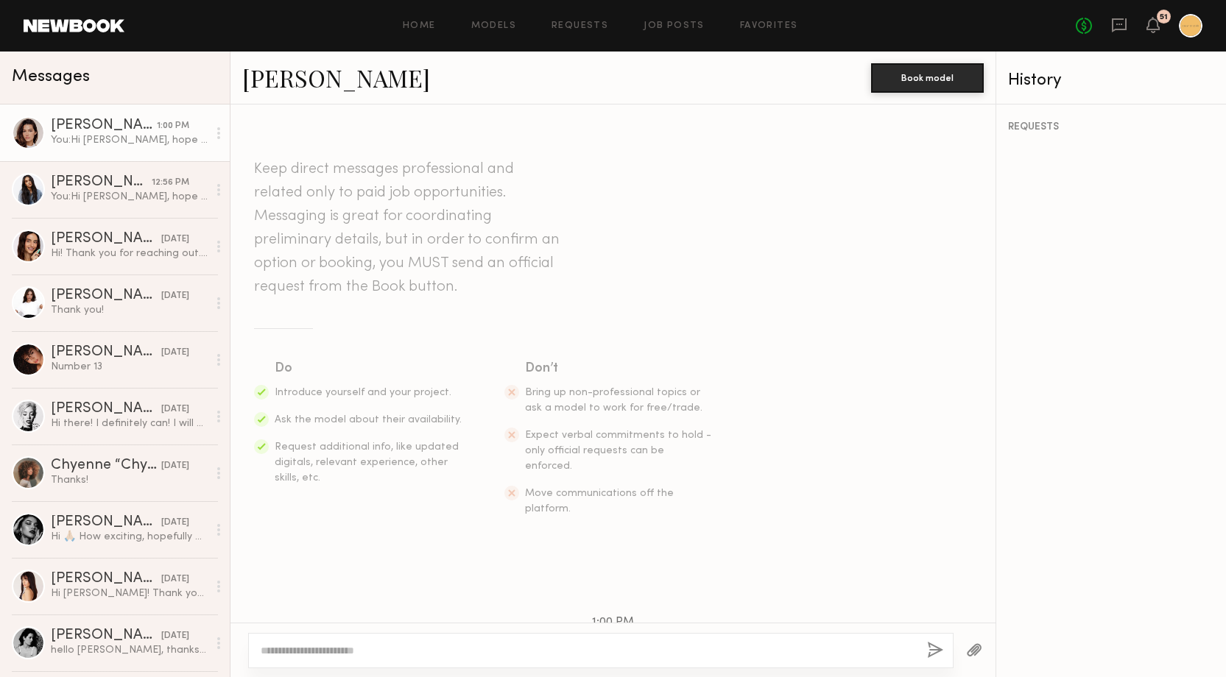
scroll to position [269, 0]
